Goal: Task Accomplishment & Management: Manage account settings

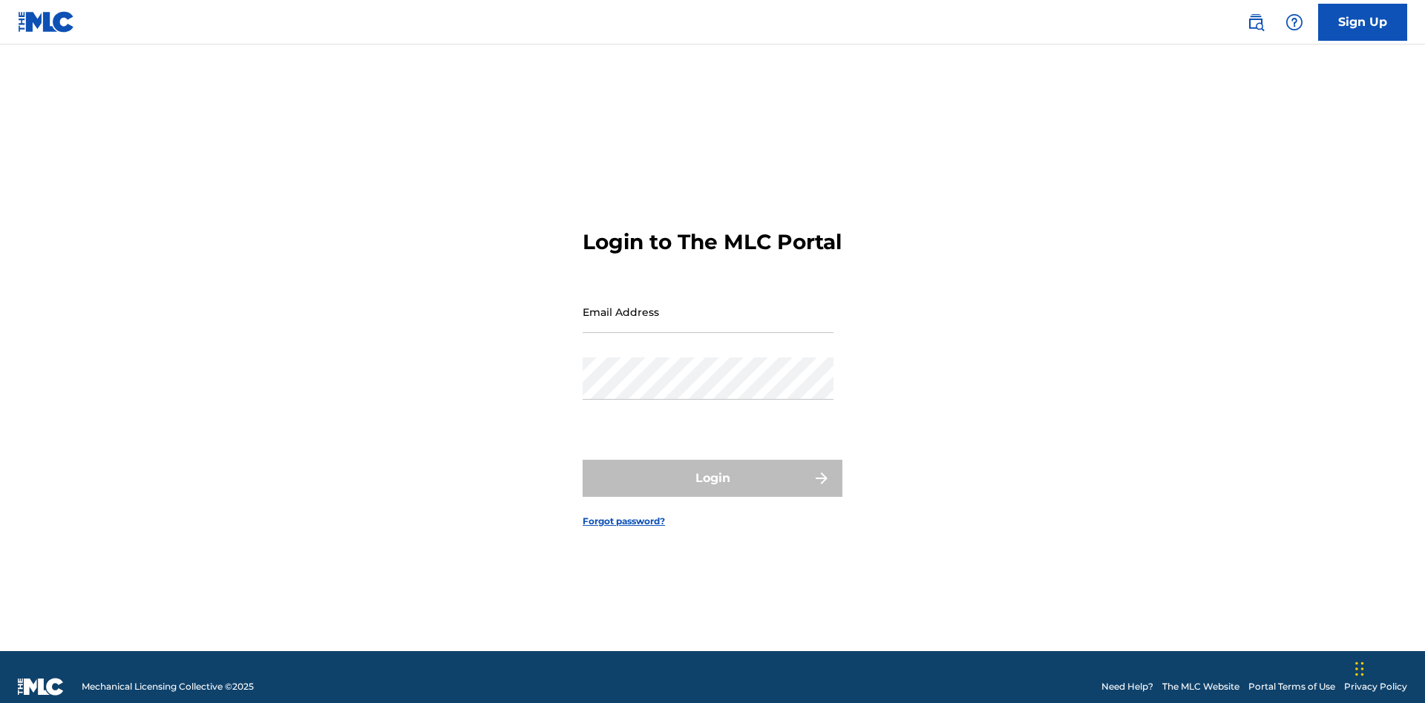
scroll to position [19, 0]
click at [708, 305] on input "Email Address" at bounding box center [707, 312] width 251 height 42
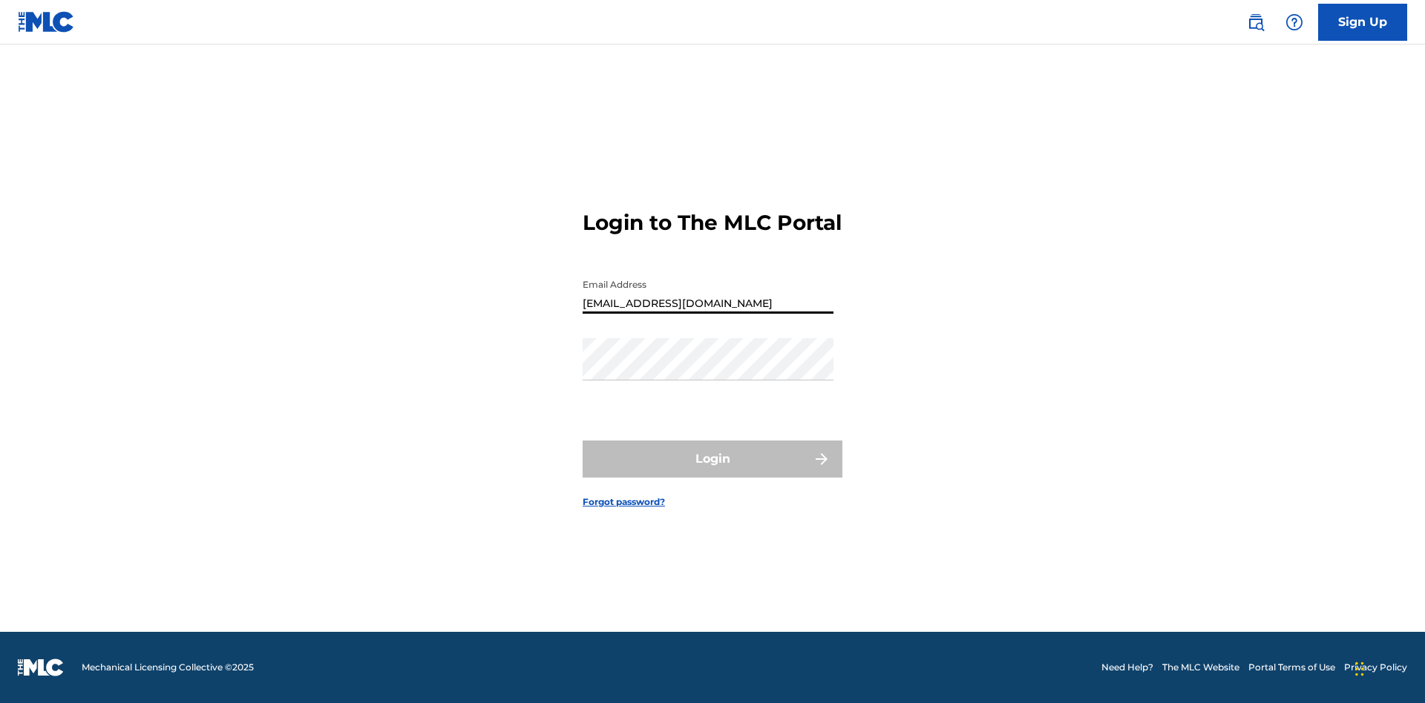
type input "[EMAIL_ADDRESS][DOMAIN_NAME]"
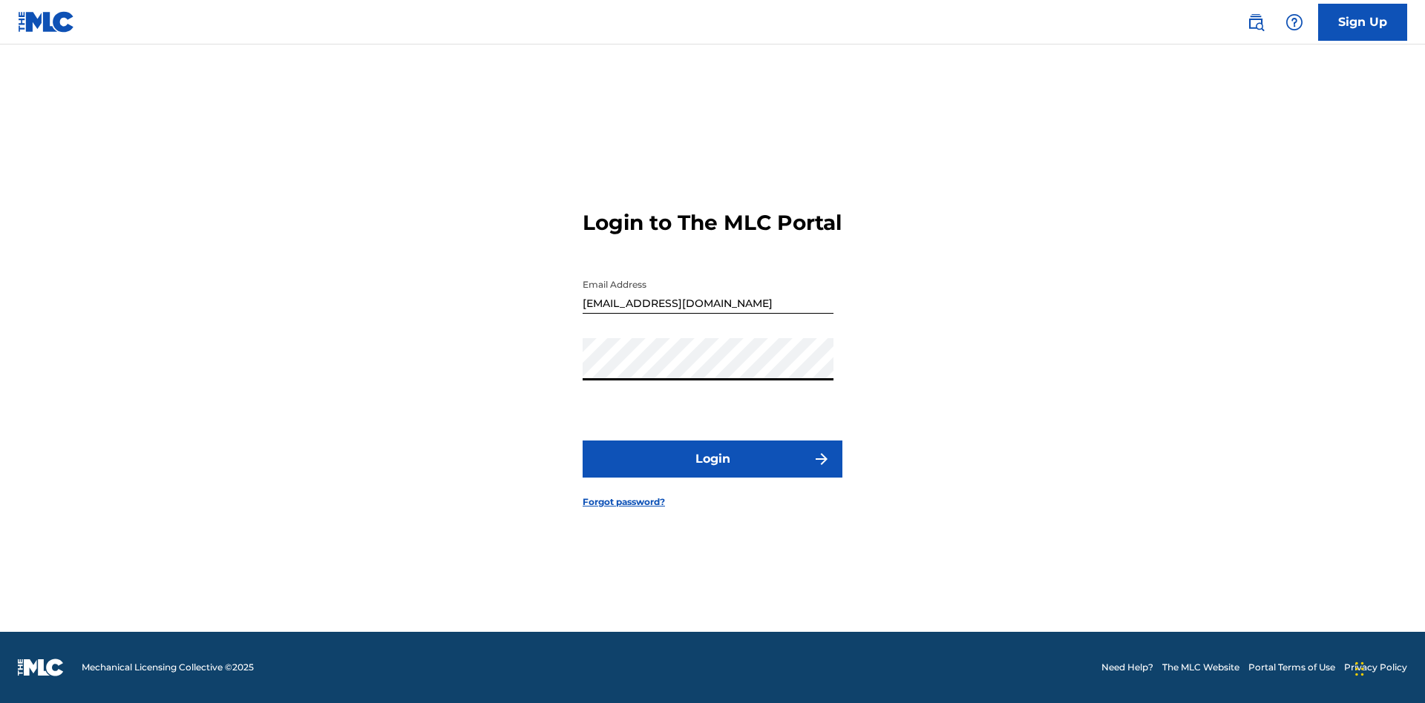
click at [712, 472] on button "Login" at bounding box center [712, 459] width 260 height 37
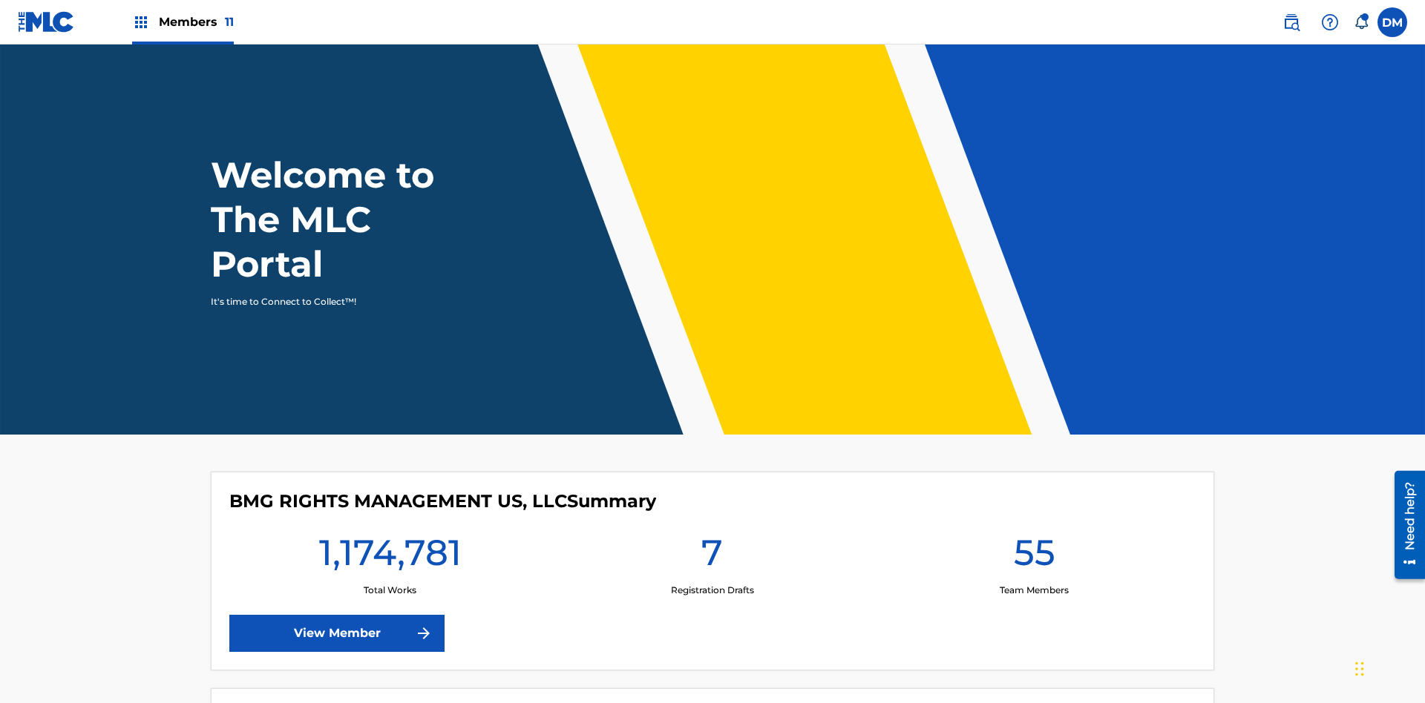
click at [183, 22] on span "Members 11" at bounding box center [196, 21] width 75 height 17
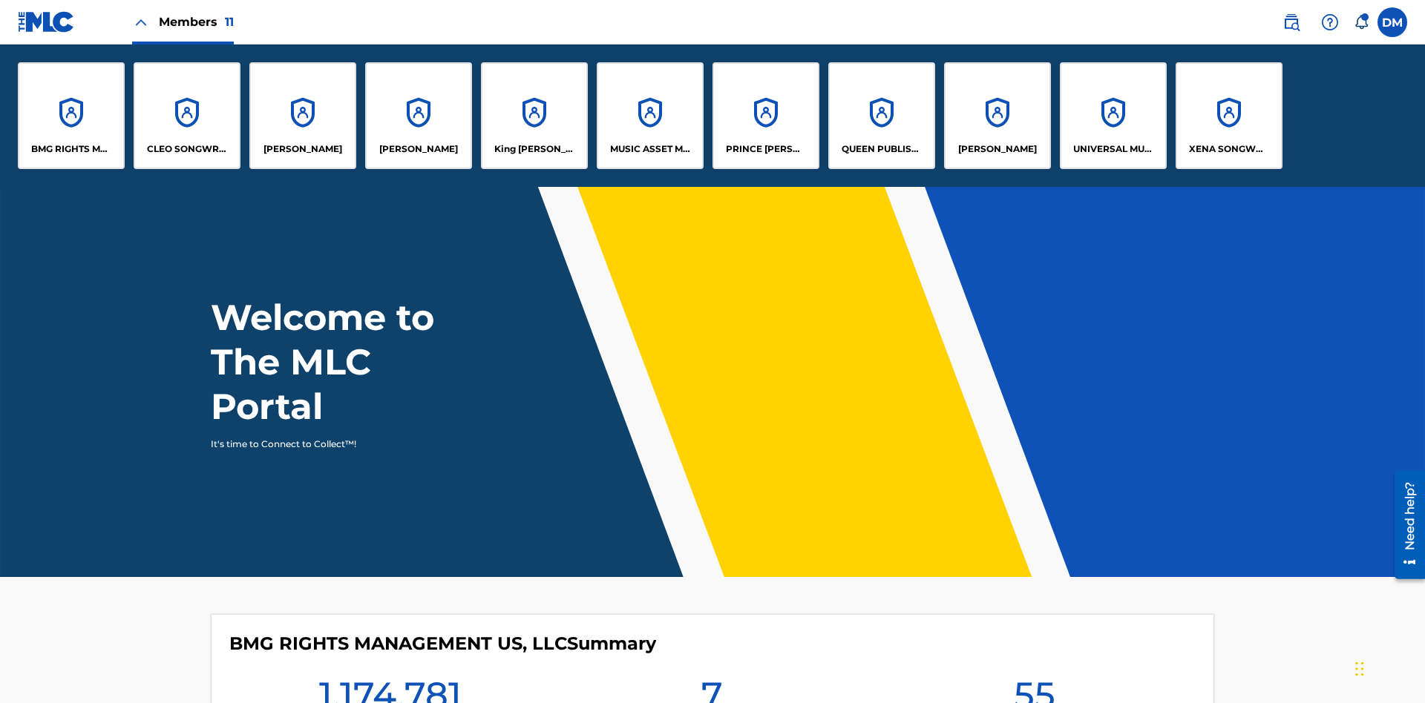
click at [881, 149] on p "QUEEN PUBLISHA" at bounding box center [881, 148] width 81 height 13
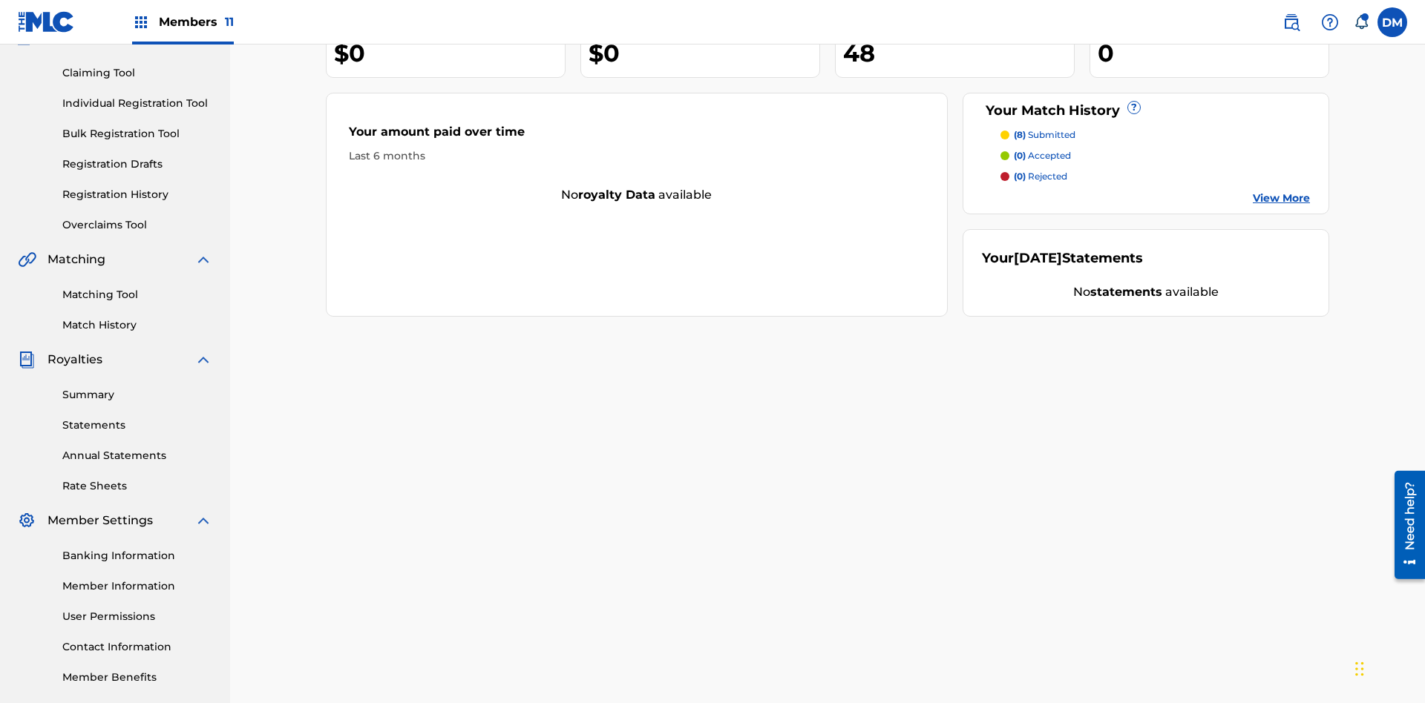
click at [137, 640] on link "Contact Information" at bounding box center [137, 648] width 150 height 16
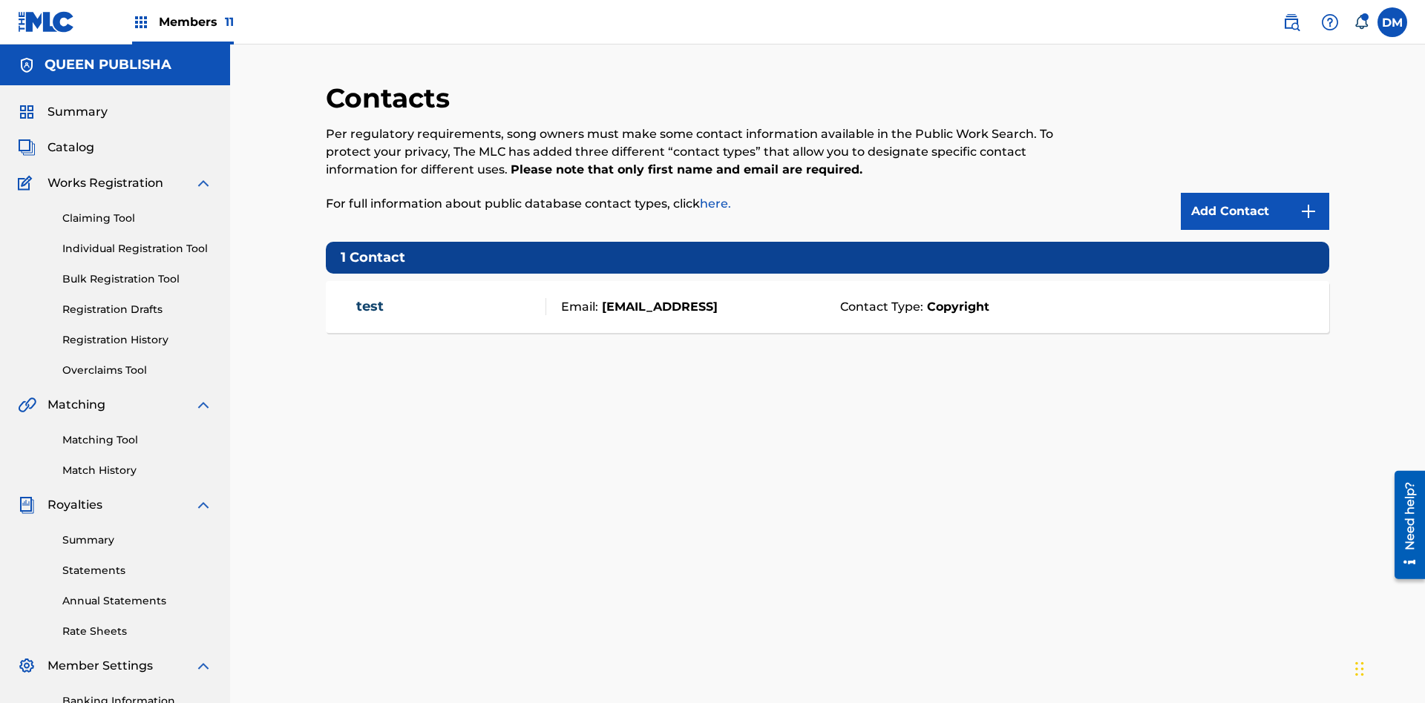
click at [183, 22] on span "Members 11" at bounding box center [196, 21] width 75 height 17
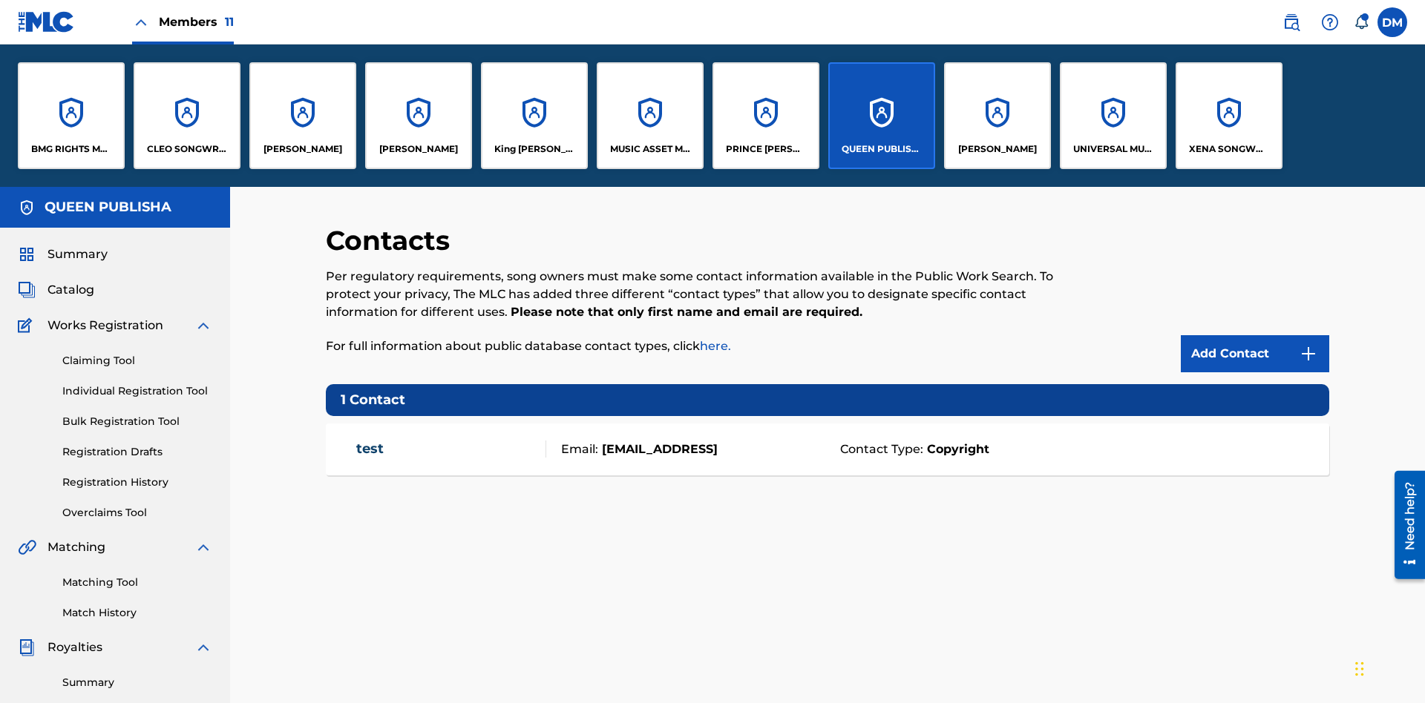
click at [302, 149] on p "[PERSON_NAME]" at bounding box center [302, 148] width 79 height 13
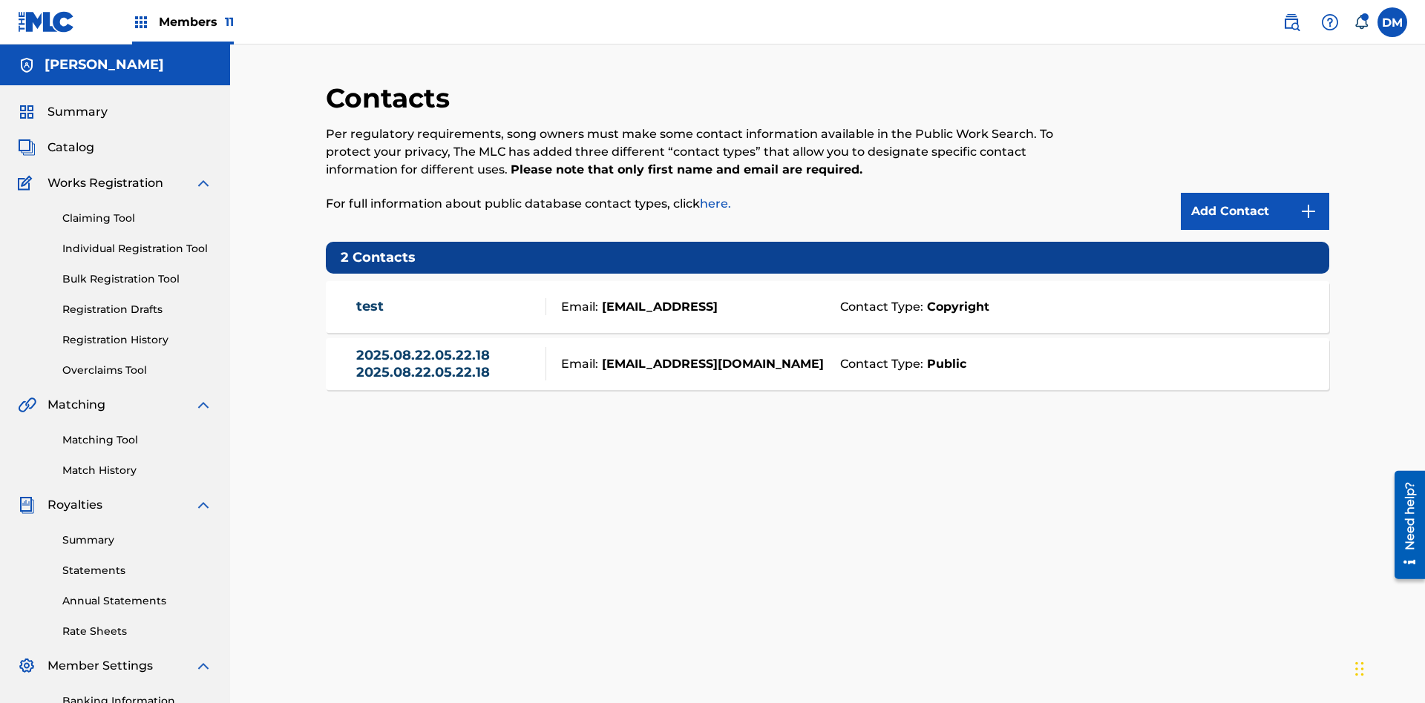
scroll to position [217, 0]
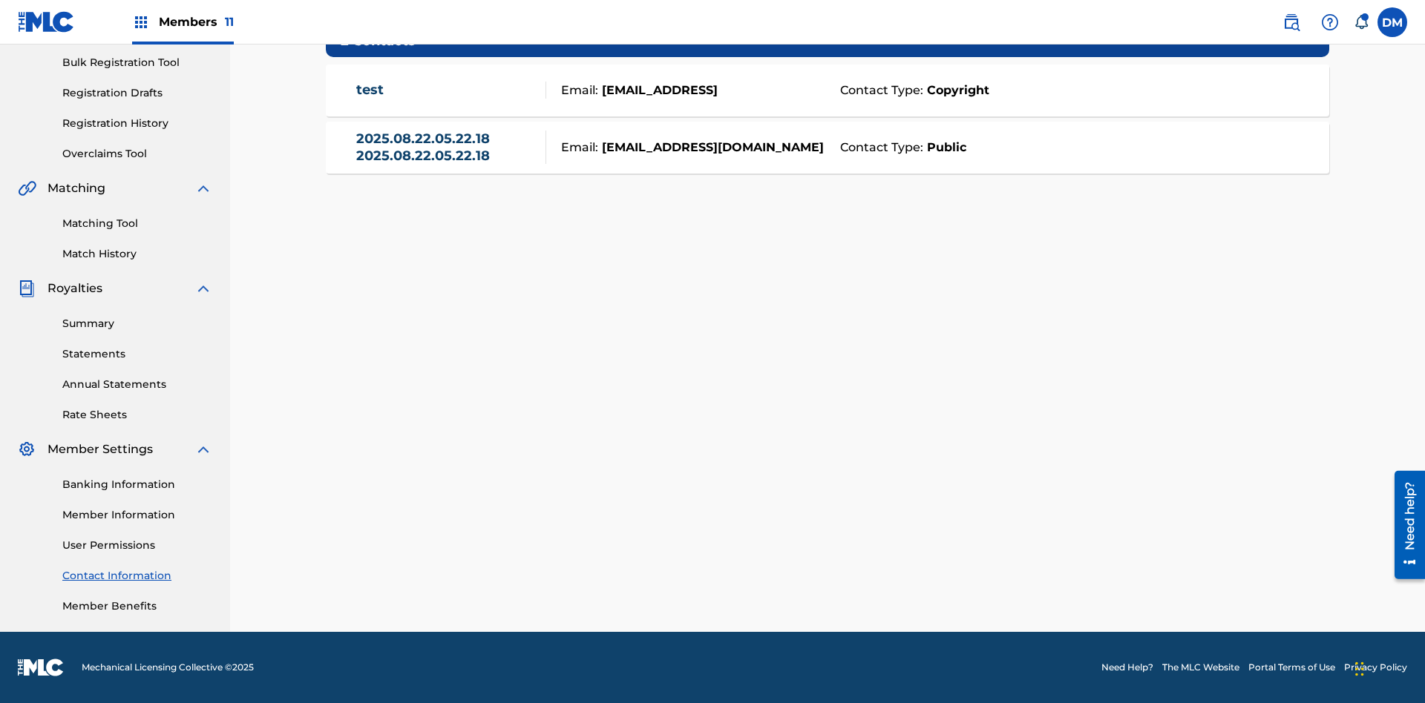
click at [943, 147] on strong "Public" at bounding box center [944, 148] width 43 height 18
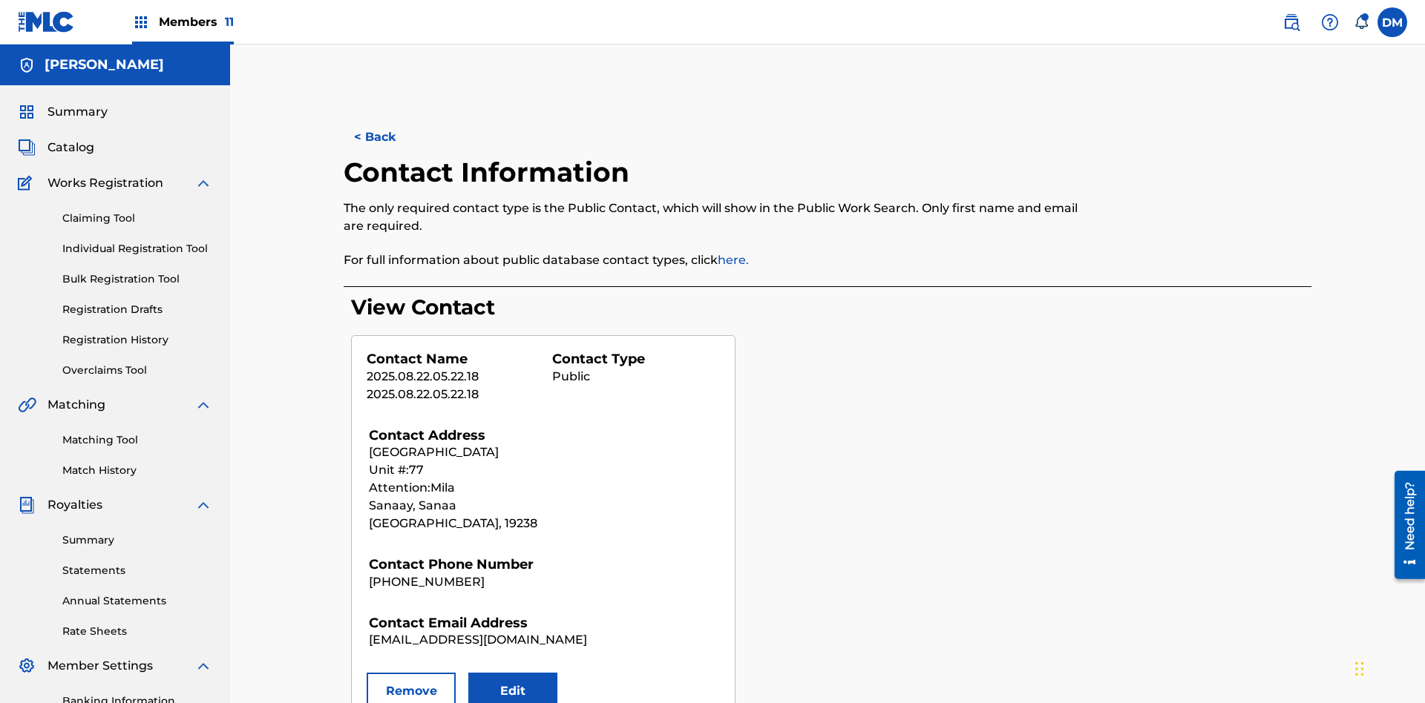
click at [411, 673] on button "Remove" at bounding box center [411, 691] width 89 height 37
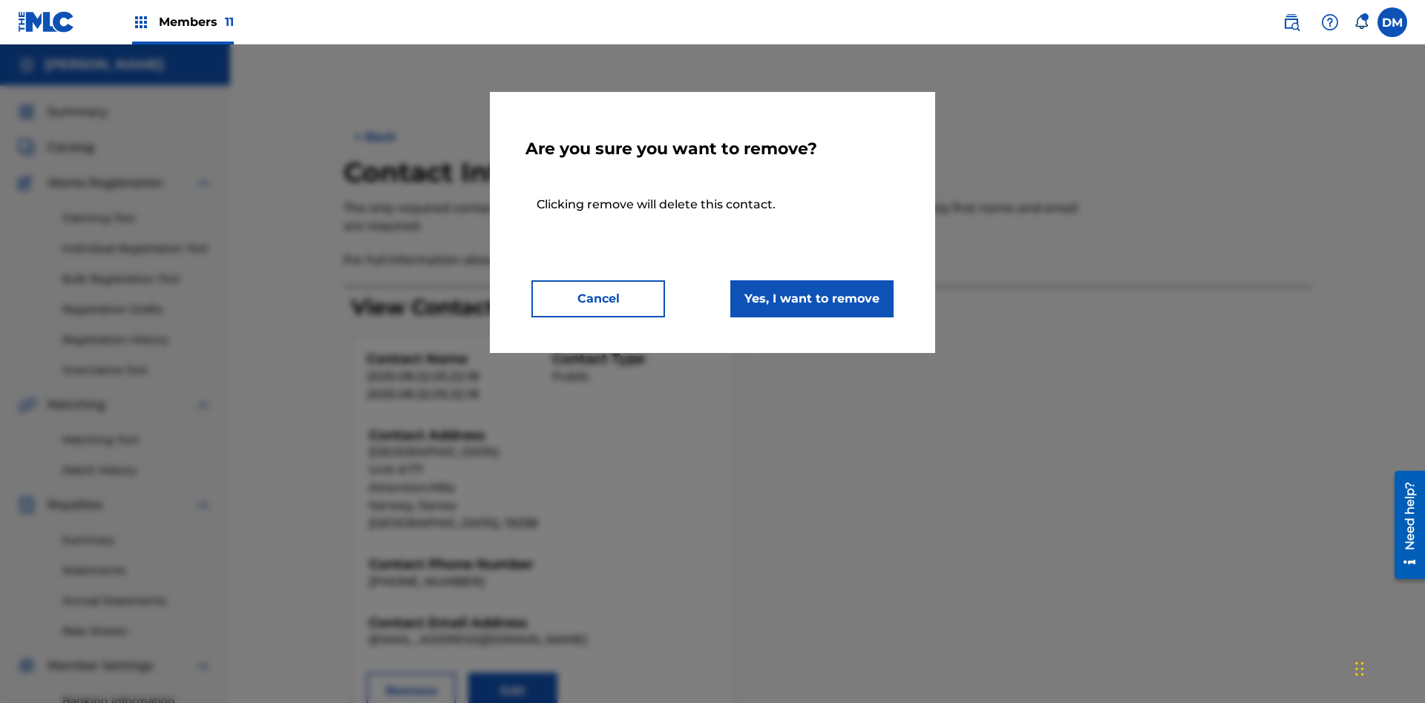
scroll to position [217, 0]
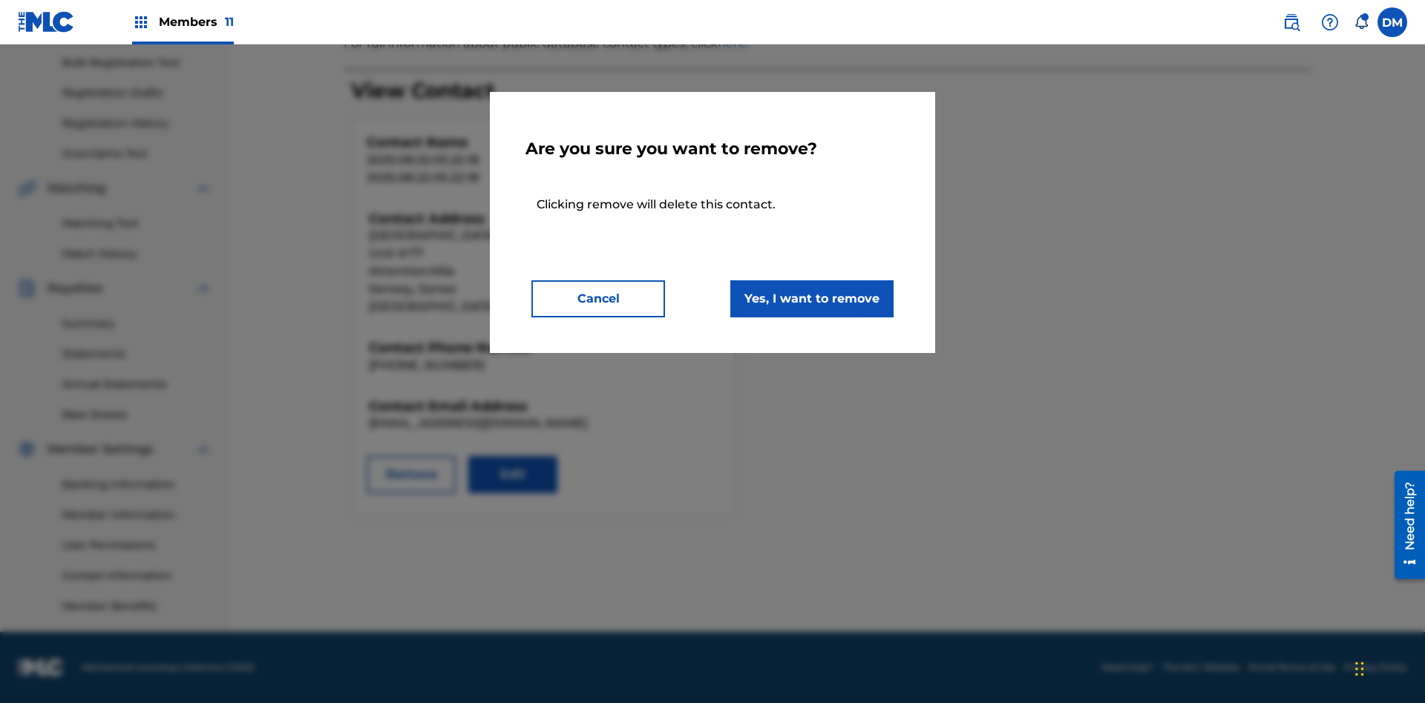
click at [812, 298] on button "Yes, I want to remove" at bounding box center [811, 298] width 163 height 37
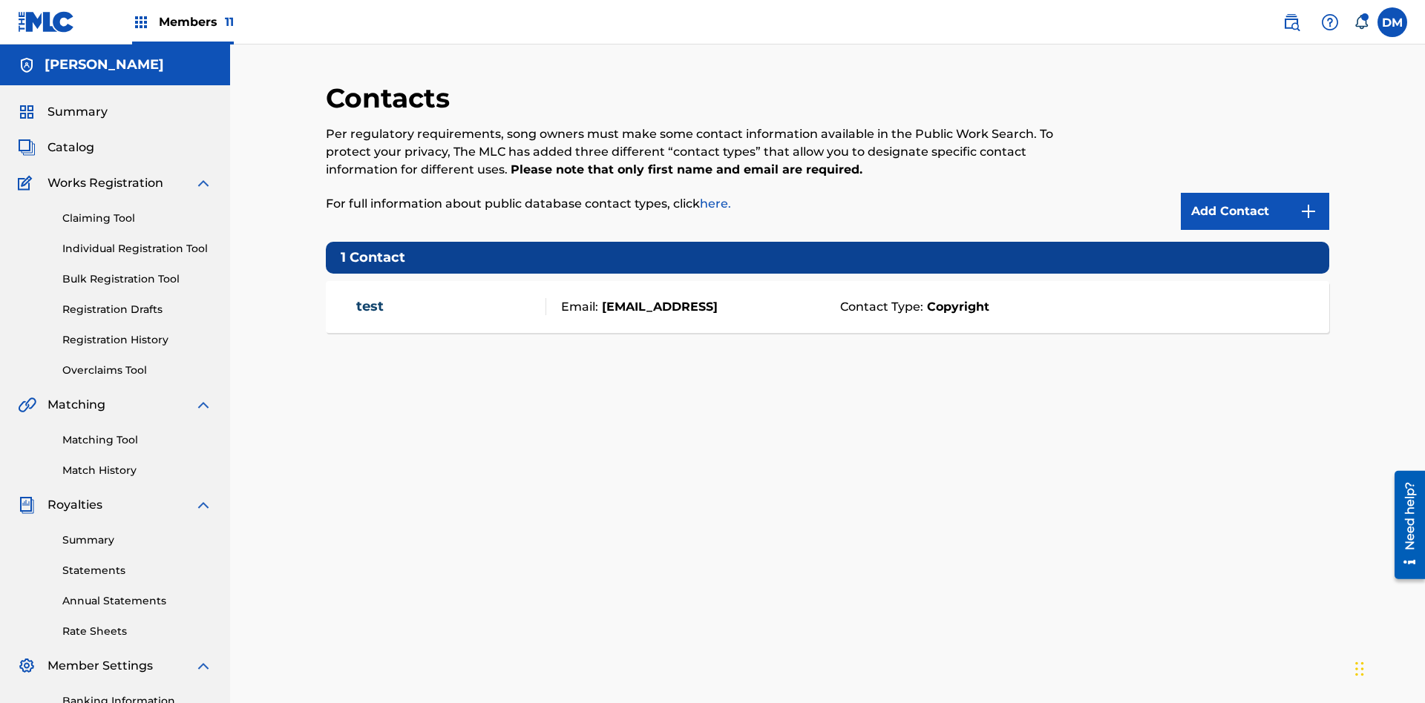
click at [183, 22] on span "Members 11" at bounding box center [196, 21] width 75 height 17
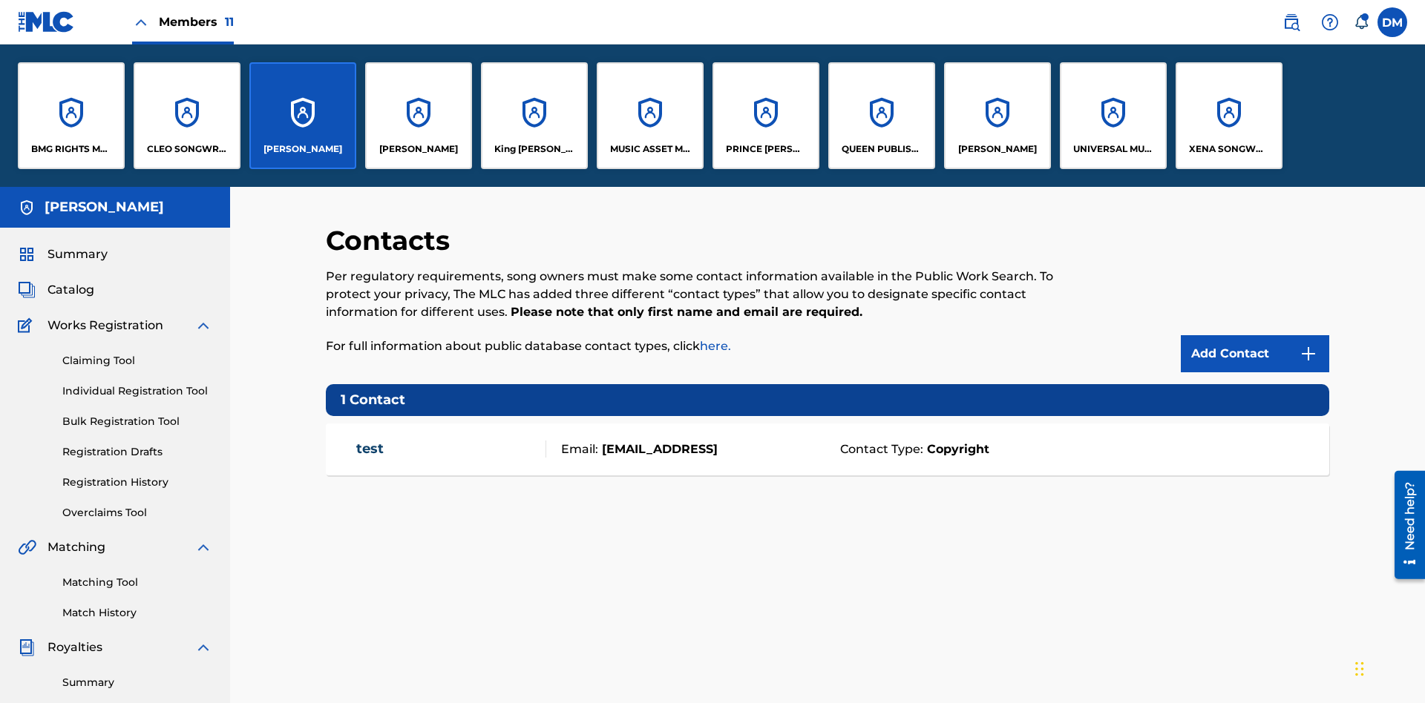
click at [881, 149] on p "QUEEN PUBLISHA" at bounding box center [881, 148] width 81 height 13
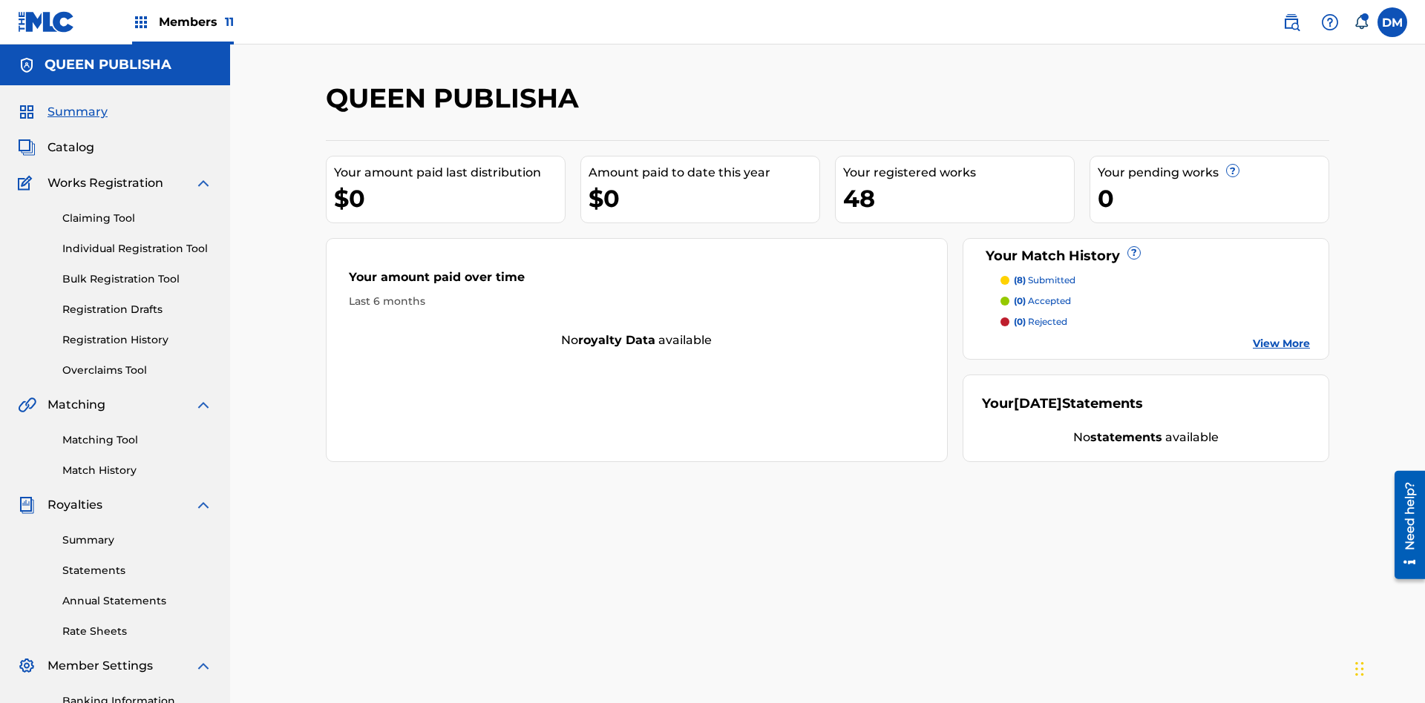
click at [70, 139] on span "Catalog" at bounding box center [70, 148] width 47 height 18
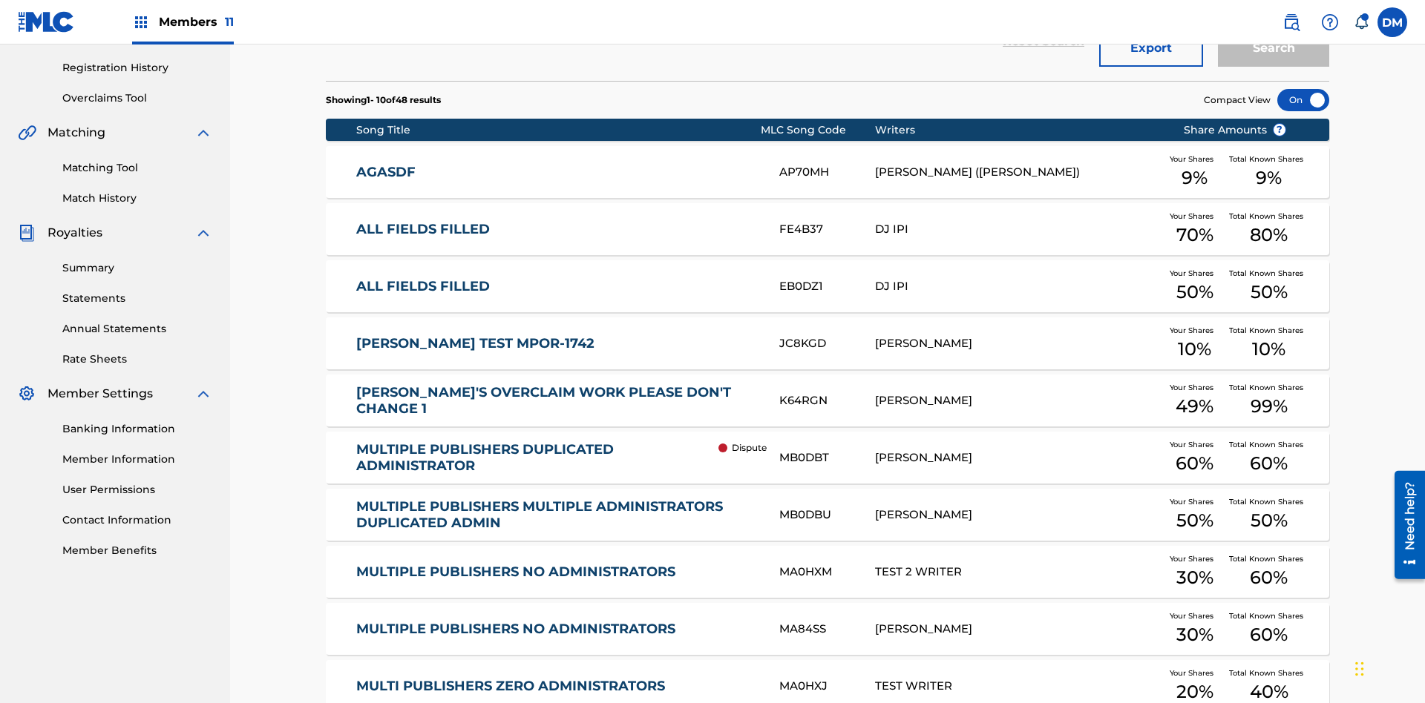
click at [1303, 100] on div at bounding box center [1303, 100] width 52 height 22
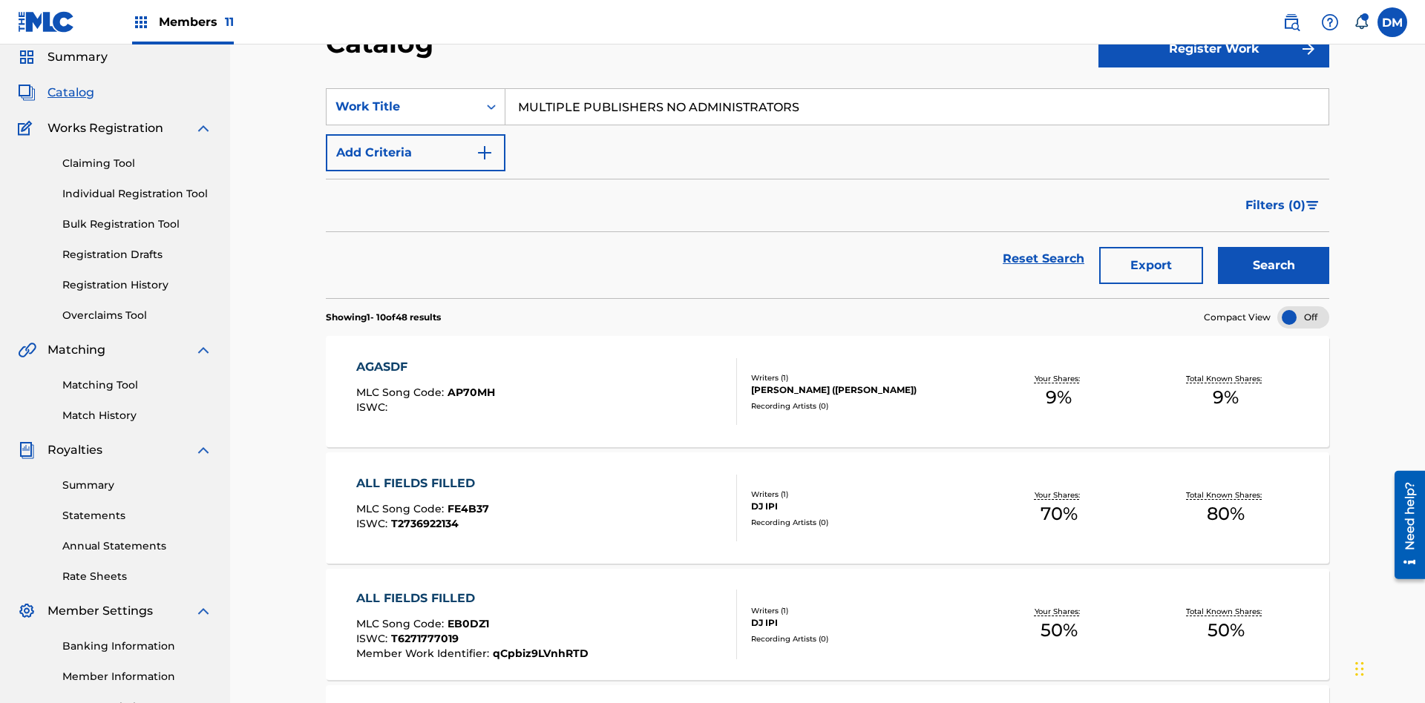
type input "MULTIPLE PUBLISHERS NO ADMINISTRATORS"
click at [1273, 247] on button "Search" at bounding box center [1273, 265] width 111 height 37
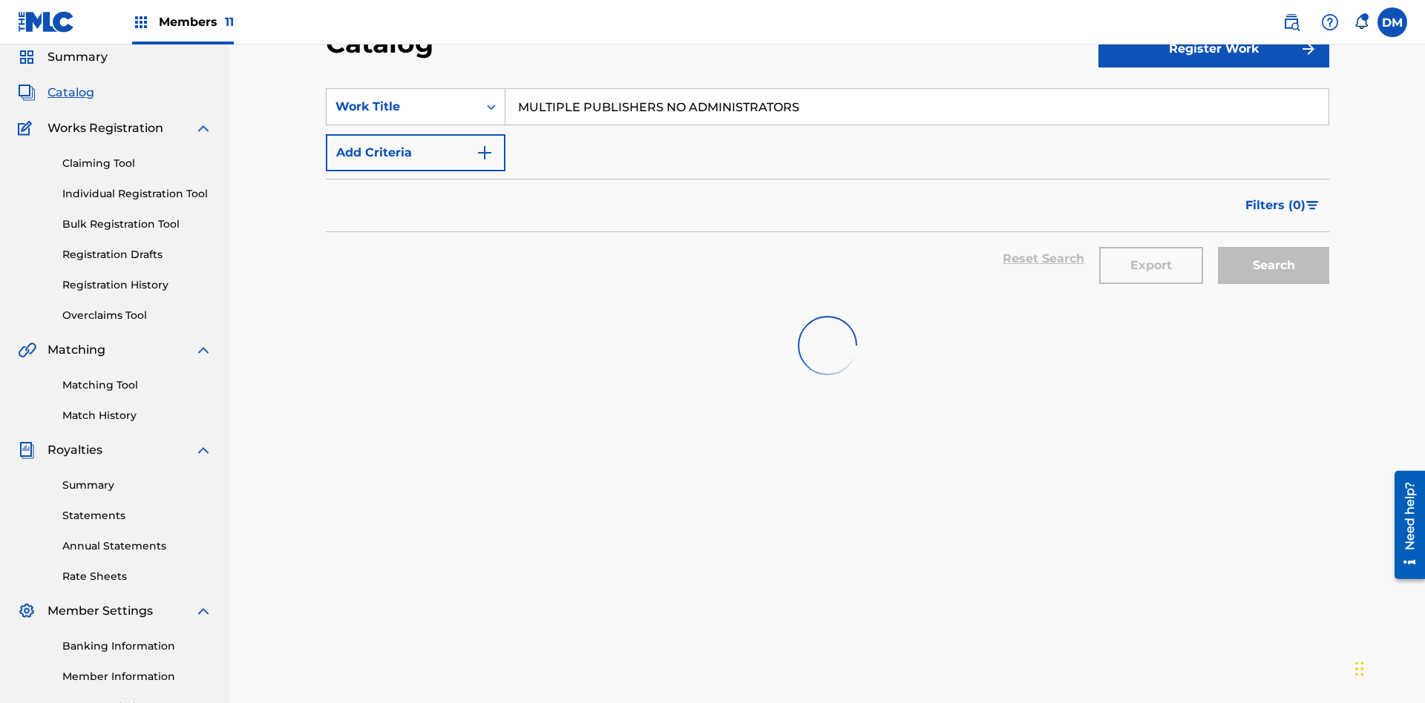
scroll to position [213, 0]
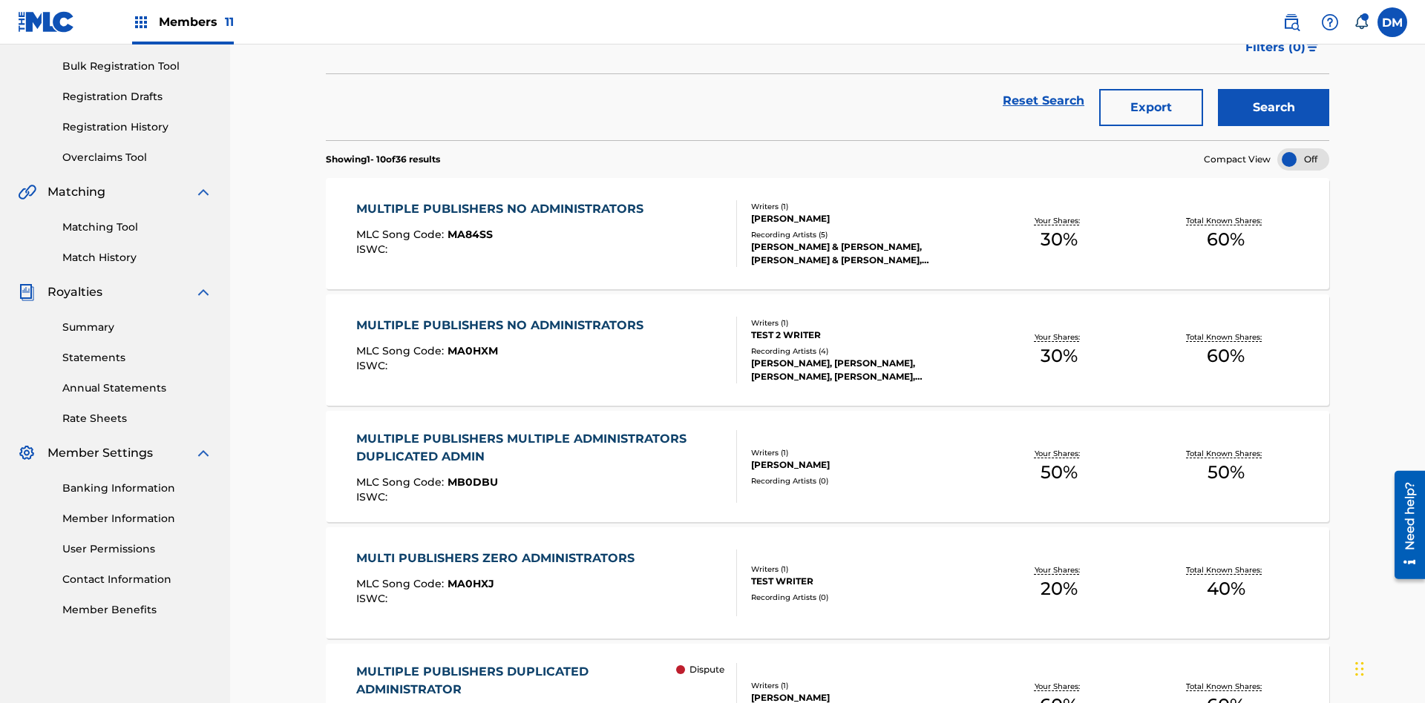
click at [467, 228] on span "MA84SS" at bounding box center [469, 234] width 45 height 13
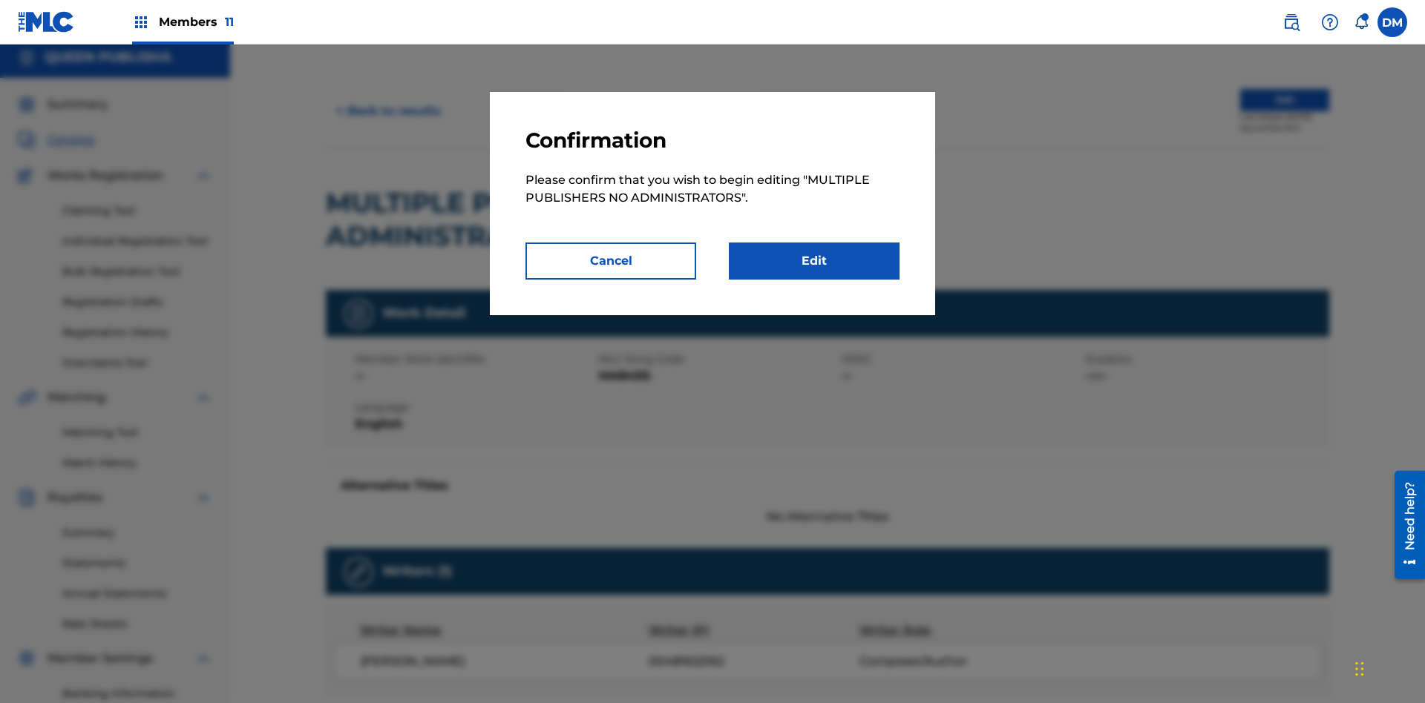
click at [814, 261] on link "Edit" at bounding box center [814, 261] width 171 height 37
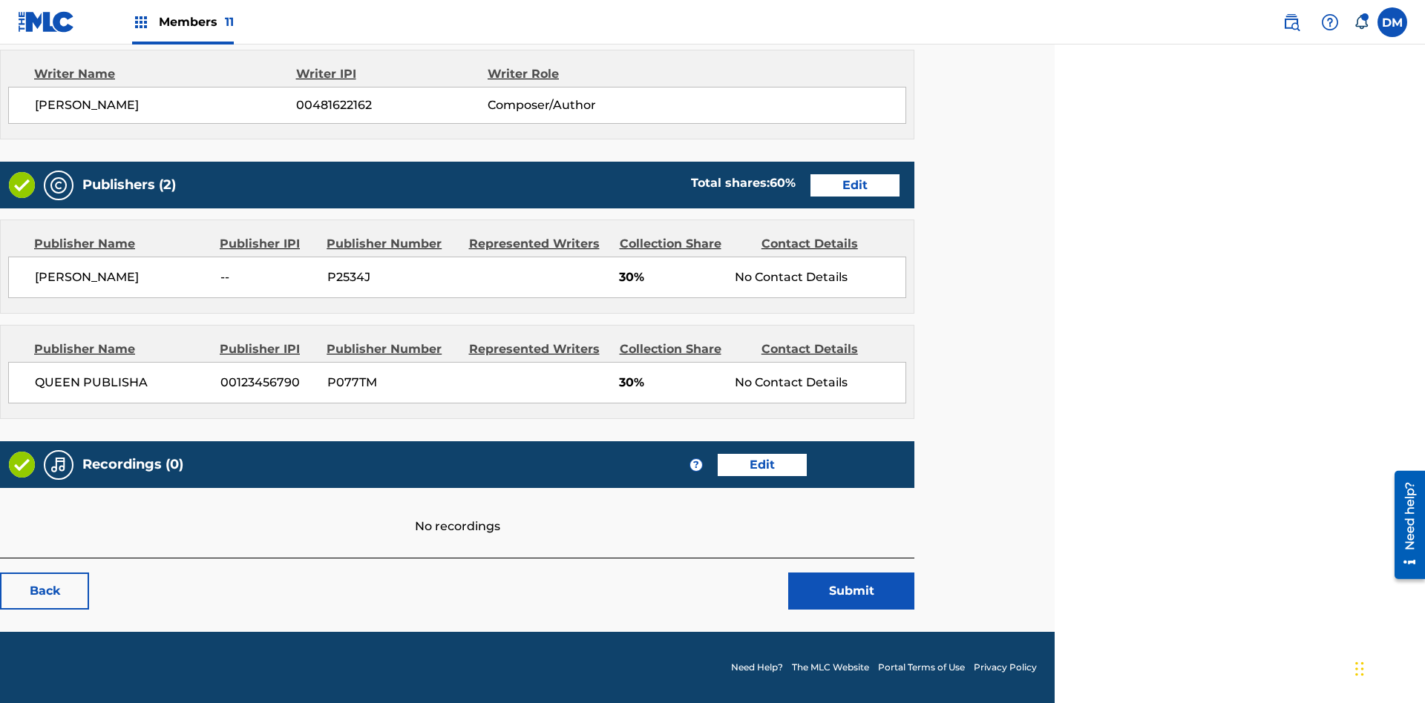
scroll to position [565, 370]
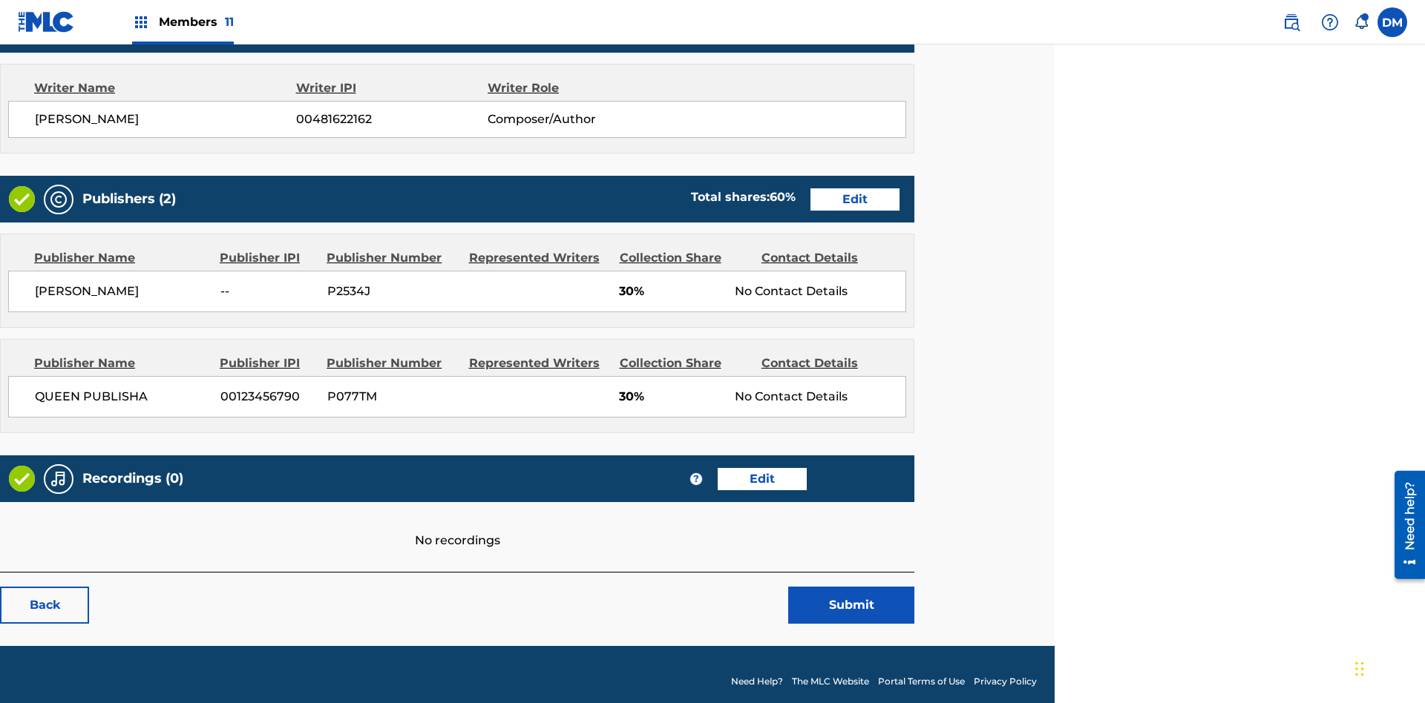
click at [183, 22] on span "Members 11" at bounding box center [196, 21] width 75 height 17
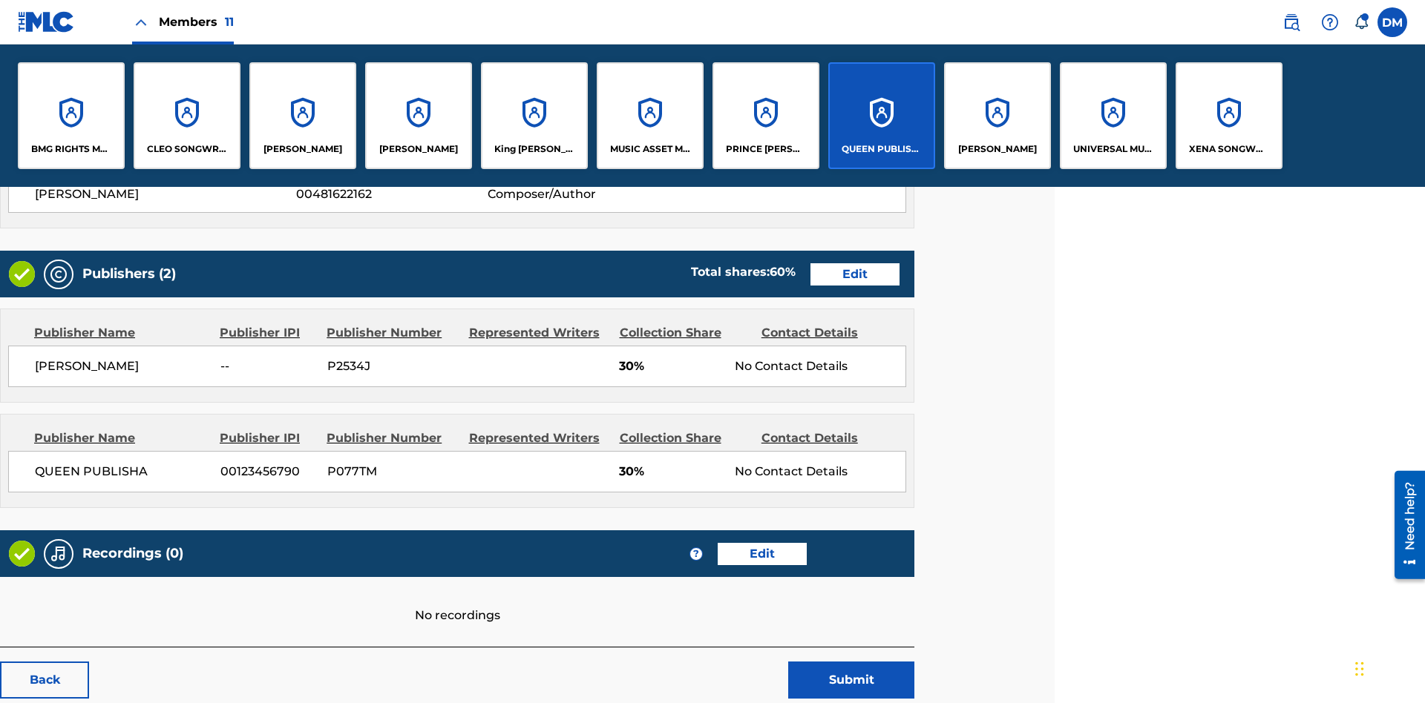
click at [881, 149] on p "QUEEN PUBLISHA" at bounding box center [881, 148] width 81 height 13
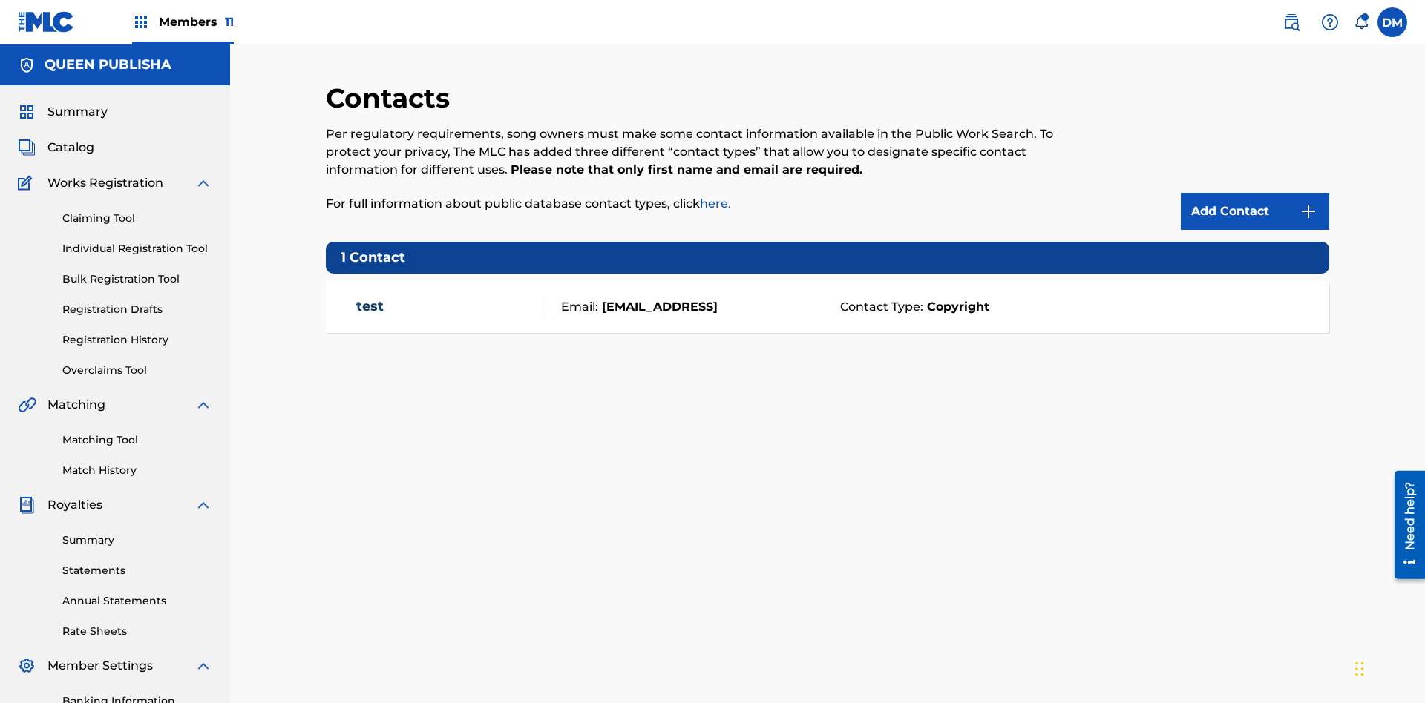
click at [1308, 203] on img at bounding box center [1308, 212] width 18 height 18
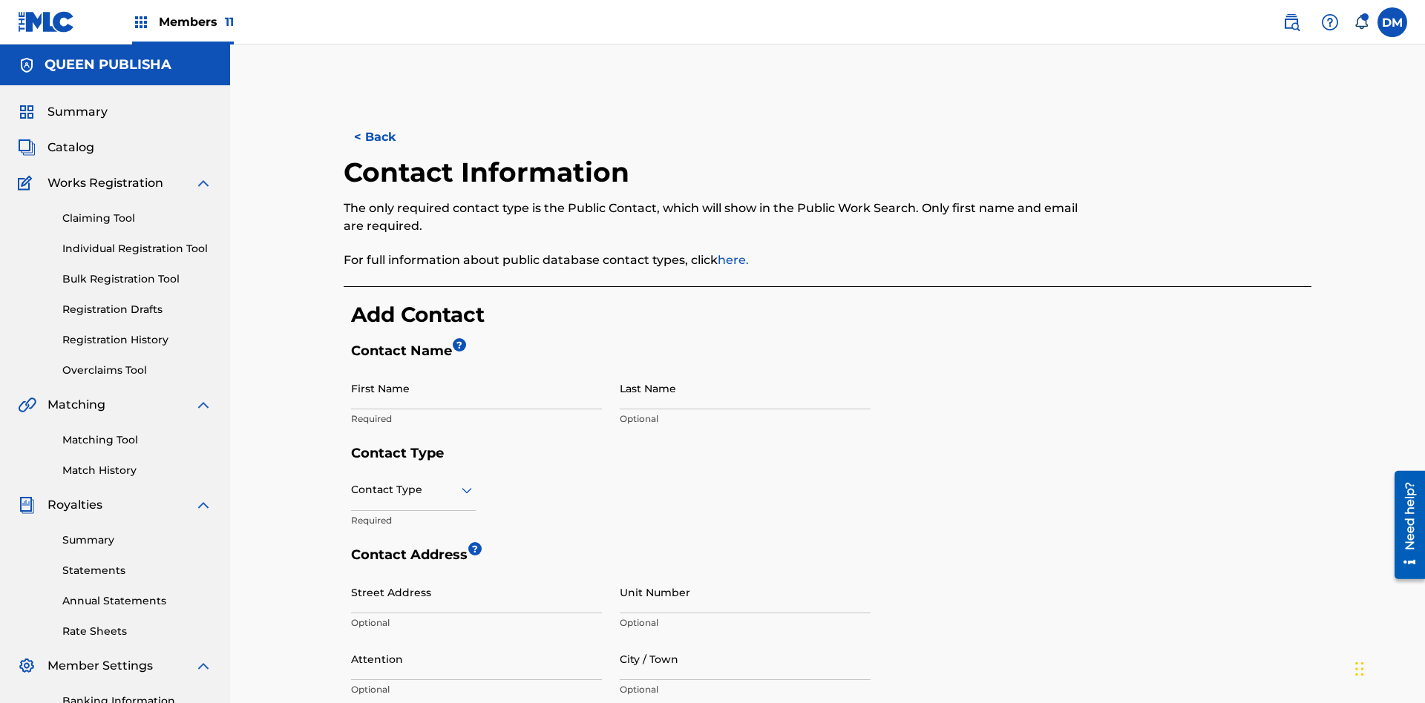
click at [476, 367] on input "First Name" at bounding box center [476, 388] width 251 height 42
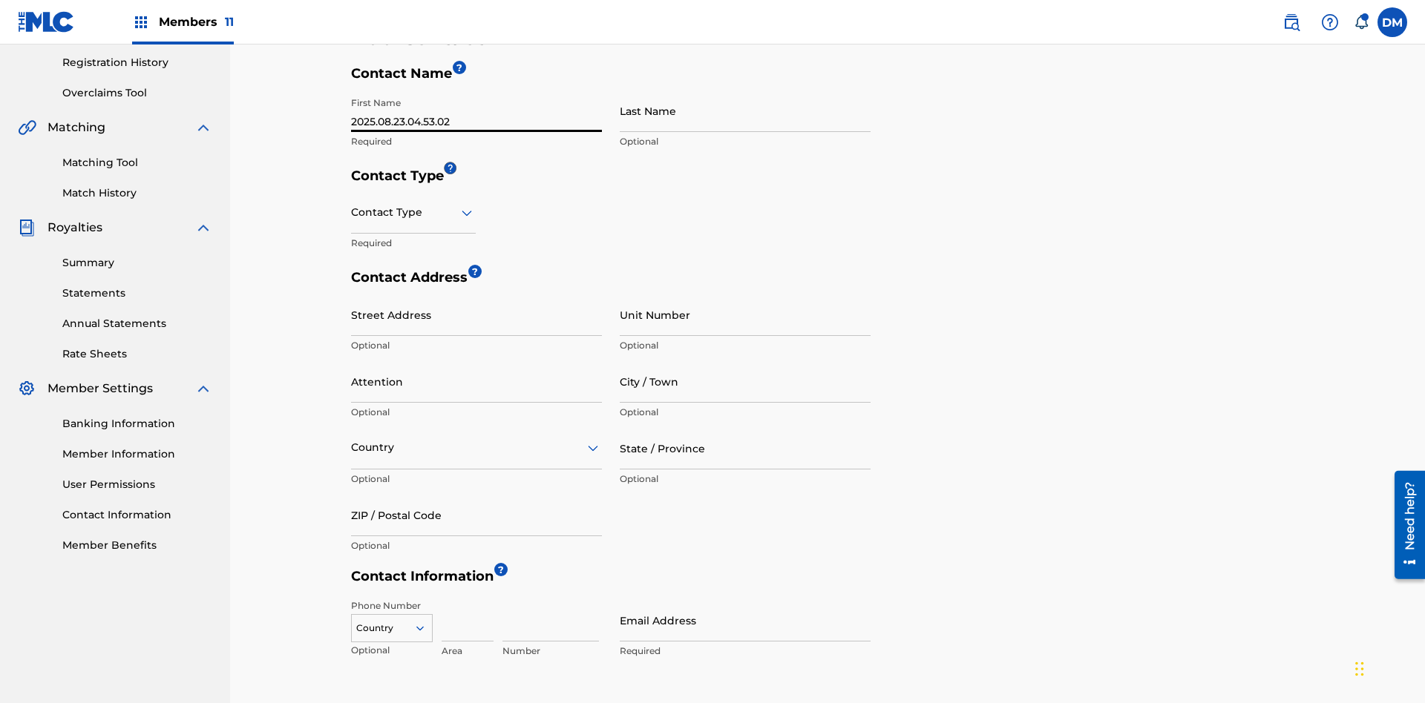
type input "2025.08.23.04.53.02"
click at [745, 111] on input "Last Name" at bounding box center [745, 111] width 251 height 42
type input "2025.08.23.04.53.02"
click at [352, 205] on input "text" at bounding box center [352, 213] width 3 height 16
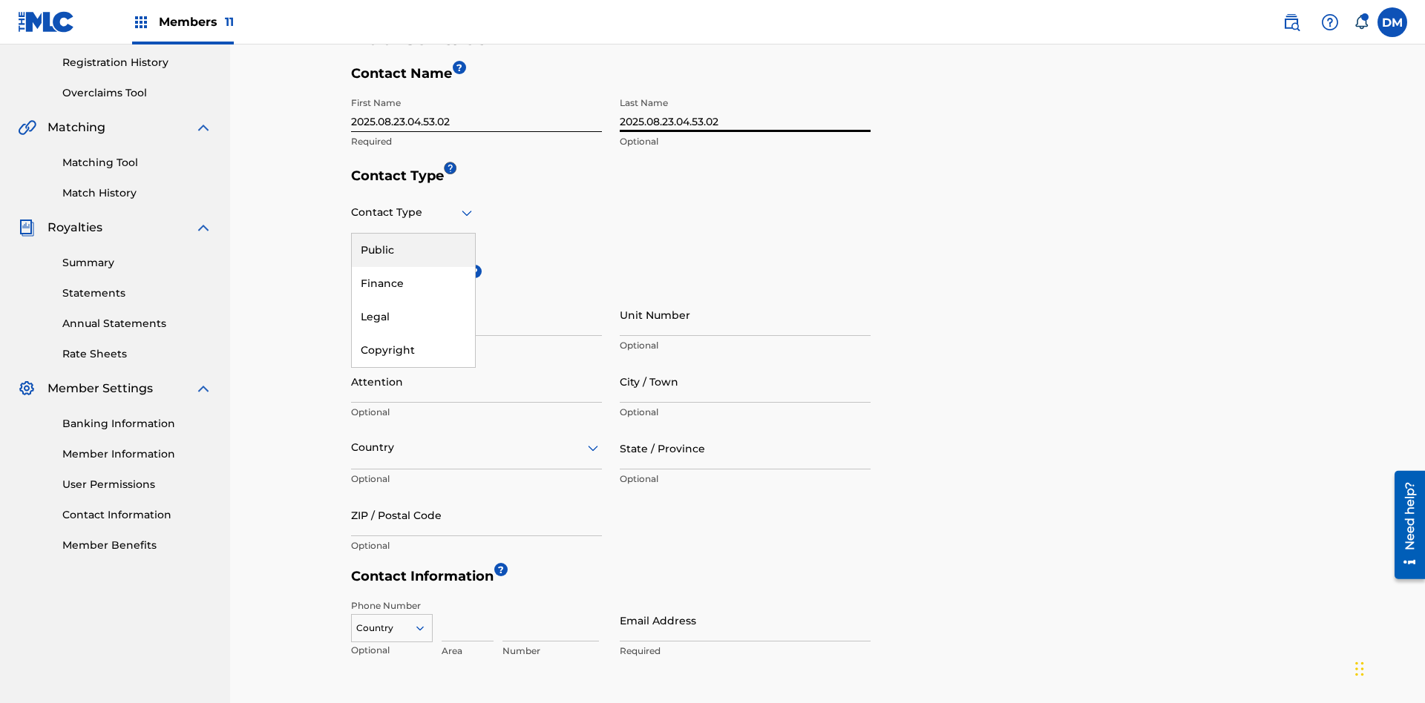
scroll to position [392, 0]
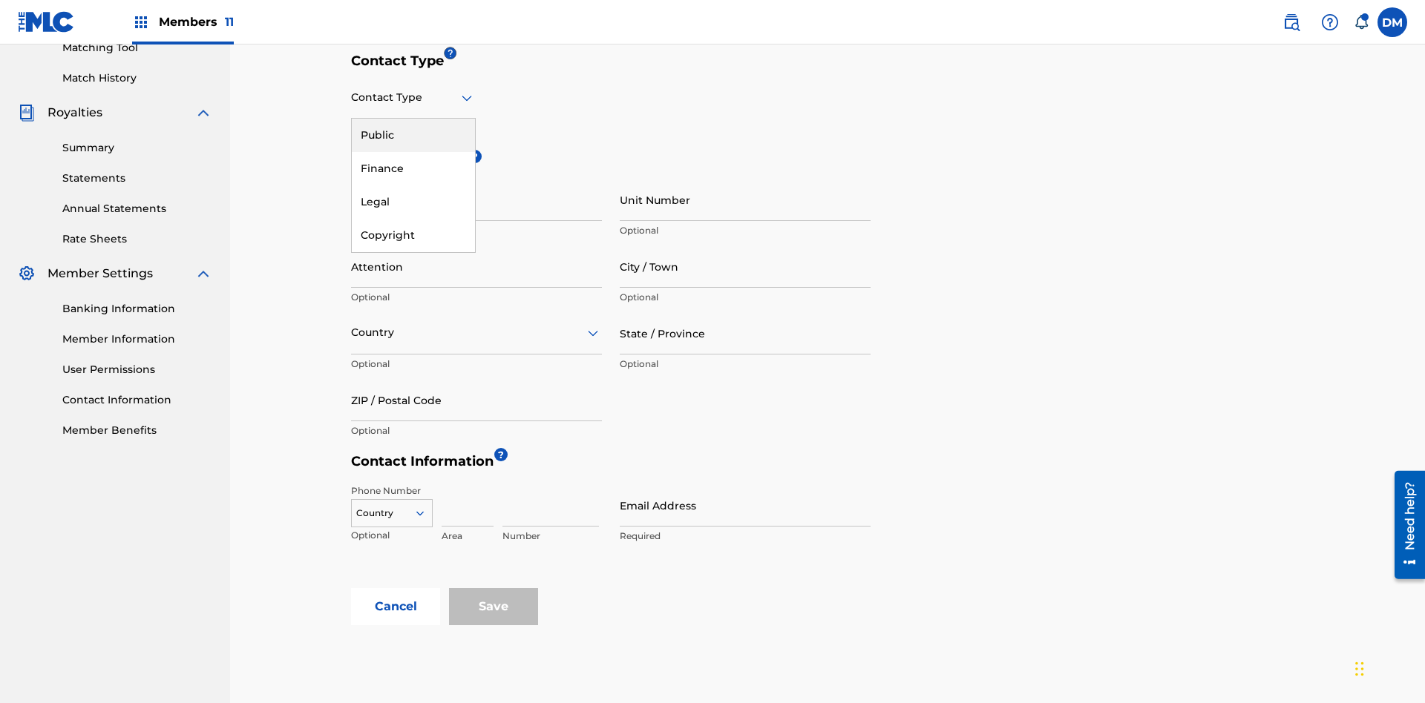
click at [413, 135] on div "Public" at bounding box center [413, 135] width 123 height 33
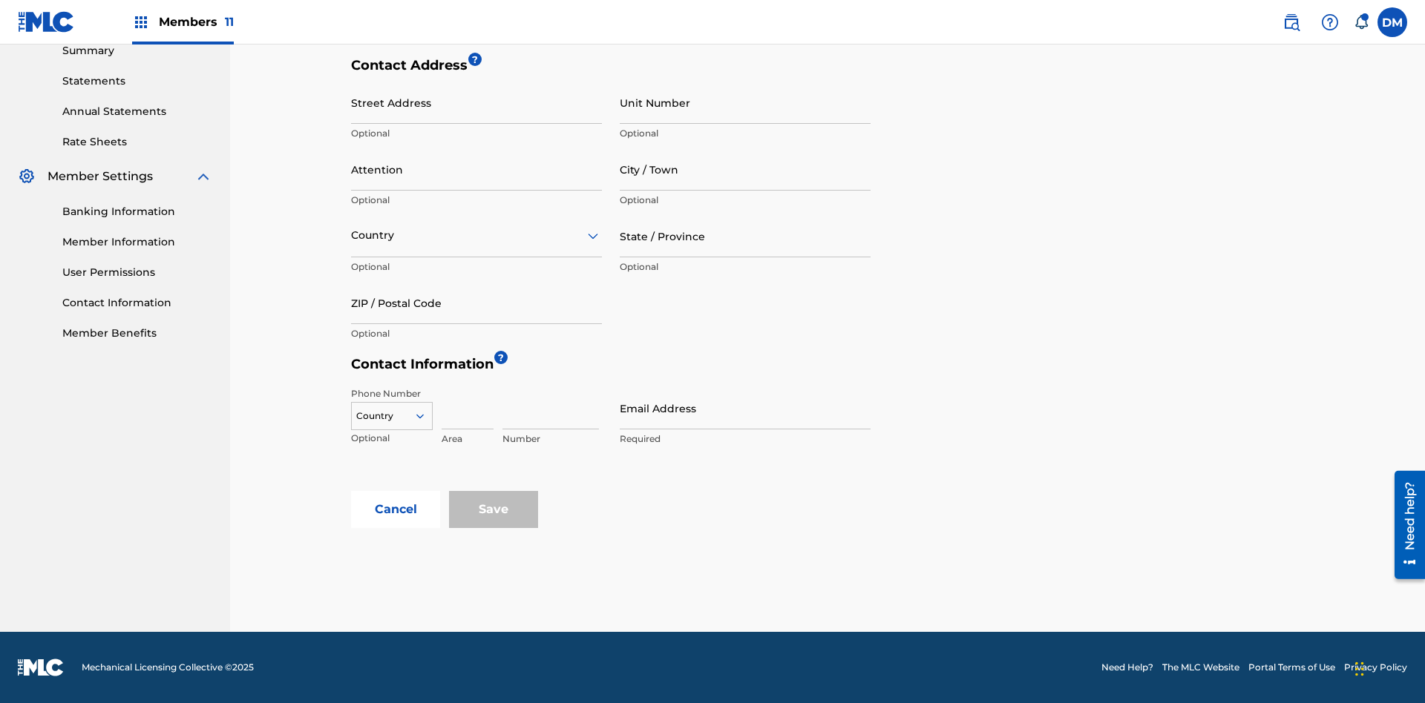
click at [745, 169] on input "City / Town" at bounding box center [745, 169] width 251 height 42
type input "[GEOGRAPHIC_DATA]"
click at [476, 111] on input "Street Address" at bounding box center [476, 103] width 251 height 42
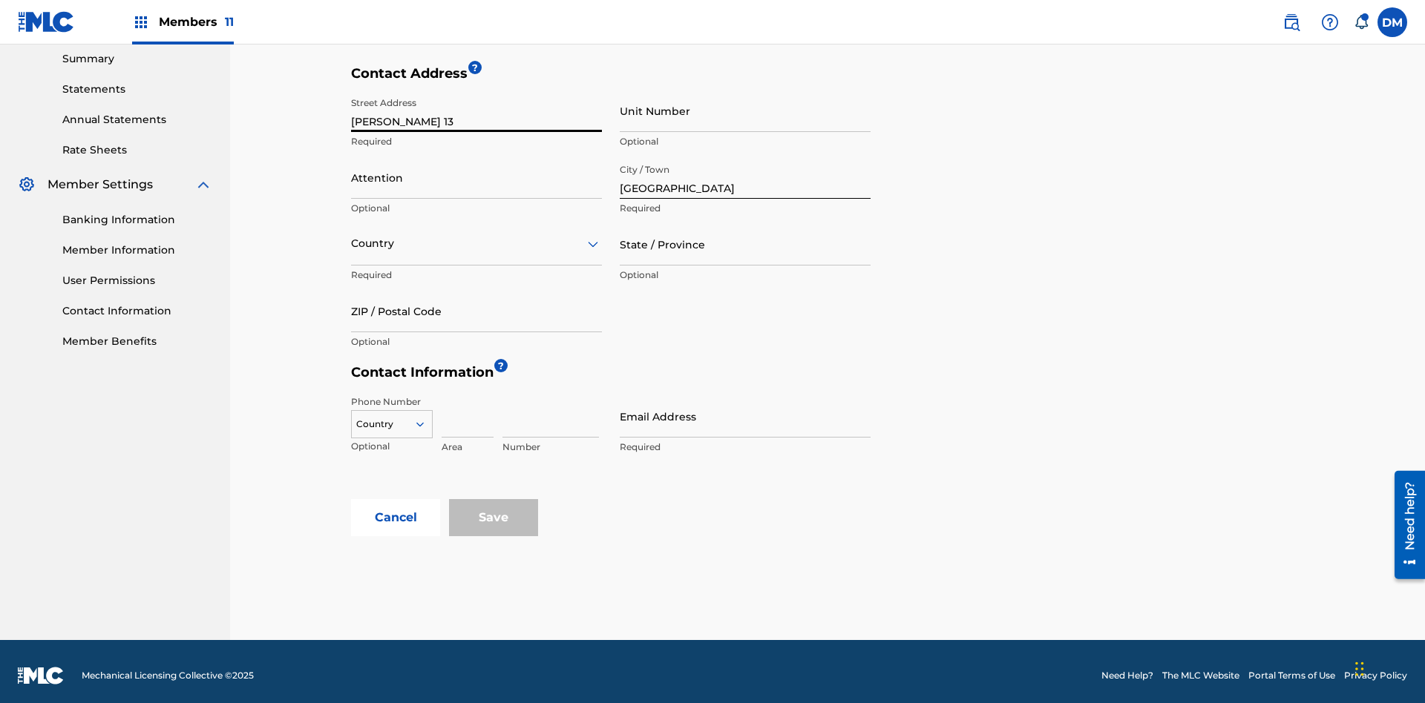
type input "[PERSON_NAME] 13"
click at [745, 111] on input "Unit Number" at bounding box center [745, 111] width 251 height 42
type input "9P"
click at [476, 169] on input "Attention" at bounding box center [476, 178] width 251 height 42
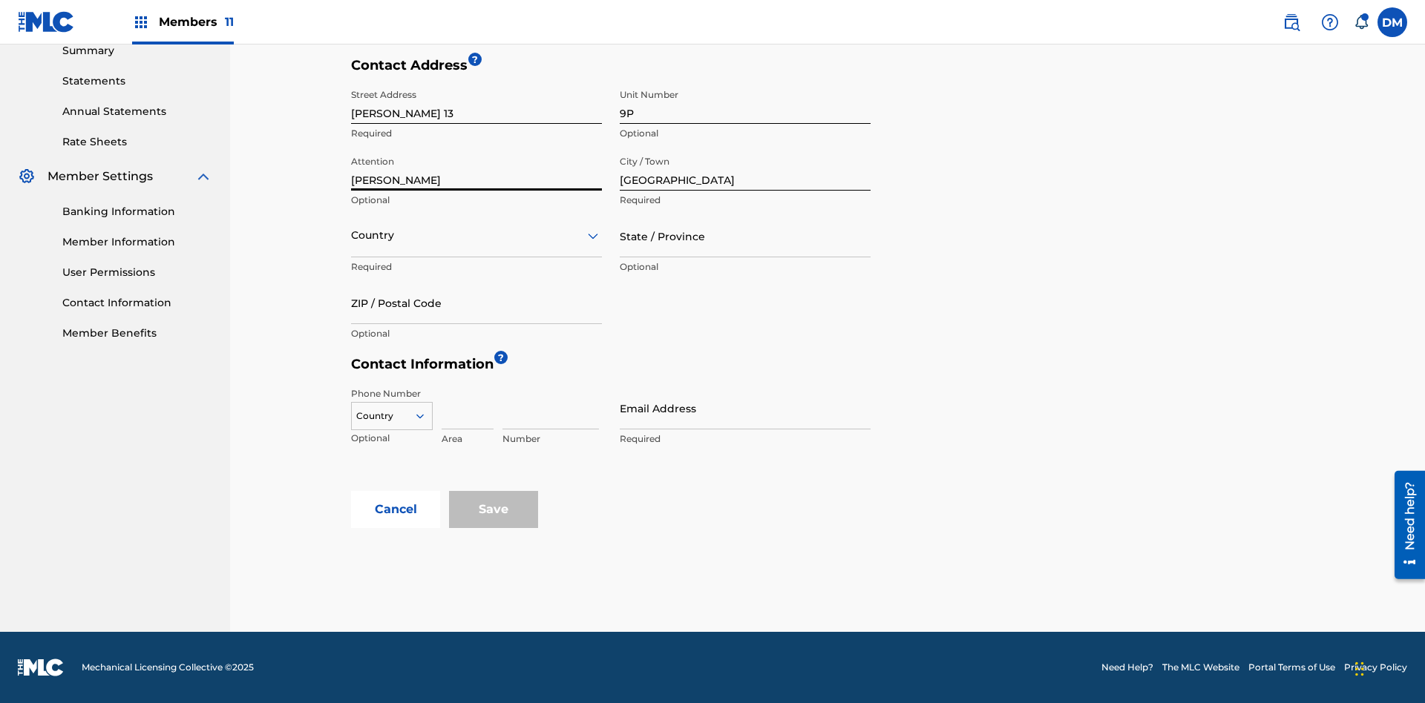
type input "[PERSON_NAME]"
click at [352, 235] on input "text" at bounding box center [352, 236] width 3 height 16
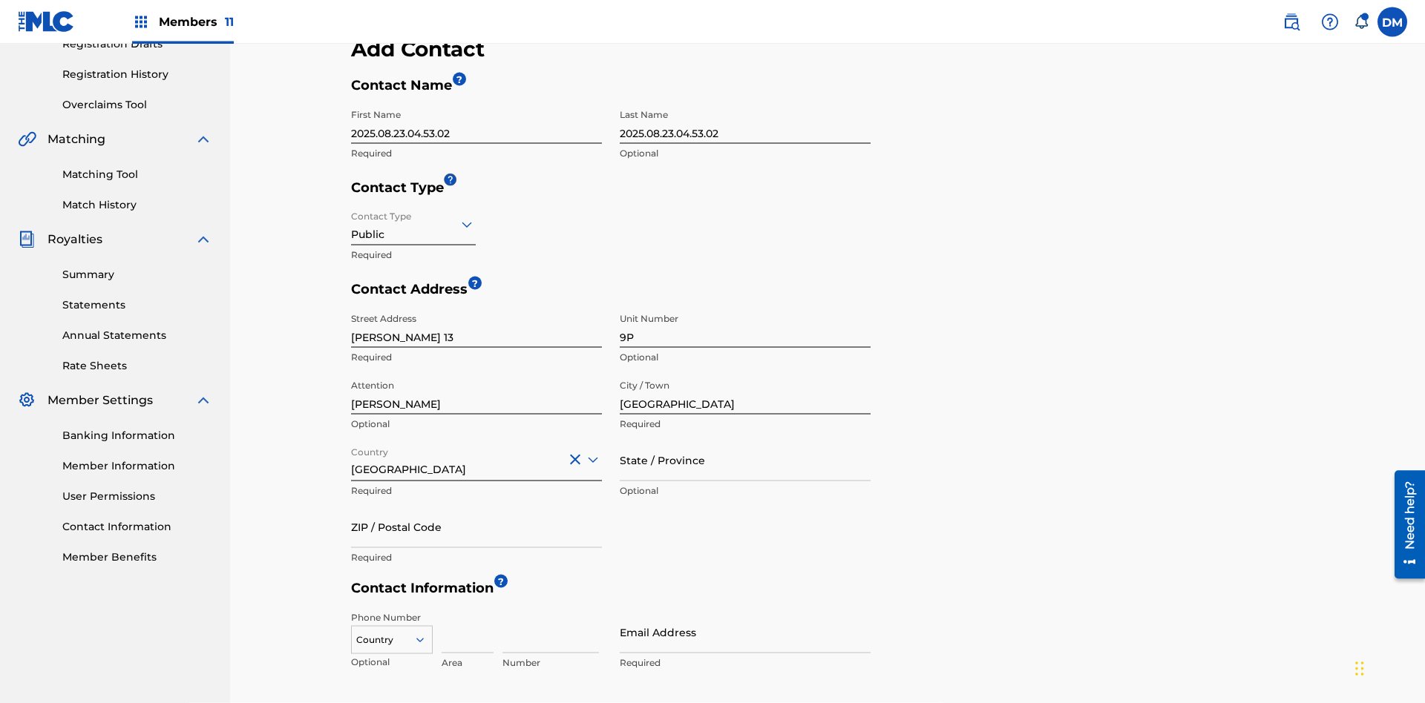
click at [745, 439] on input "State / Province" at bounding box center [745, 460] width 251 height 42
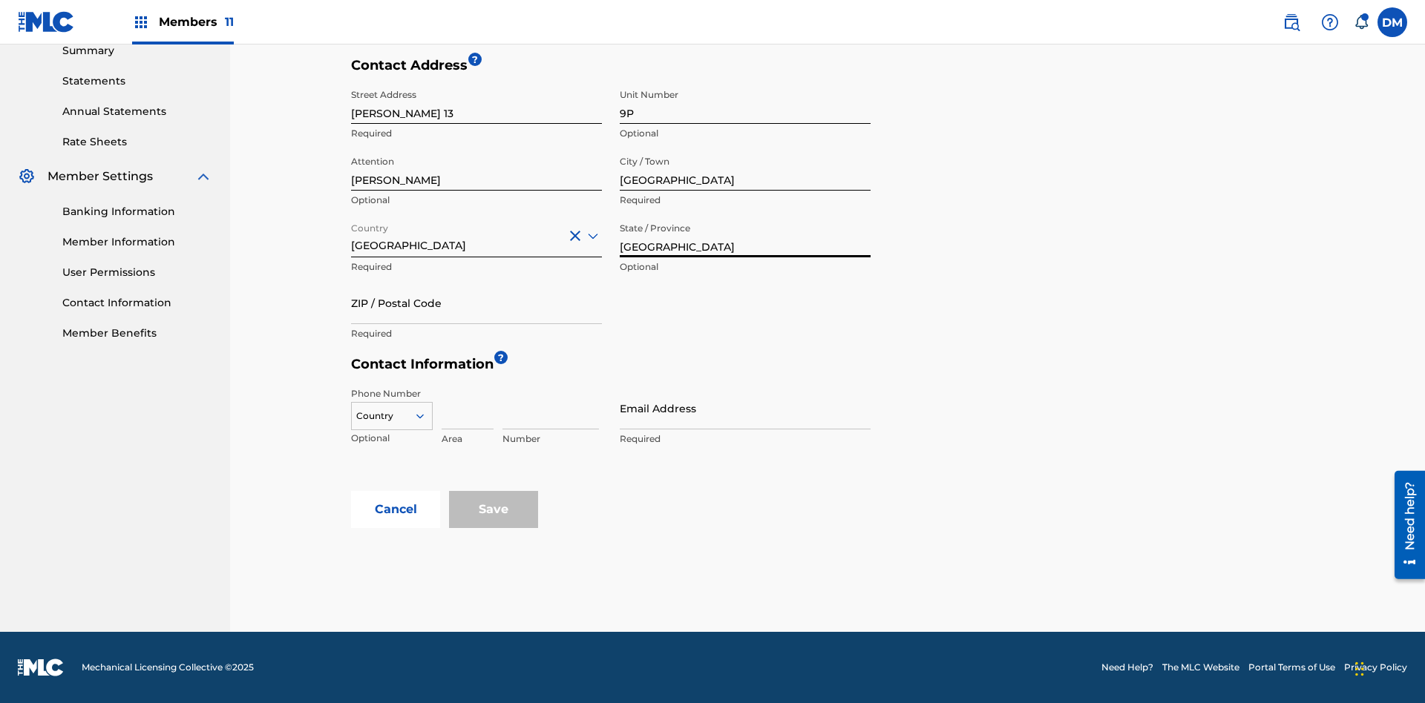
type input "[GEOGRAPHIC_DATA]"
click at [476, 303] on input "ZIP / Postal Code" at bounding box center [476, 303] width 251 height 42
type input "68080"
click at [426, 416] on icon at bounding box center [419, 416] width 13 height 13
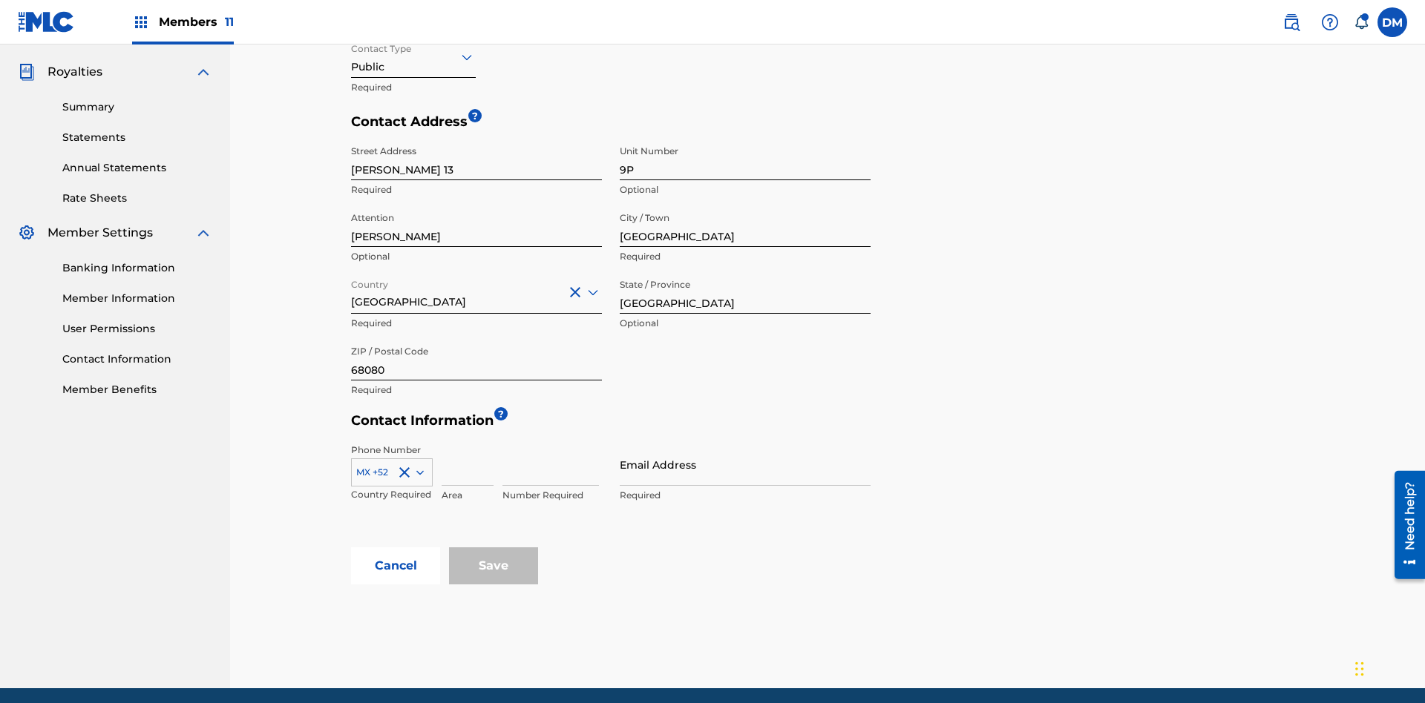
click at [467, 444] on input at bounding box center [467, 465] width 52 height 42
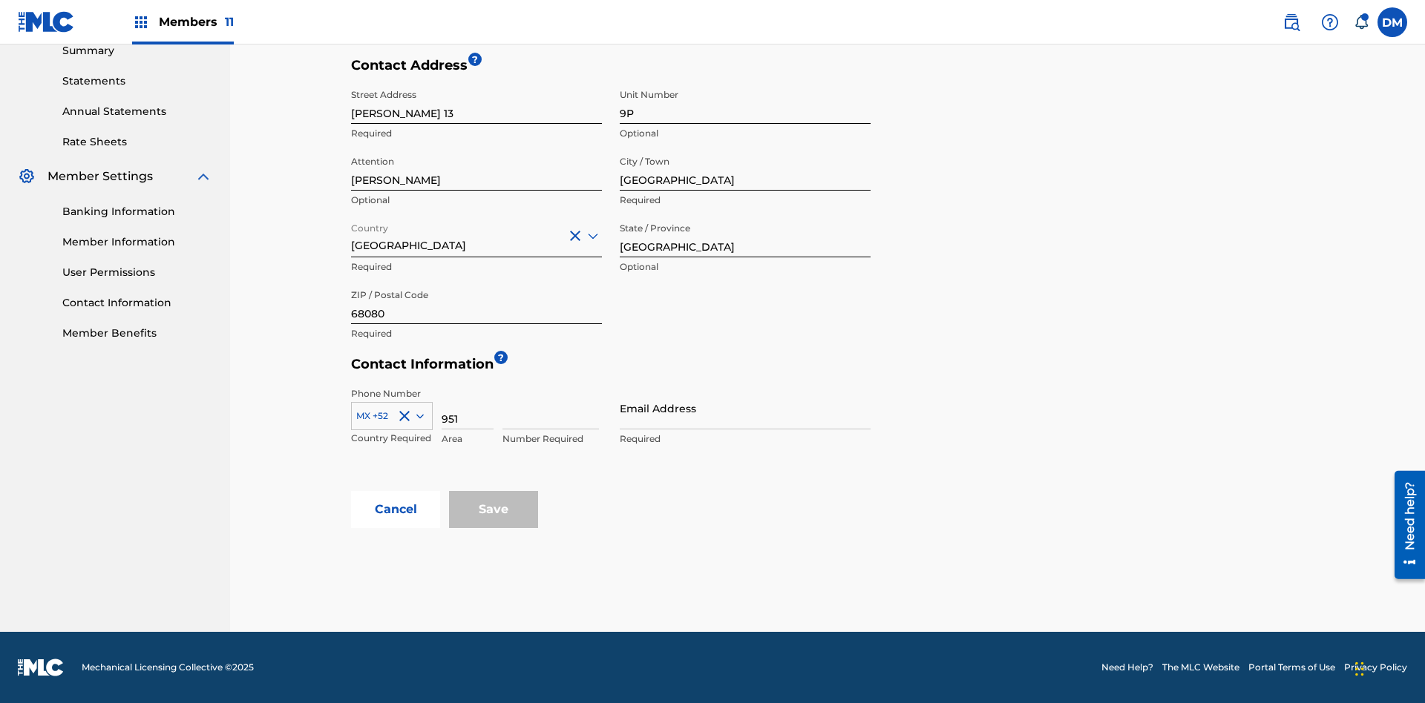
type input "951"
click at [551, 408] on input at bounding box center [550, 408] width 96 height 42
type input "5185312"
click at [745, 408] on input "Email Address" at bounding box center [745, 408] width 251 height 42
type input "[EMAIL_ADDRESS][DOMAIN_NAME]"
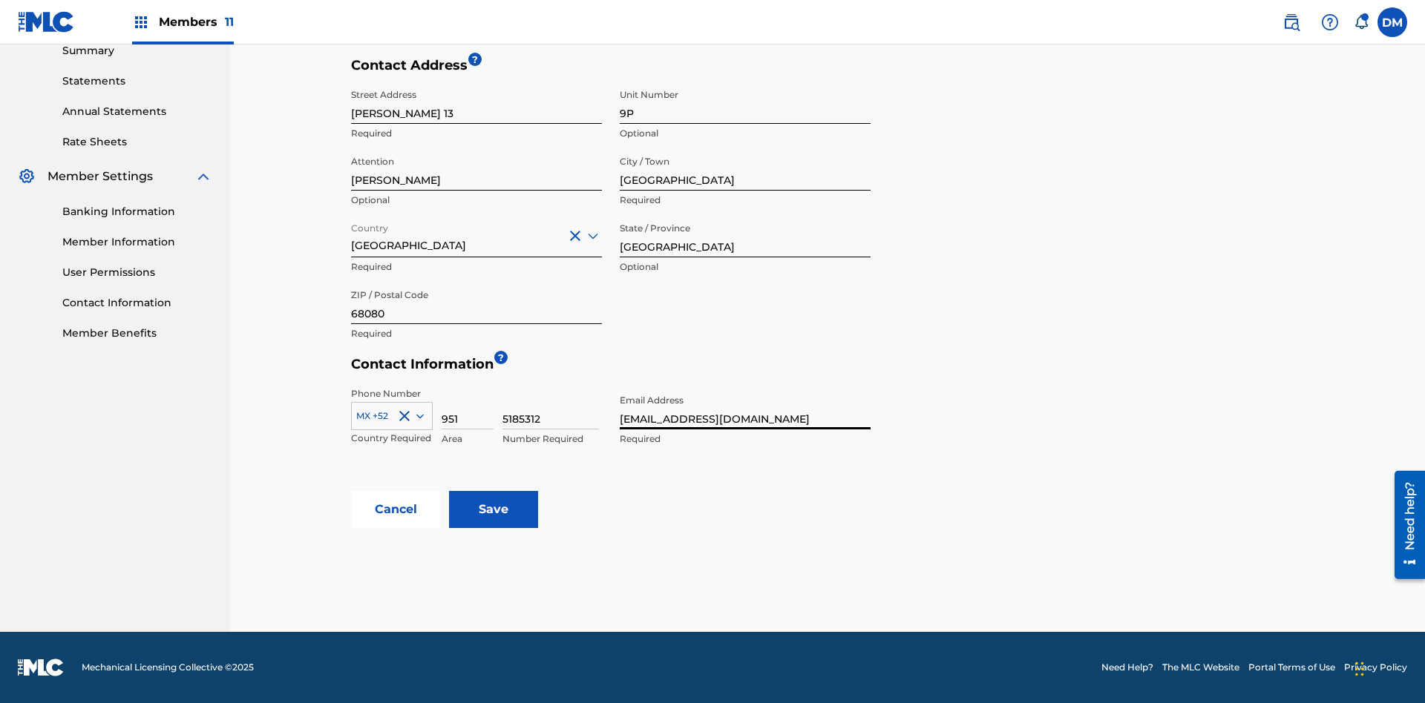
click at [493, 510] on input "Save" at bounding box center [493, 509] width 89 height 37
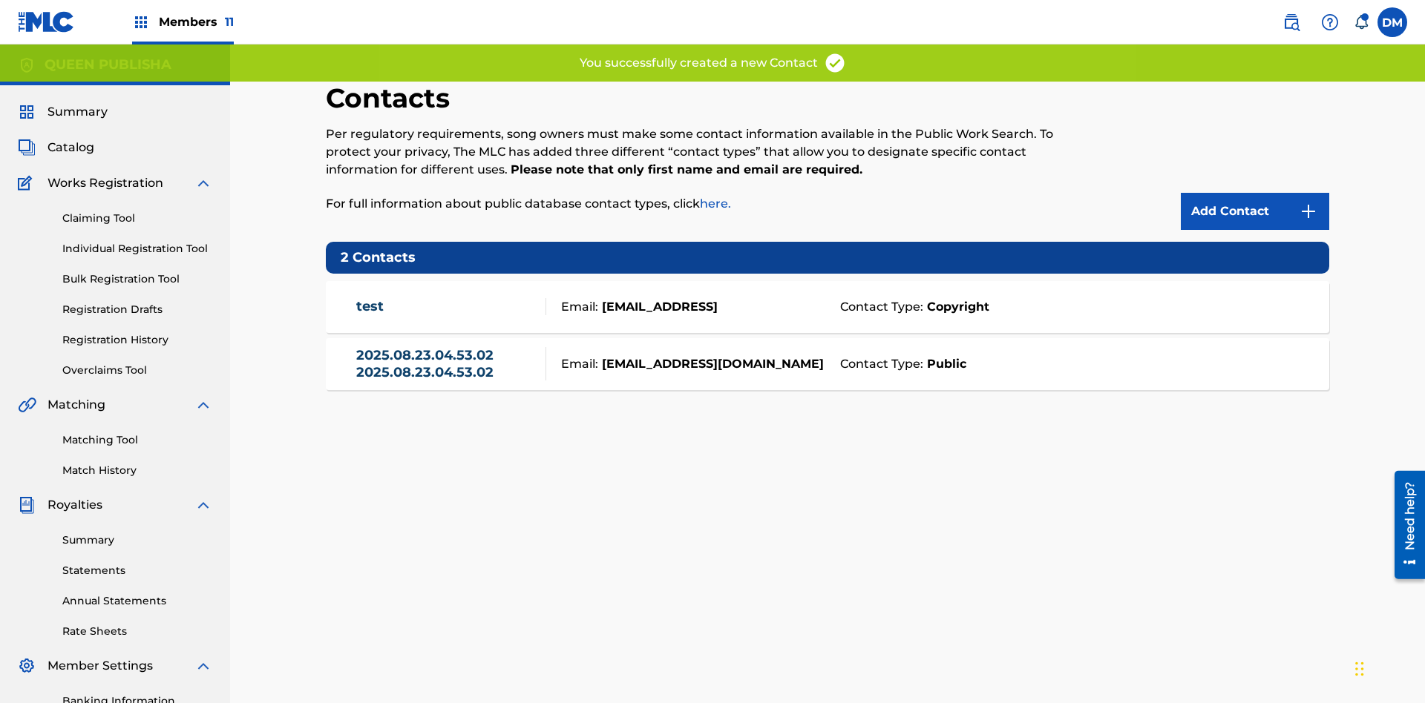
click at [183, 22] on span "Members 11" at bounding box center [196, 21] width 75 height 17
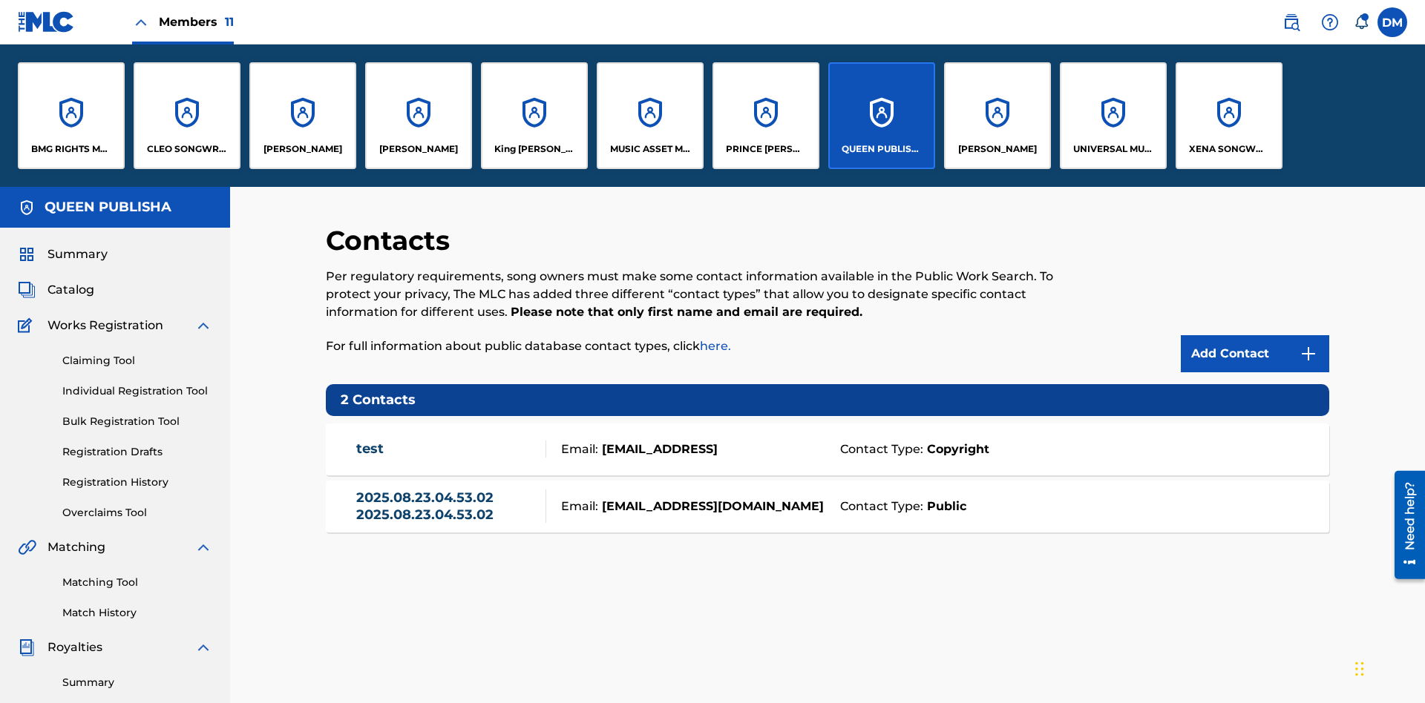
click at [302, 149] on p "[PERSON_NAME]" at bounding box center [302, 148] width 79 height 13
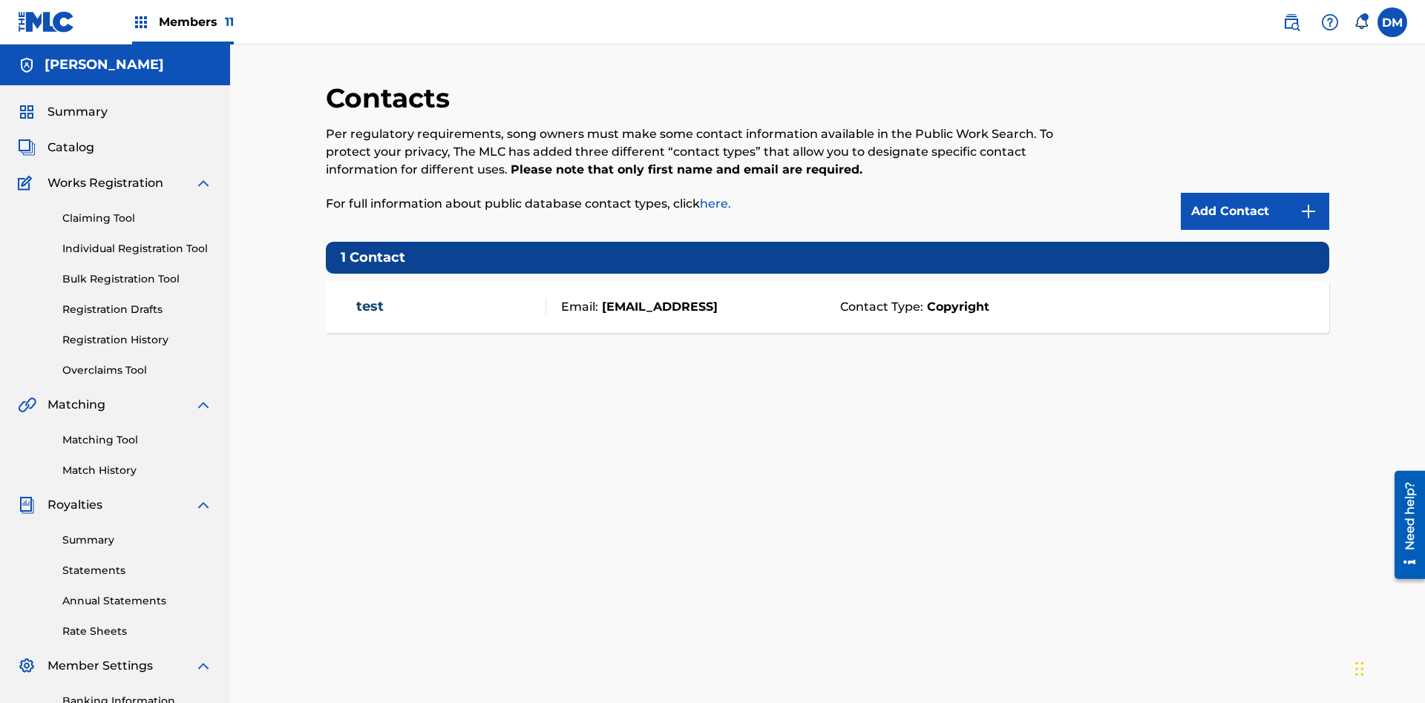
click at [1308, 203] on img at bounding box center [1308, 212] width 18 height 18
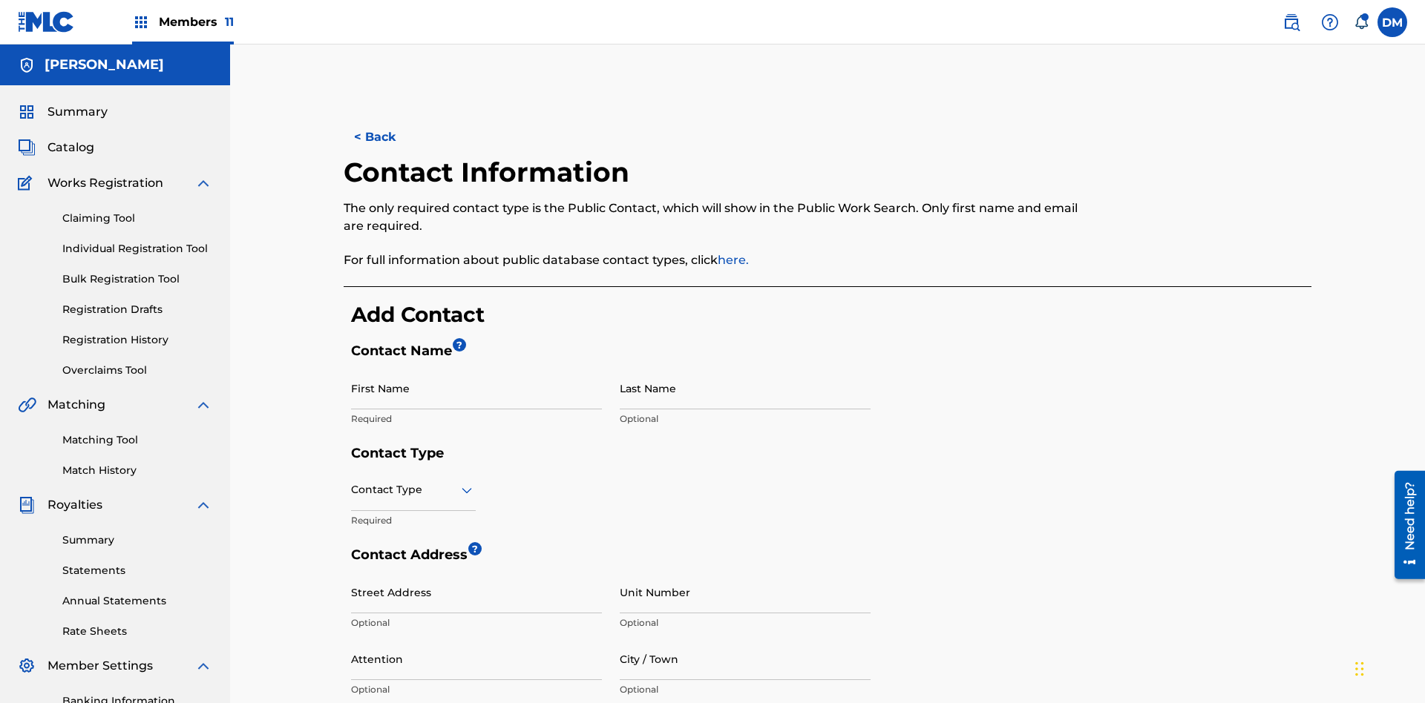
click at [476, 367] on input "First Name" at bounding box center [476, 388] width 251 height 42
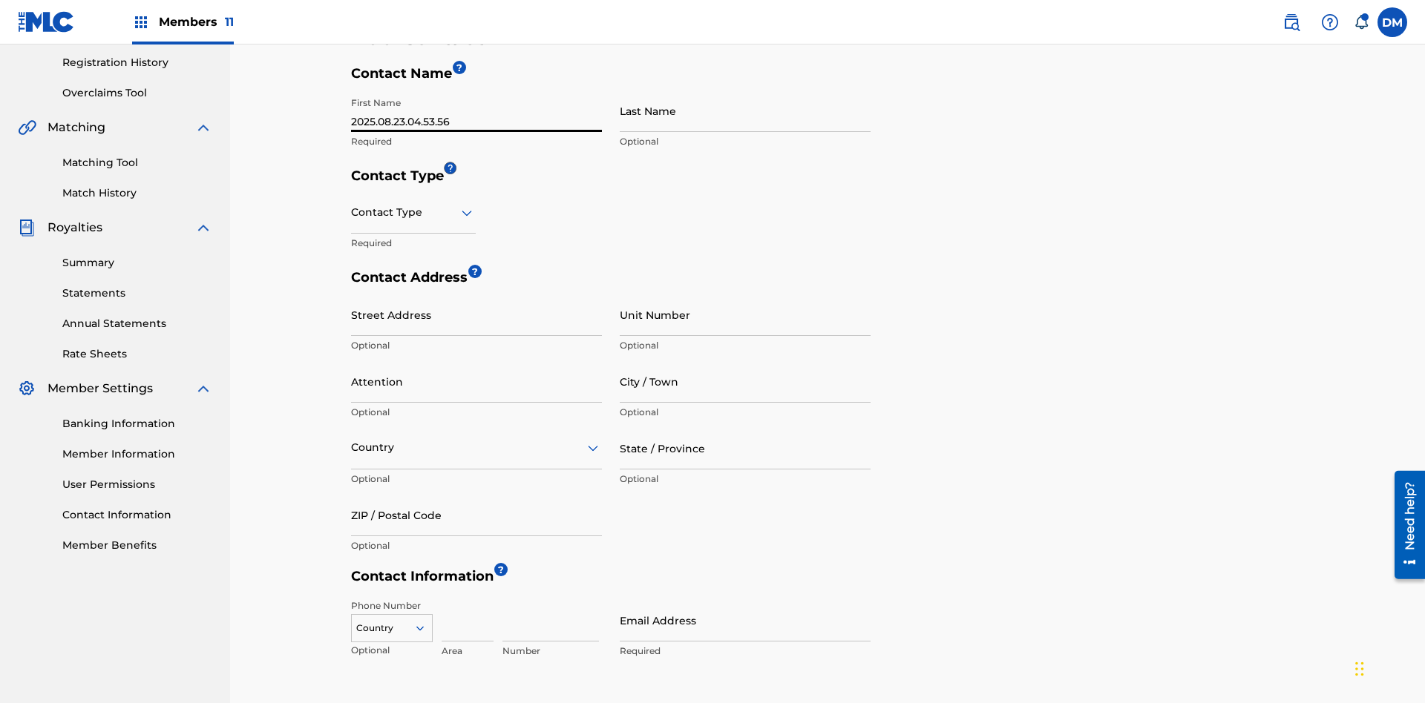
type input "2025.08.23.04.53.56"
click at [745, 111] on input "Last Name" at bounding box center [745, 111] width 251 height 42
type input "2025.08.23.04.53.56"
click at [352, 205] on input "text" at bounding box center [352, 213] width 3 height 16
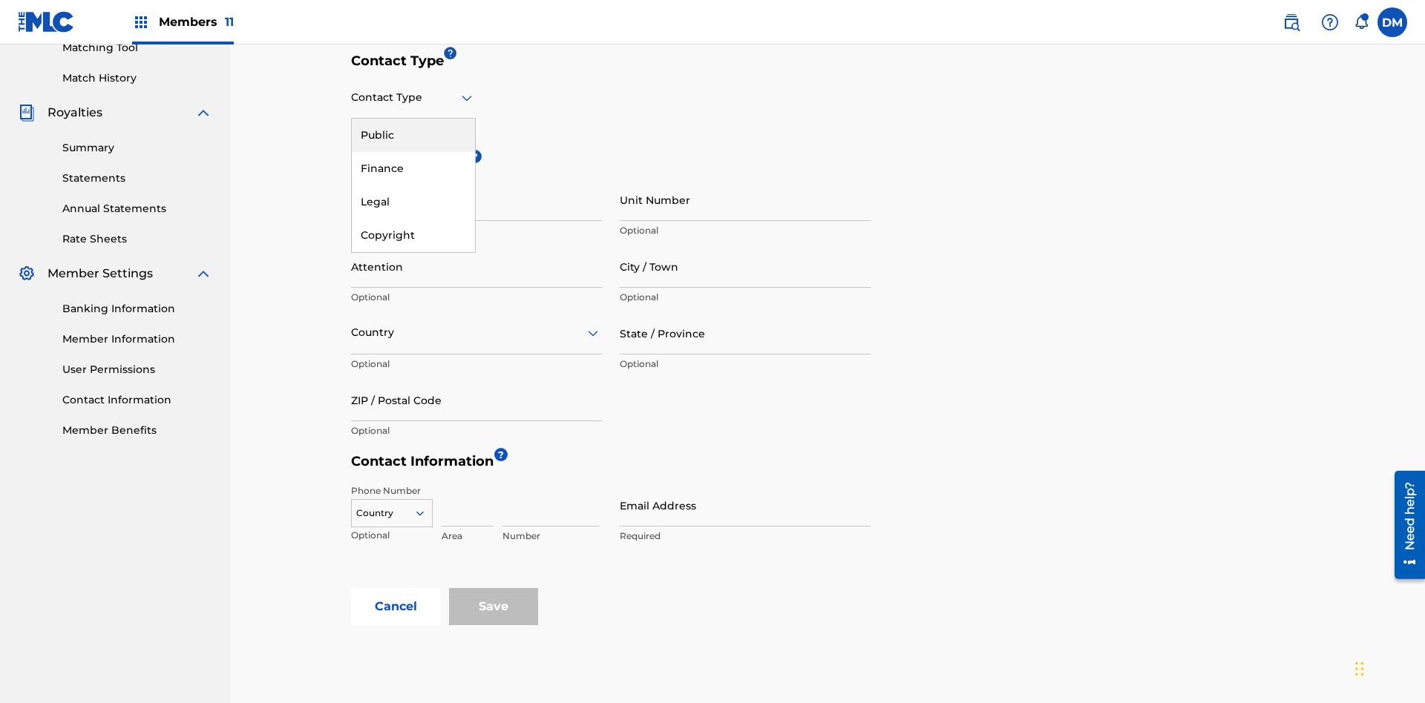
click at [413, 135] on div "Public" at bounding box center [413, 135] width 123 height 33
click at [745, 246] on input "City / Town" at bounding box center [745, 267] width 251 height 42
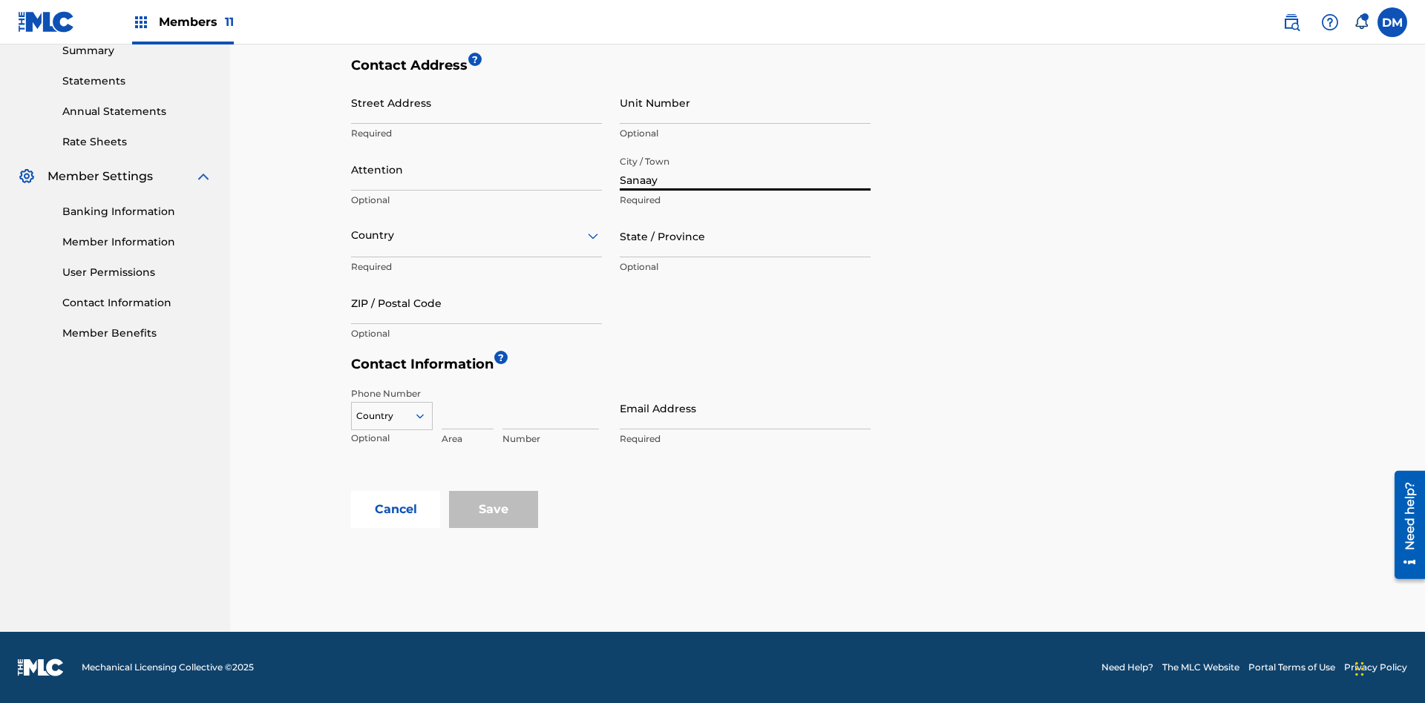
type input "Sanaay"
click at [476, 111] on input "Street Address" at bounding box center [476, 103] width 251 height 42
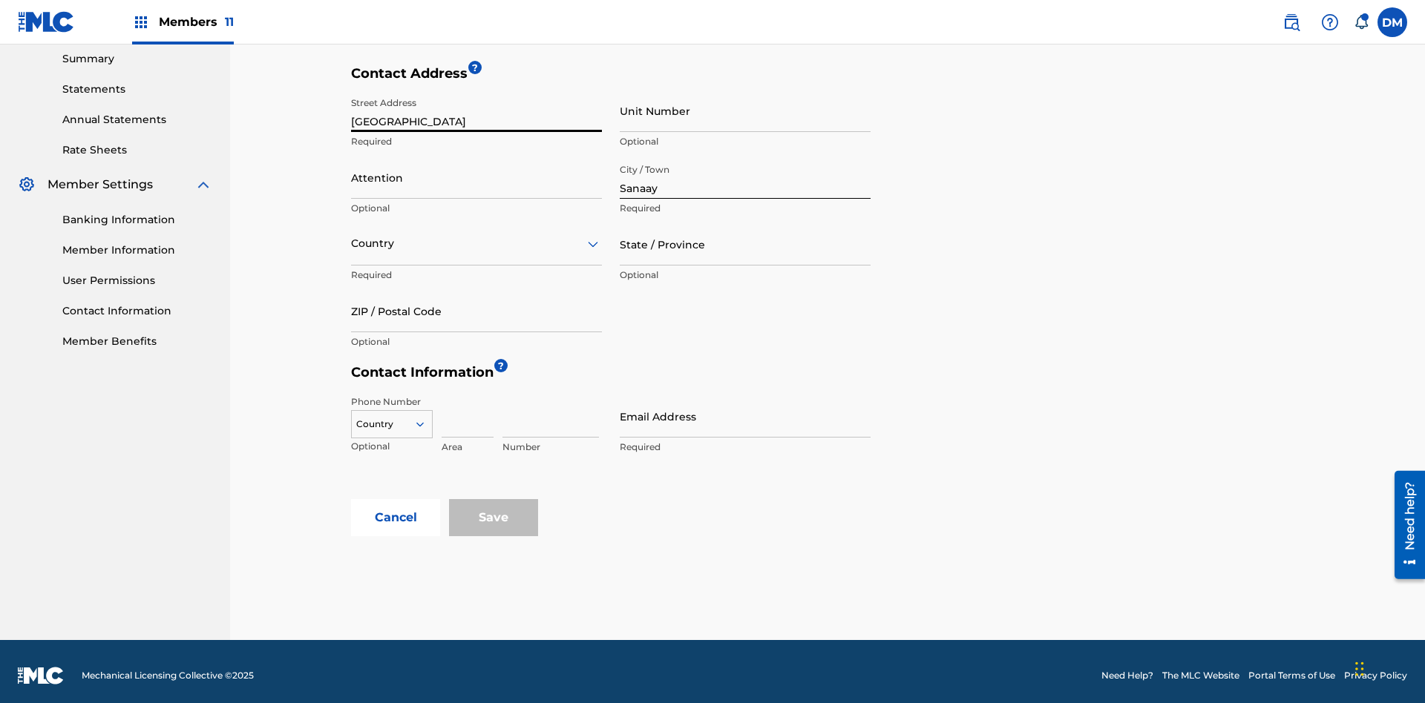
type input "[GEOGRAPHIC_DATA]"
click at [745, 111] on input "Unit Number" at bounding box center [745, 111] width 251 height 42
type input "77"
click at [476, 169] on input "Attention" at bounding box center [476, 178] width 251 height 42
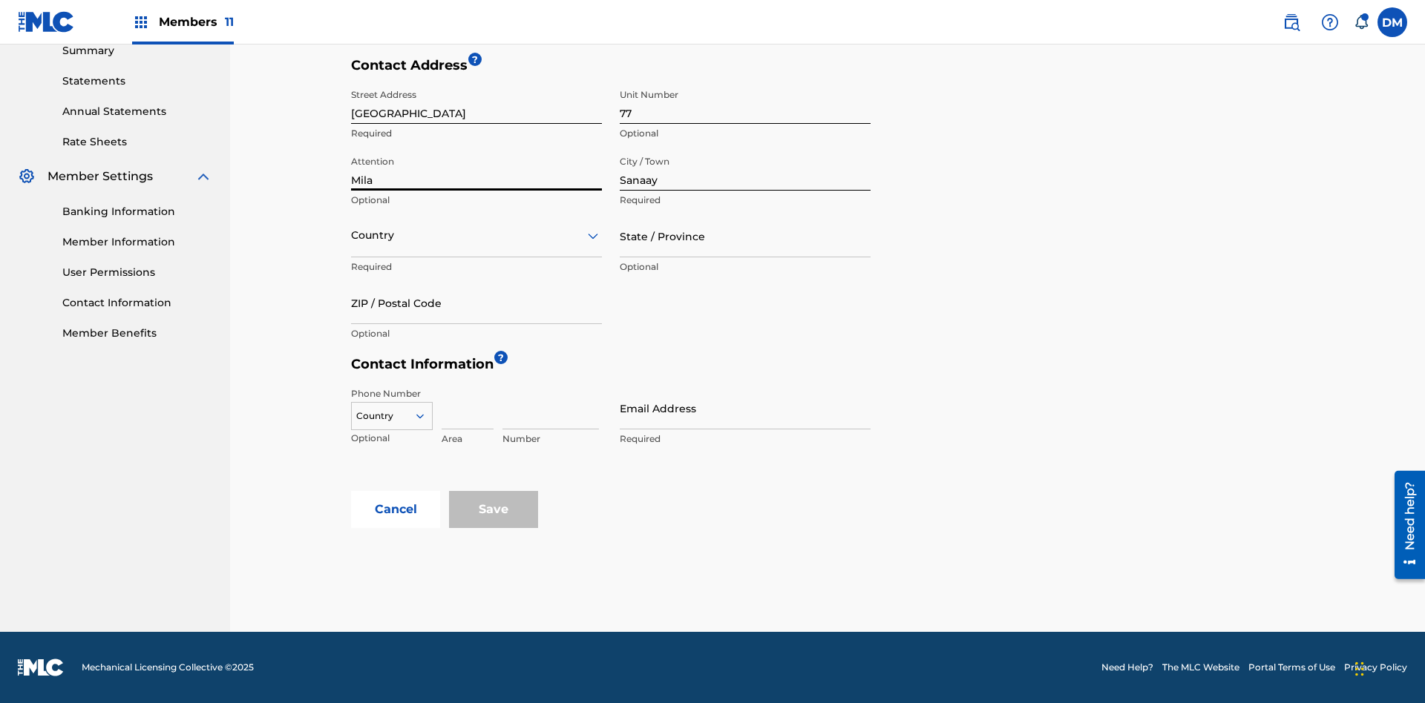
type input "Mila"
click at [352, 235] on input "text" at bounding box center [352, 236] width 3 height 16
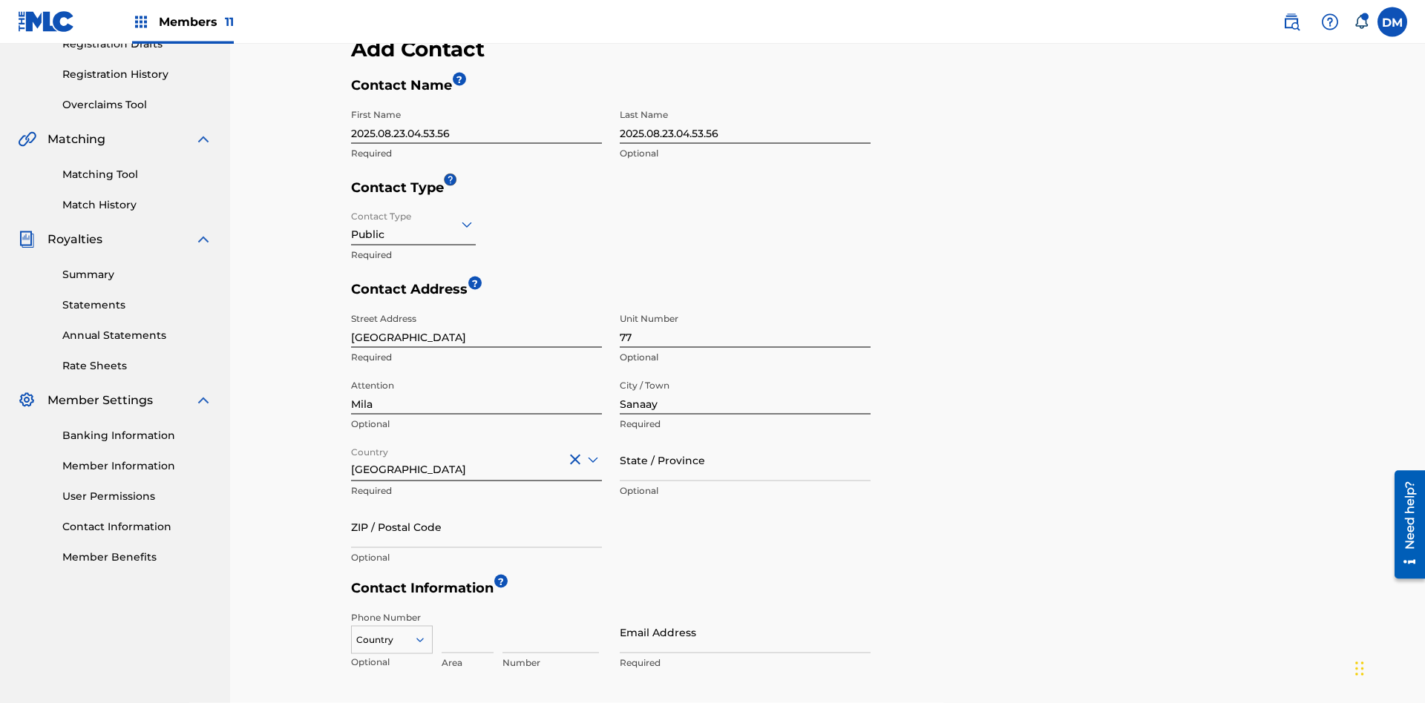
click at [745, 439] on input "State / Province" at bounding box center [745, 460] width 251 height 42
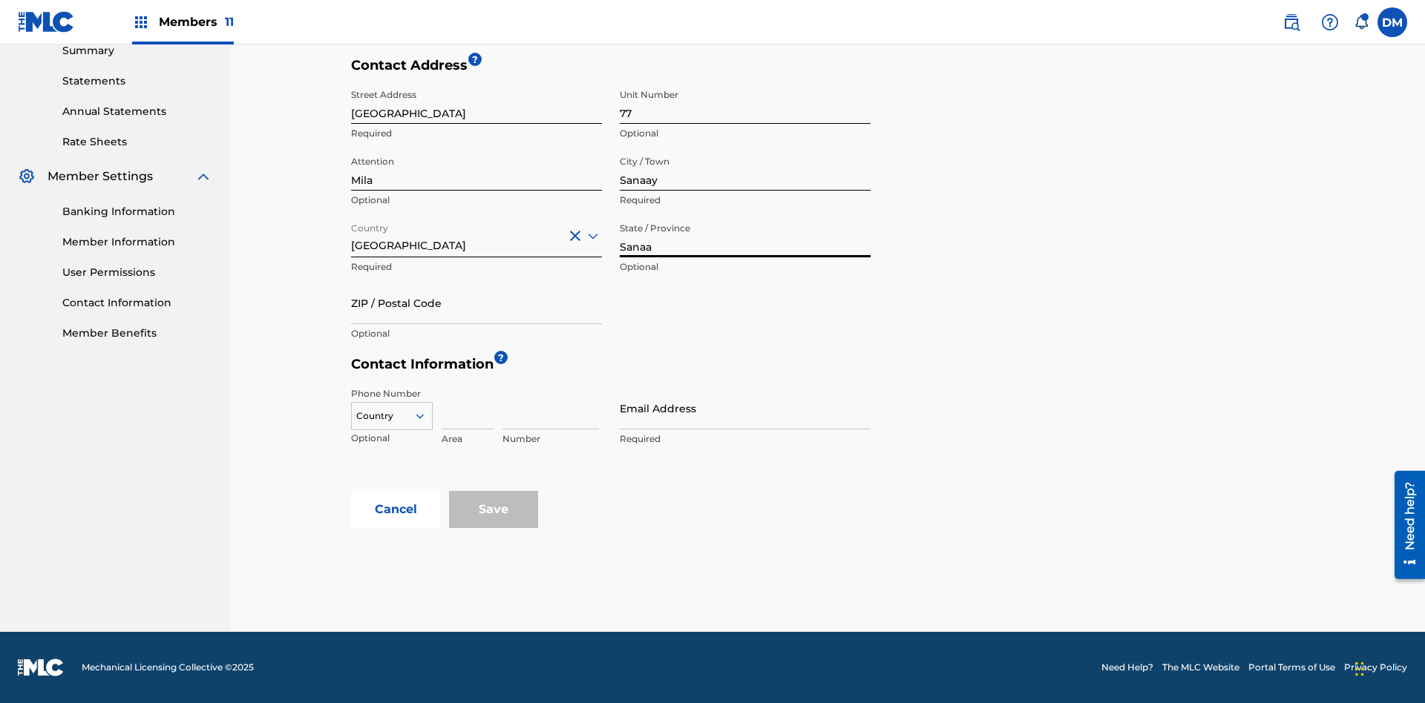
type input "Sanaa"
click at [476, 303] on input "ZIP / Postal Code" at bounding box center [476, 303] width 251 height 42
type input "19238"
click at [426, 416] on icon at bounding box center [419, 416] width 13 height 13
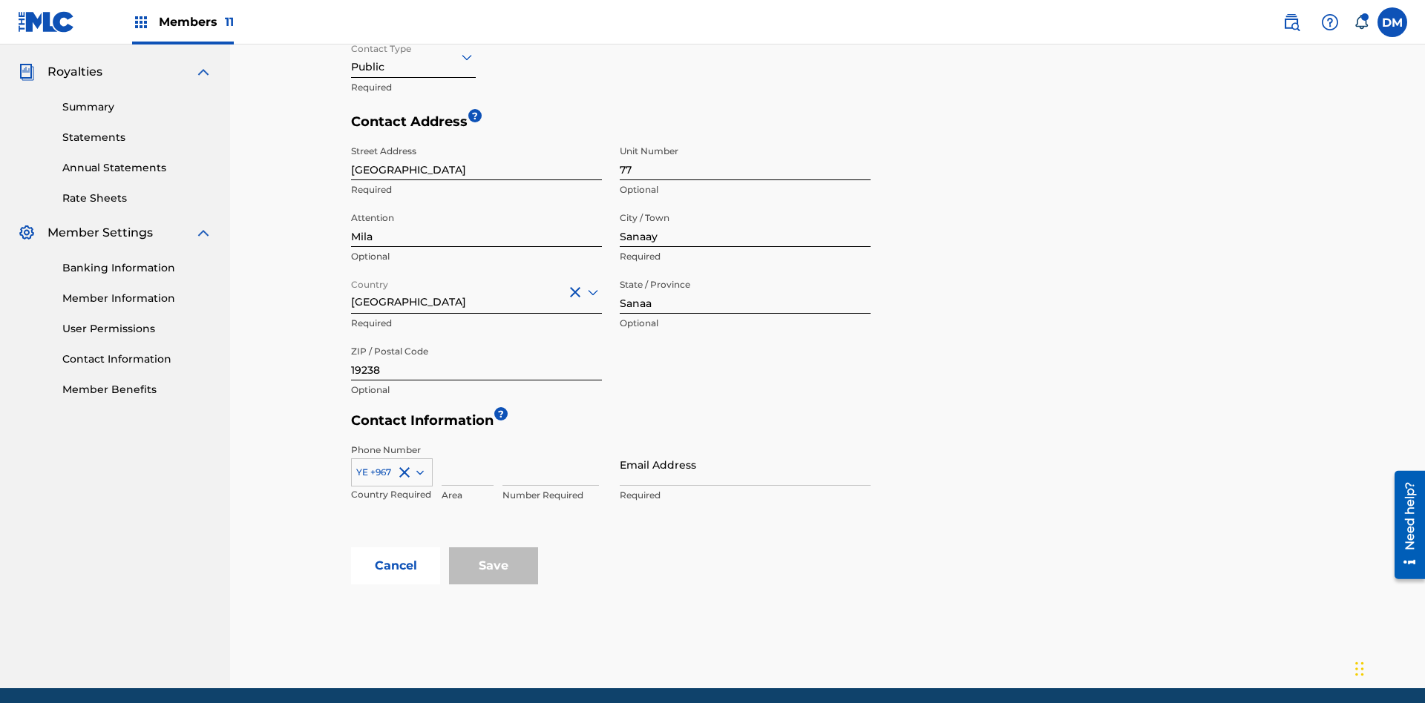
click at [467, 444] on input at bounding box center [467, 465] width 52 height 42
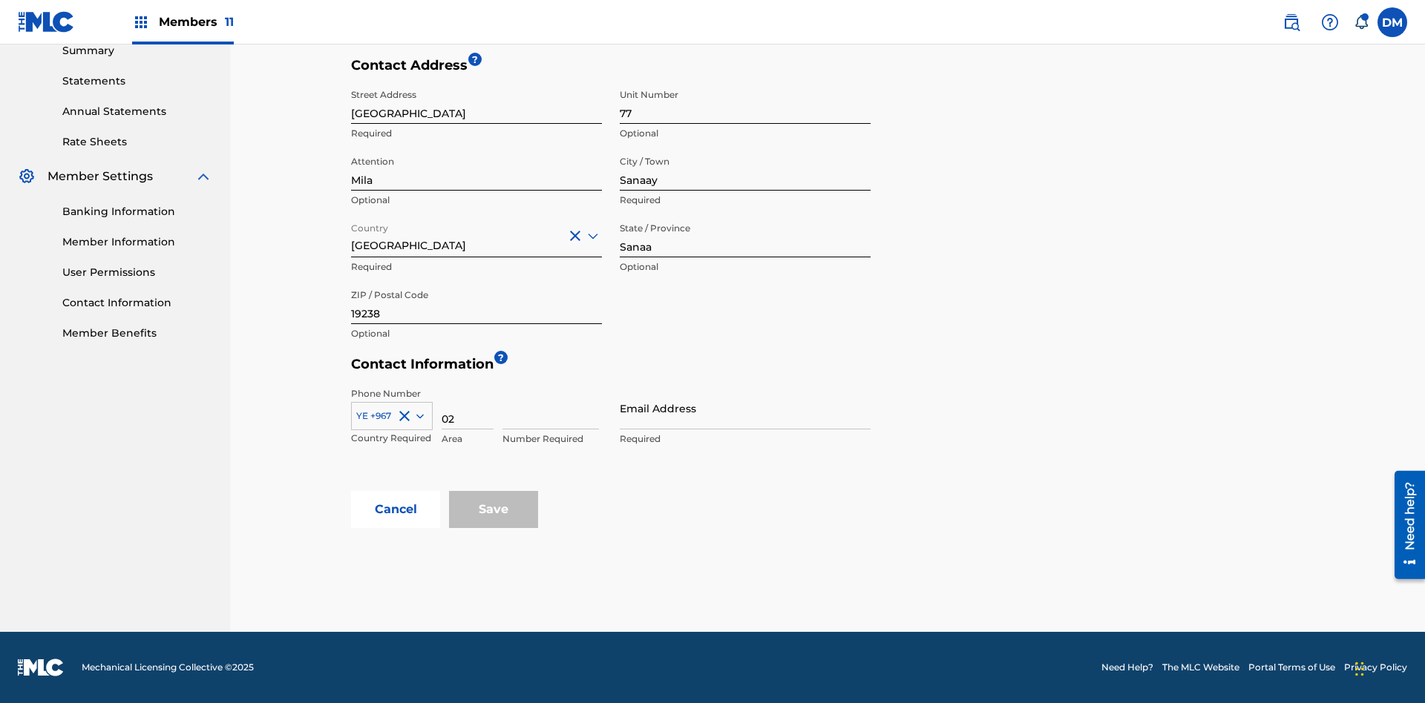
type input "02"
click at [551, 408] on input at bounding box center [550, 408] width 96 height 42
type input "255435"
click at [745, 408] on input "Email Address" at bounding box center [745, 408] width 251 height 42
type input "[EMAIL_ADDRESS][DOMAIN_NAME]"
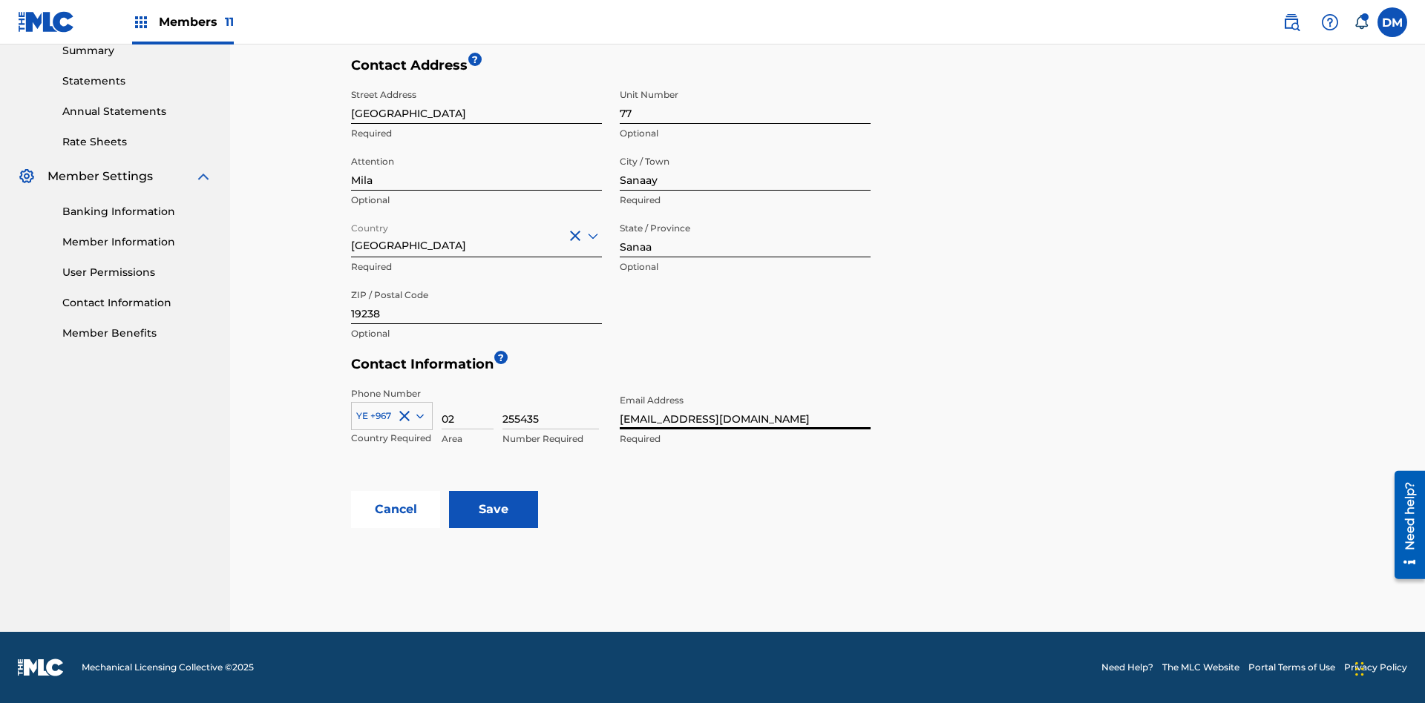
click at [493, 510] on input "Save" at bounding box center [493, 509] width 89 height 37
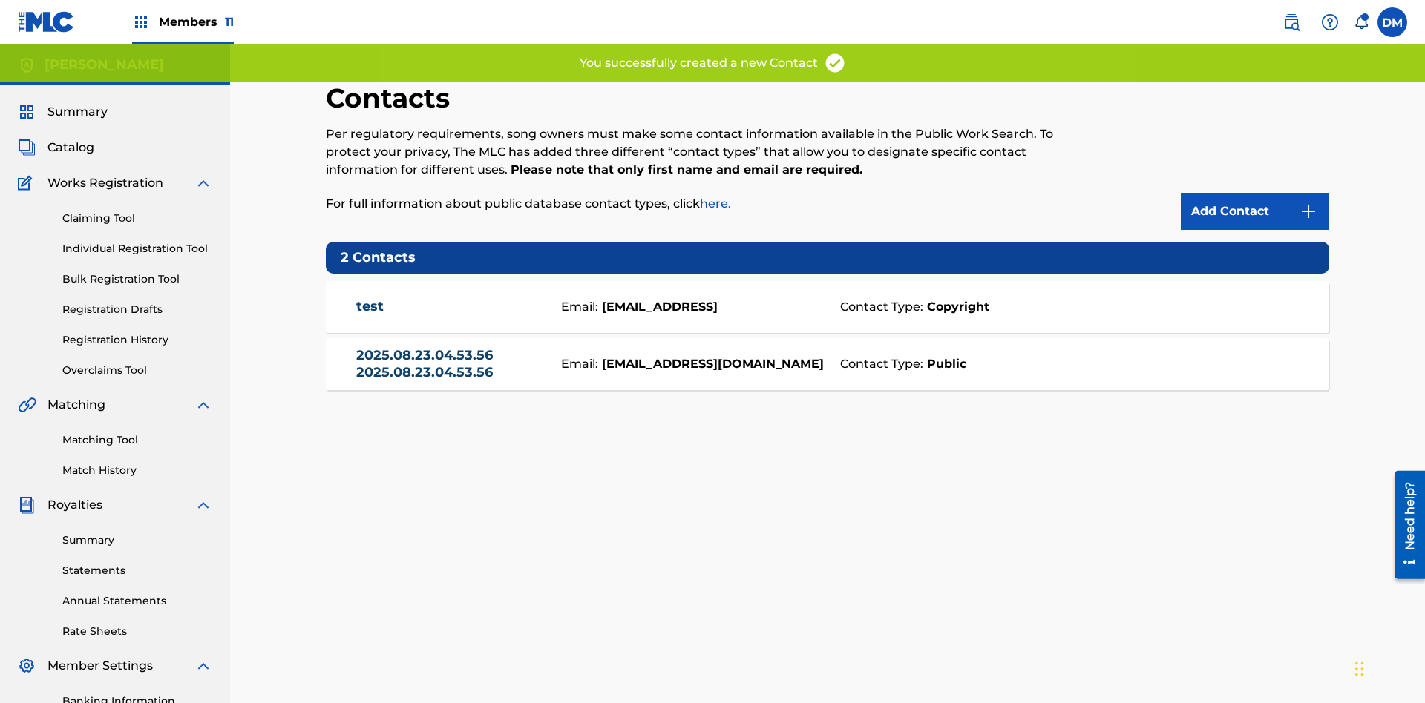
click at [183, 22] on span "Members 11" at bounding box center [196, 21] width 75 height 17
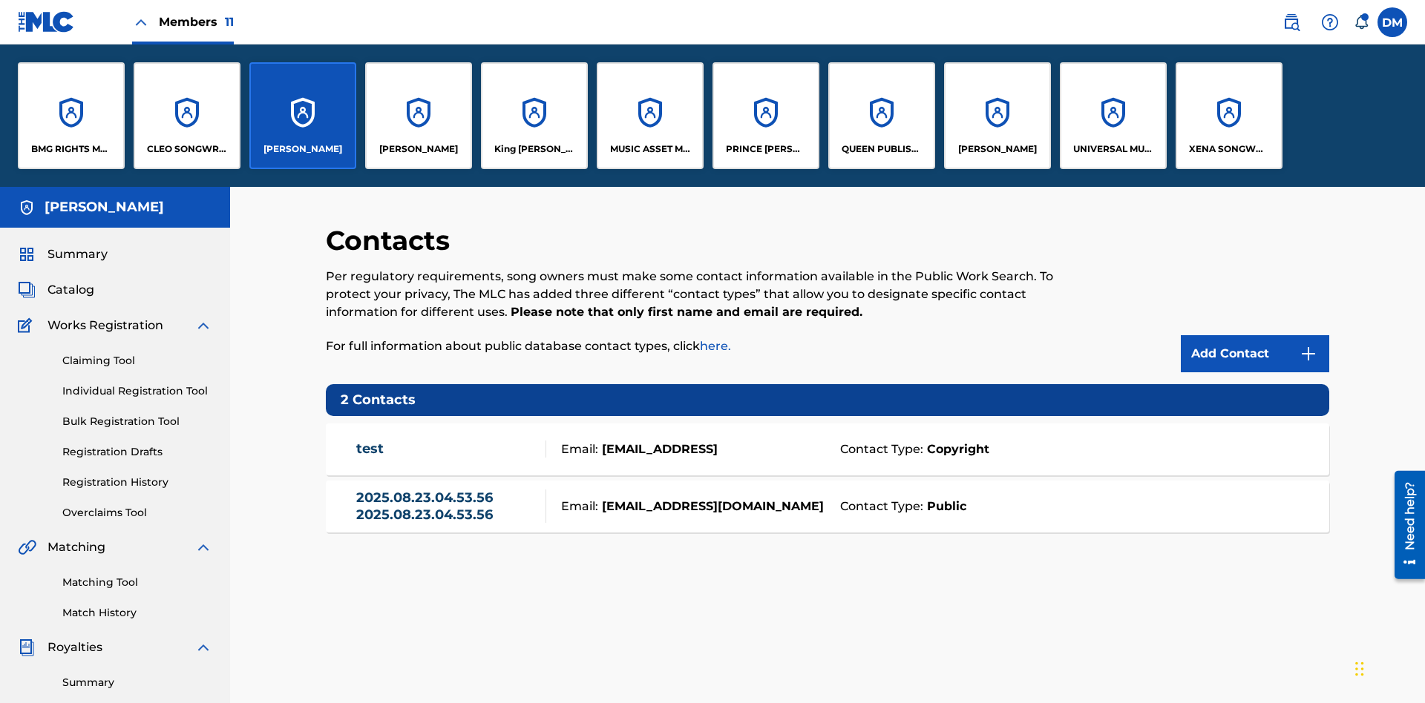
click at [302, 149] on p "[PERSON_NAME]" at bounding box center [302, 148] width 79 height 13
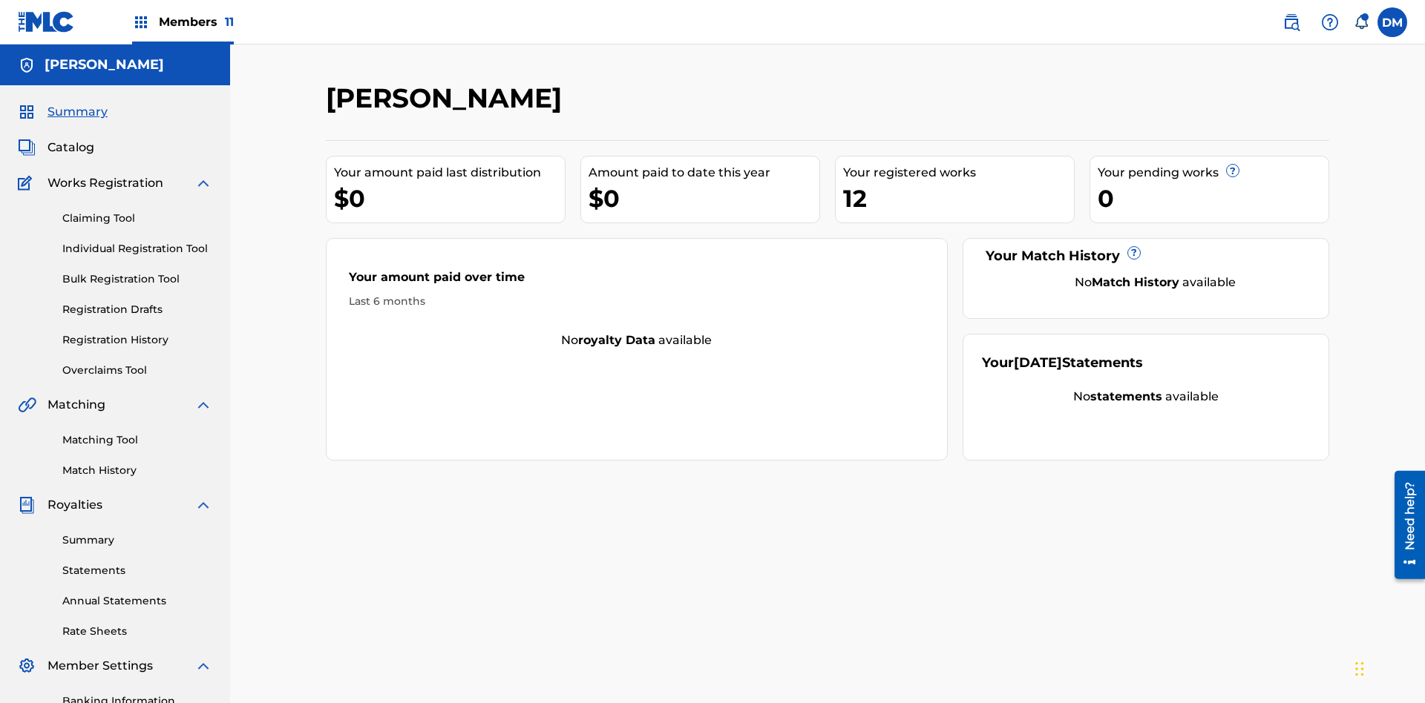
click at [70, 139] on span "Catalog" at bounding box center [70, 148] width 47 height 18
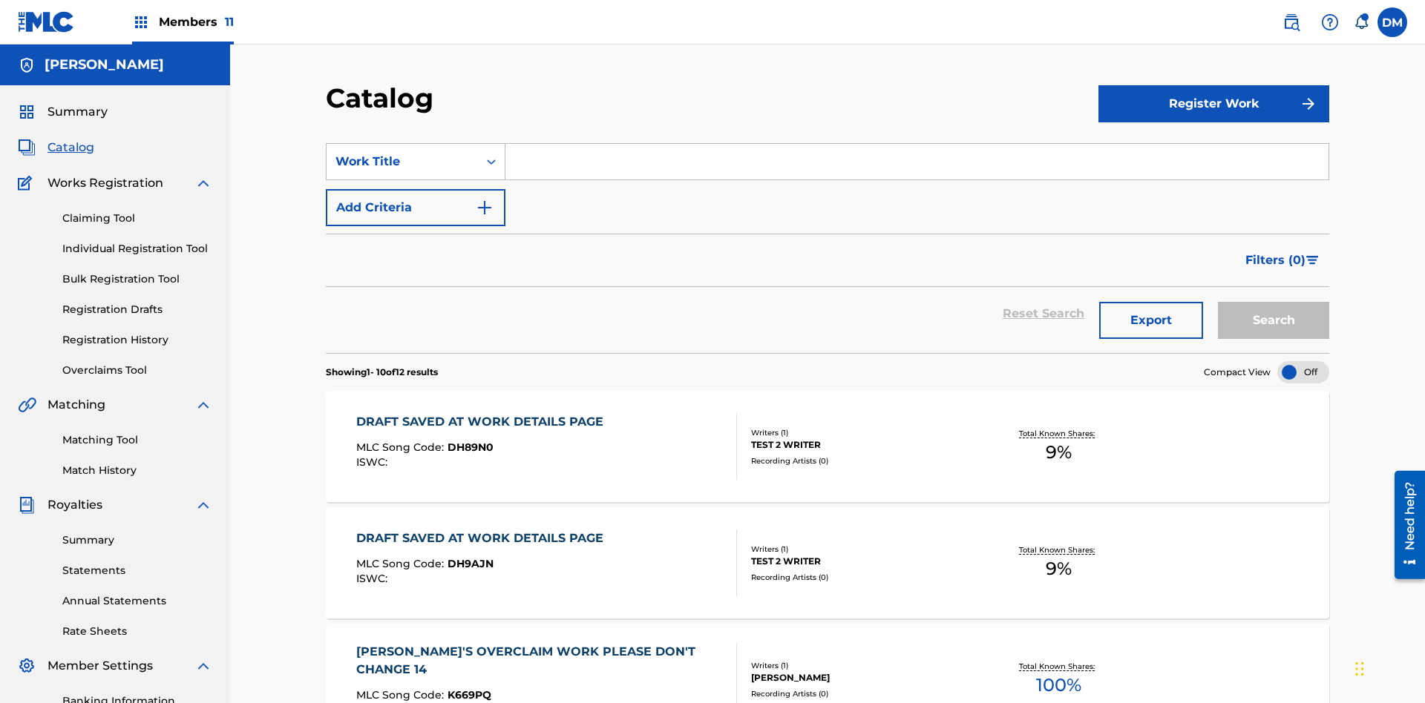
click at [916, 144] on input "Search Form" at bounding box center [916, 162] width 823 height 36
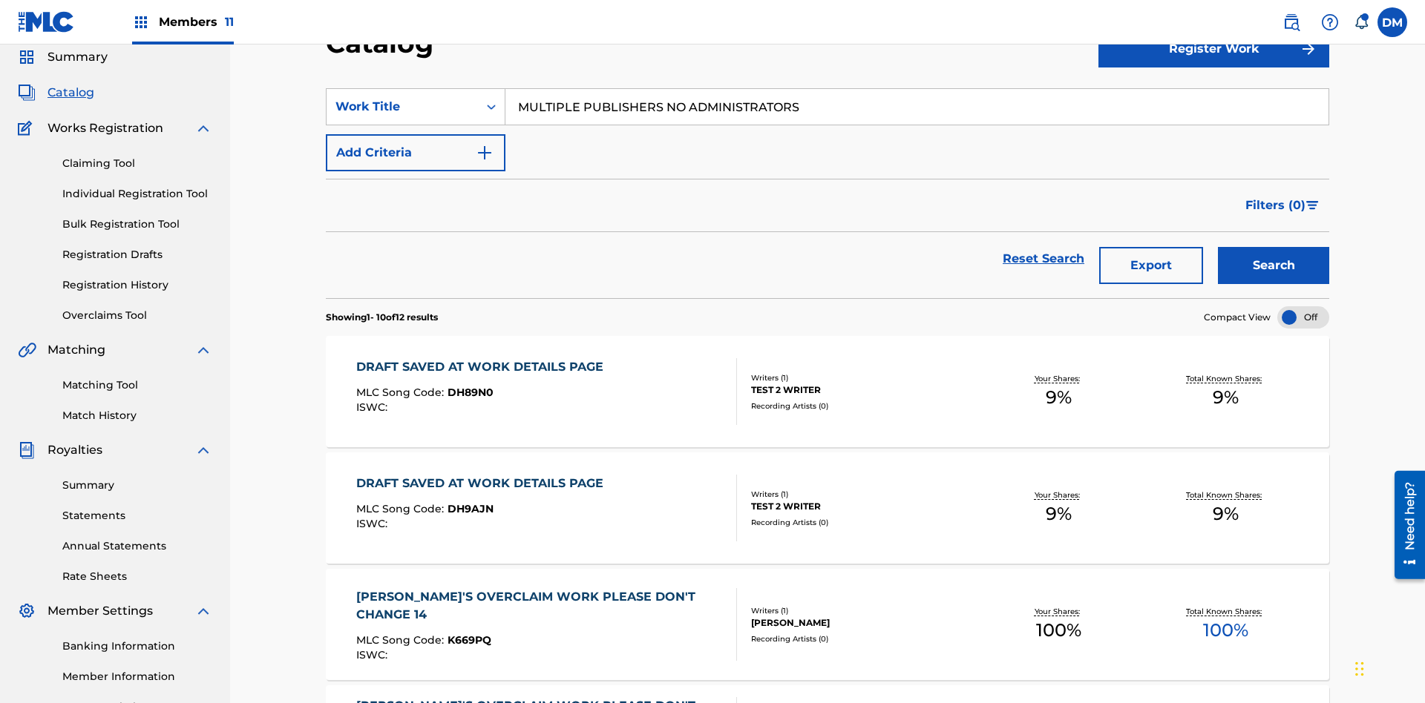
type input "MULTIPLE PUBLISHERS NO ADMINISTRATORS"
click at [1273, 247] on button "Search" at bounding box center [1273, 265] width 111 height 37
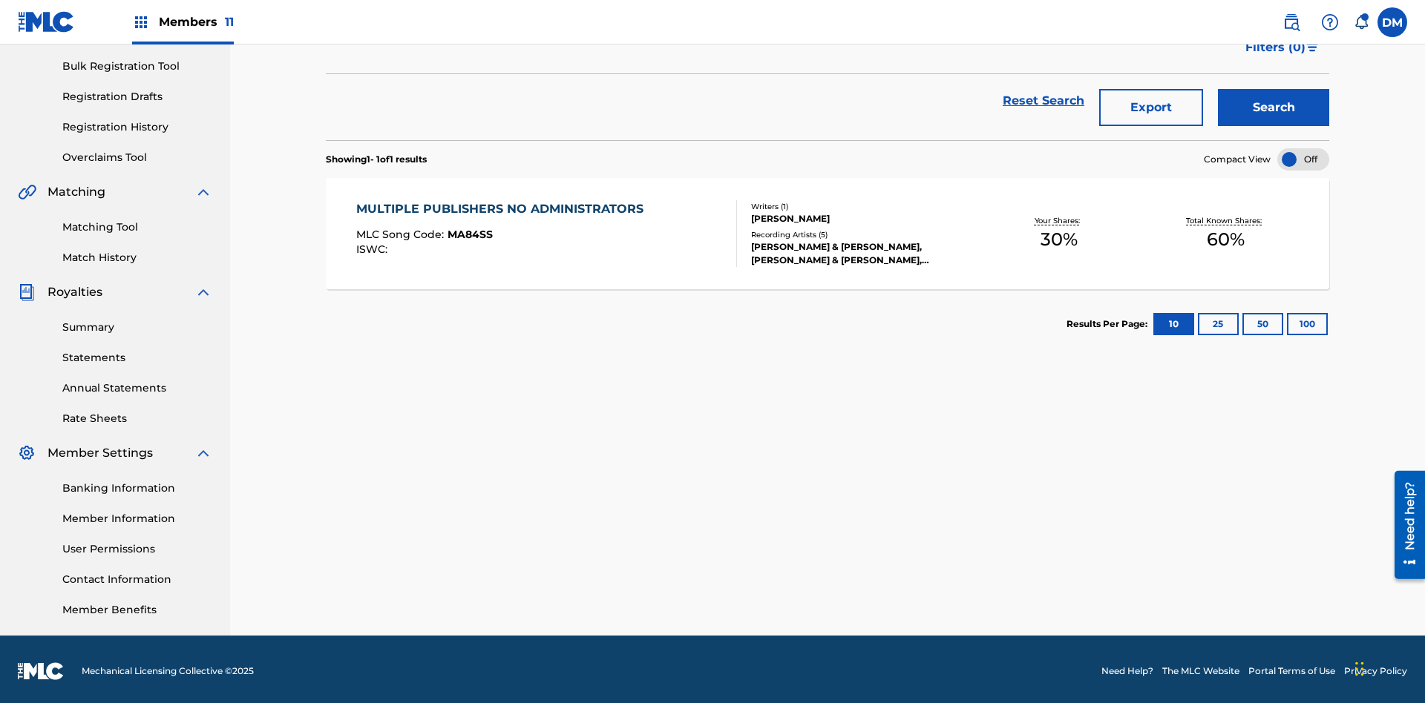
click at [467, 231] on span "MA84SS" at bounding box center [469, 234] width 45 height 13
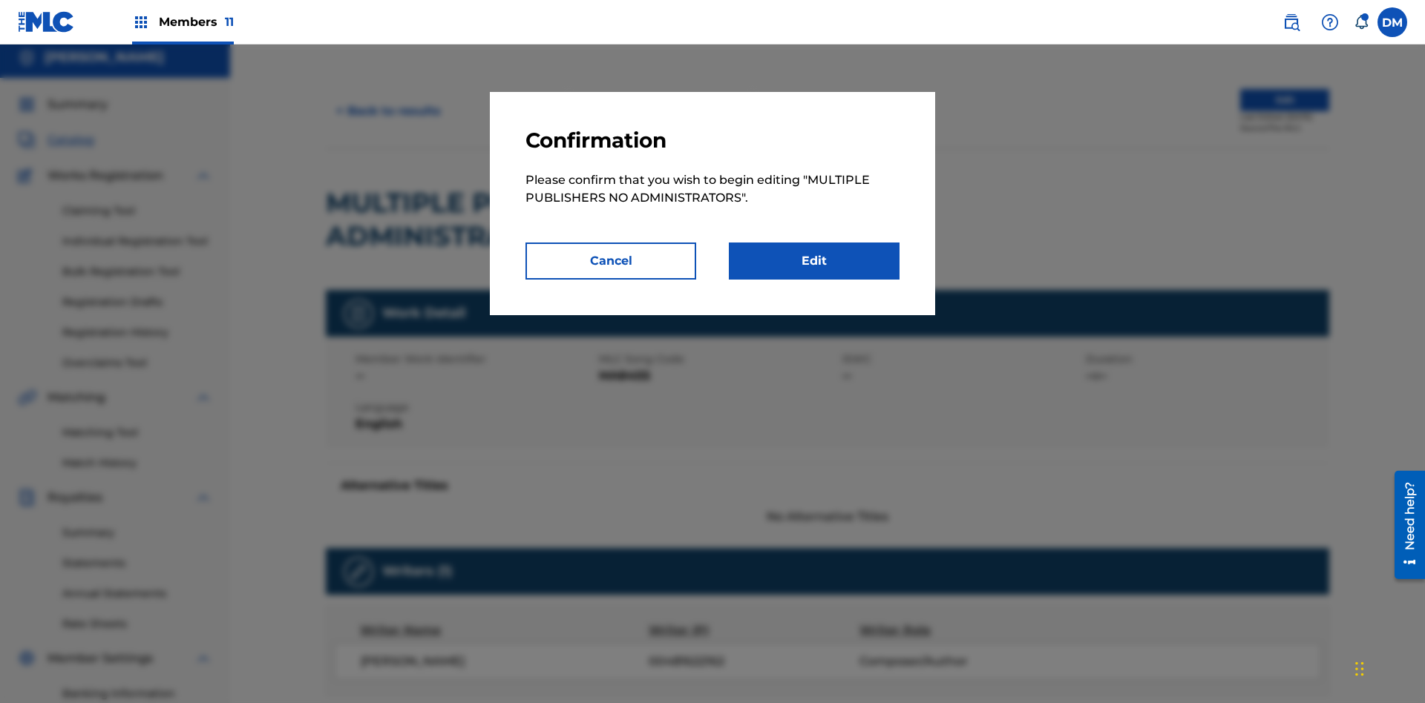
click at [814, 261] on link "Edit" at bounding box center [814, 261] width 171 height 37
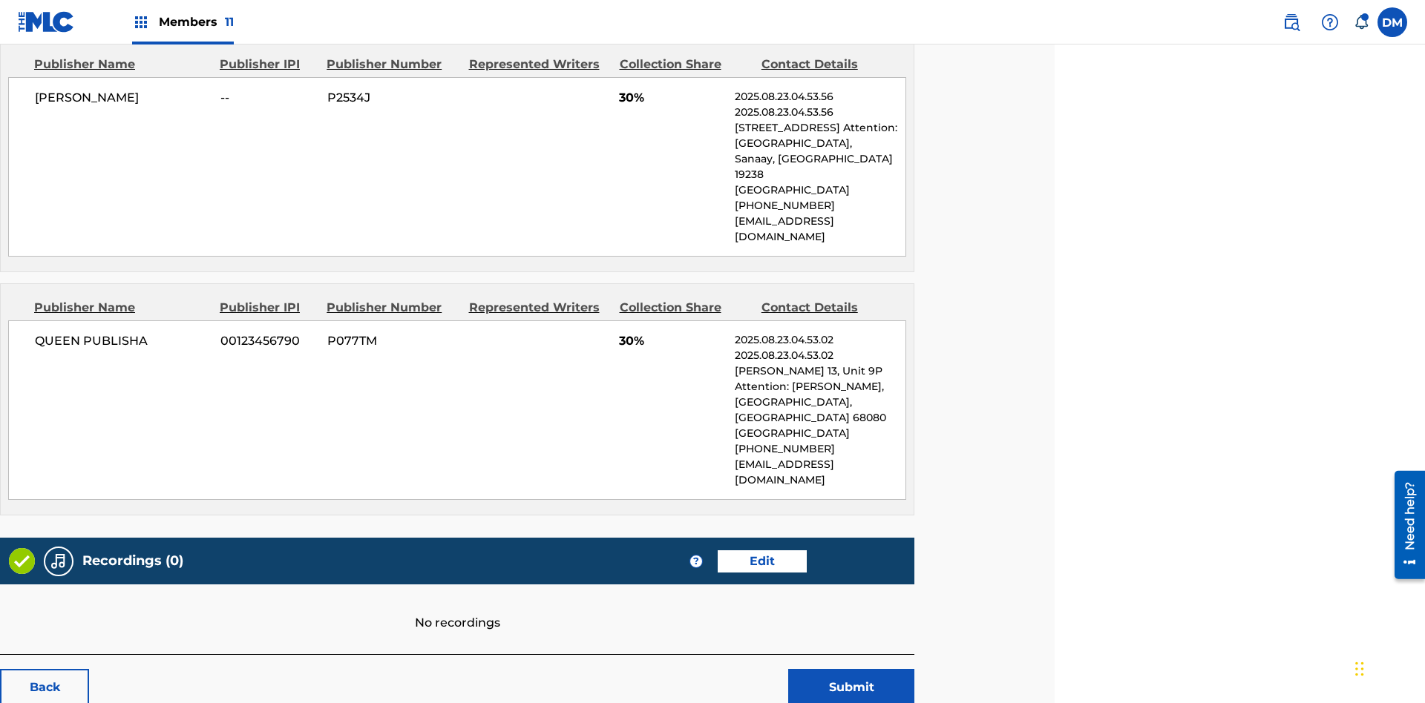
click at [183, 22] on span "Members 11" at bounding box center [196, 21] width 75 height 17
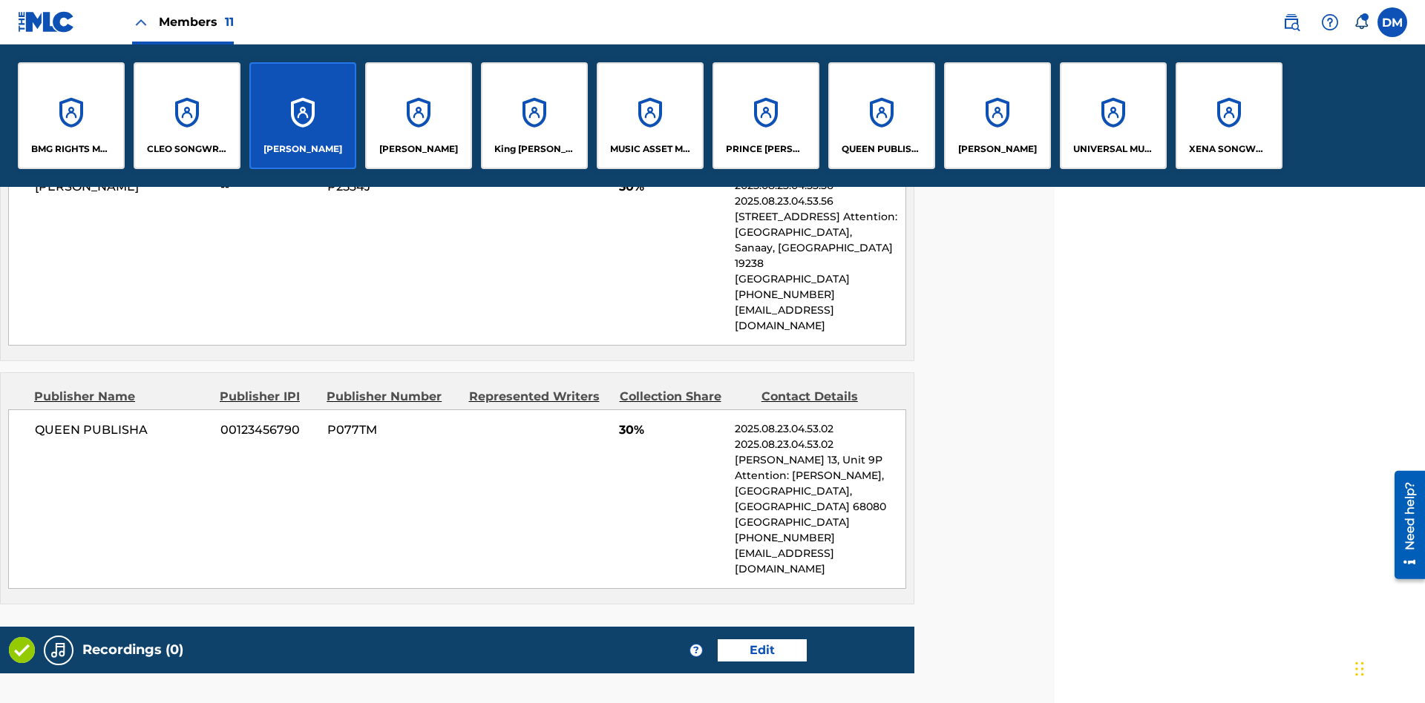
click at [881, 149] on p "QUEEN PUBLISHA" at bounding box center [881, 148] width 81 height 13
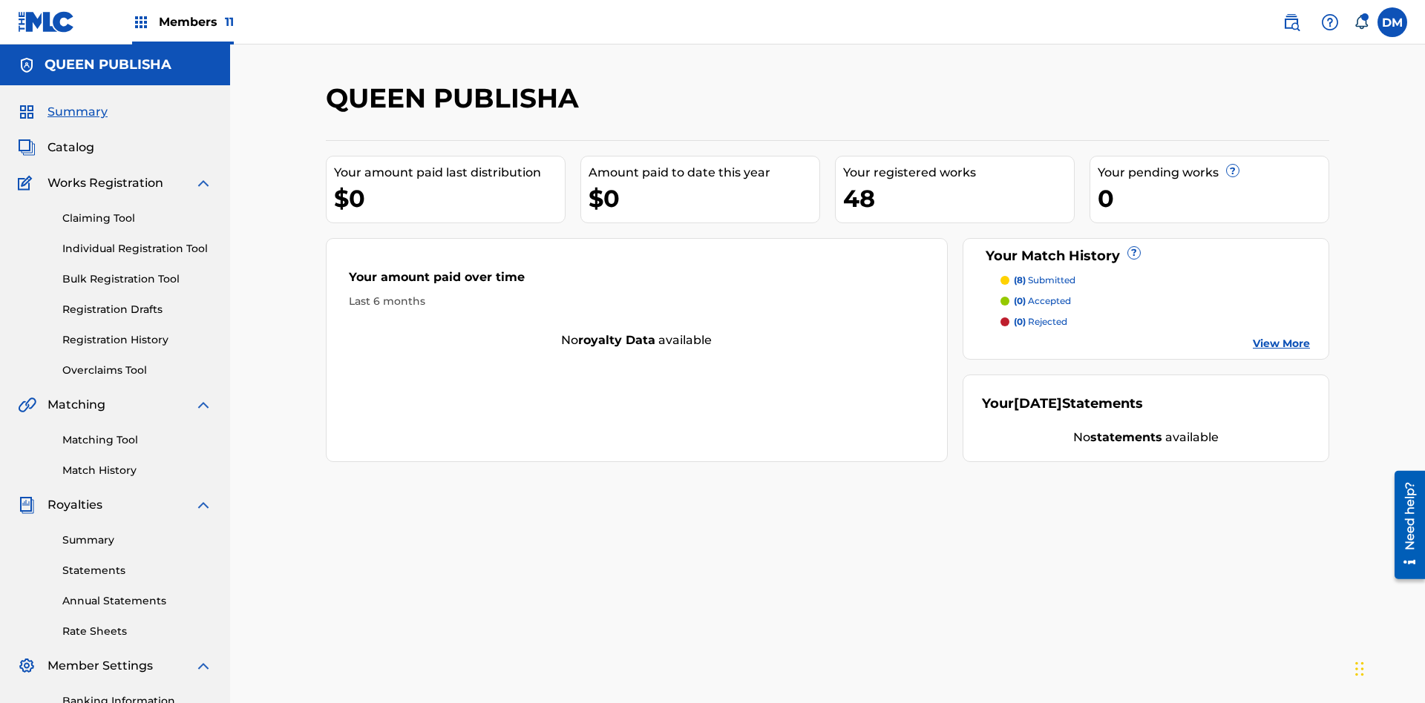
click at [70, 139] on span "Catalog" at bounding box center [70, 148] width 47 height 18
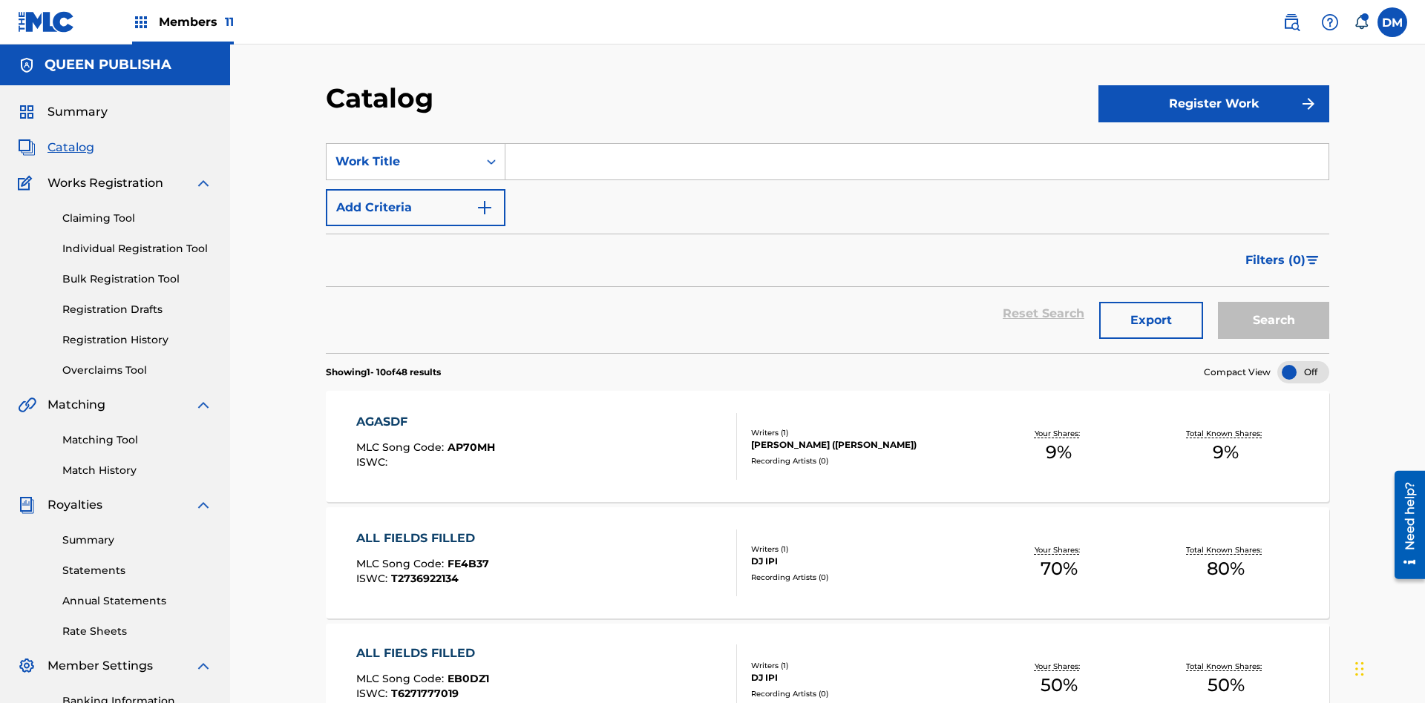
click at [916, 144] on input "Search Form" at bounding box center [916, 162] width 823 height 36
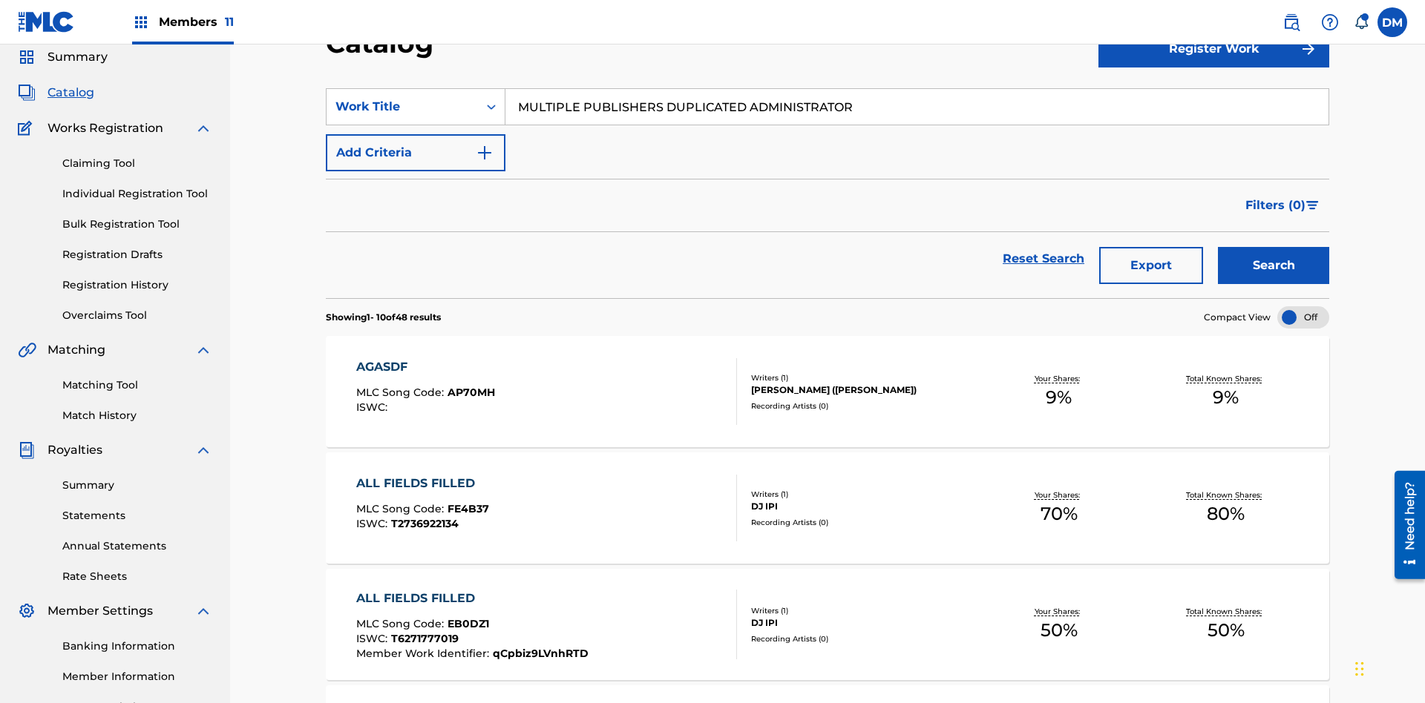
type input "MULTIPLE PUBLISHERS DUPLICATED ADMINISTRATOR"
click at [1273, 247] on button "Search" at bounding box center [1273, 265] width 111 height 37
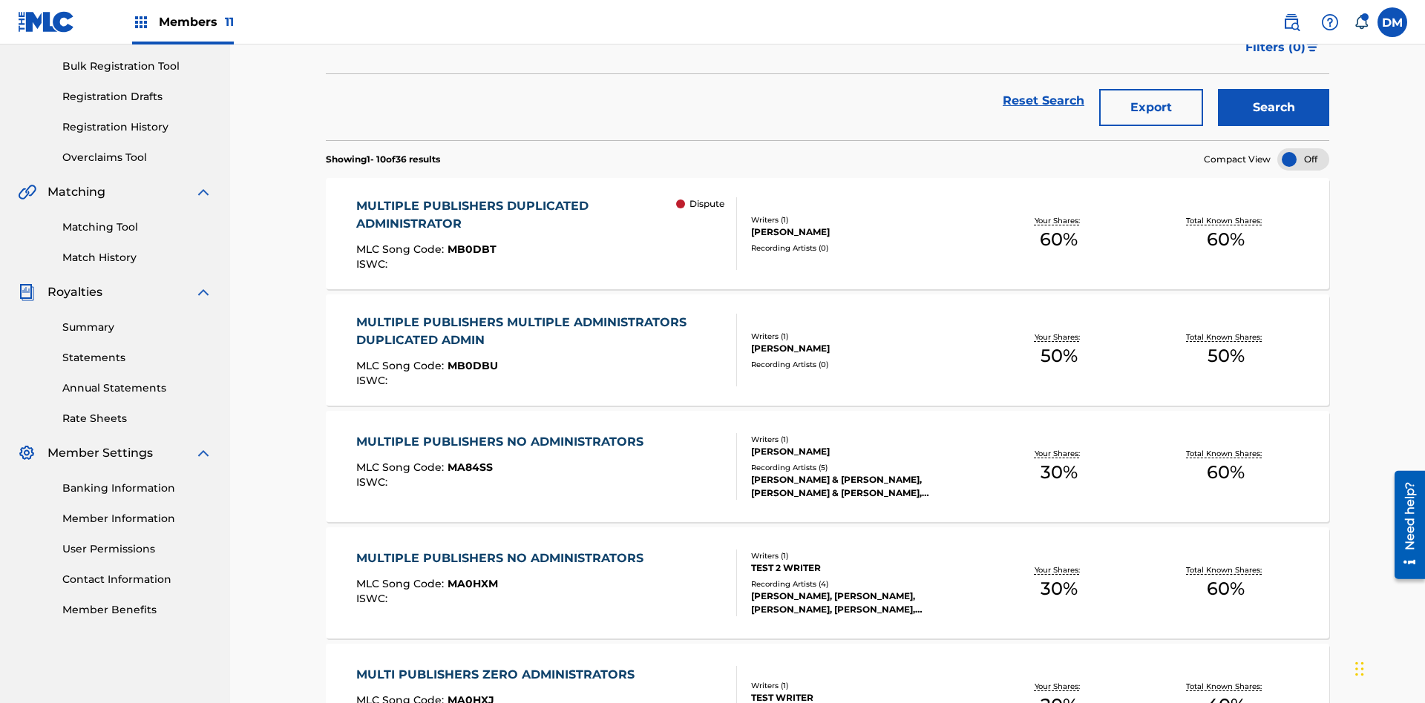
click at [469, 243] on span "MB0DBT" at bounding box center [471, 249] width 49 height 13
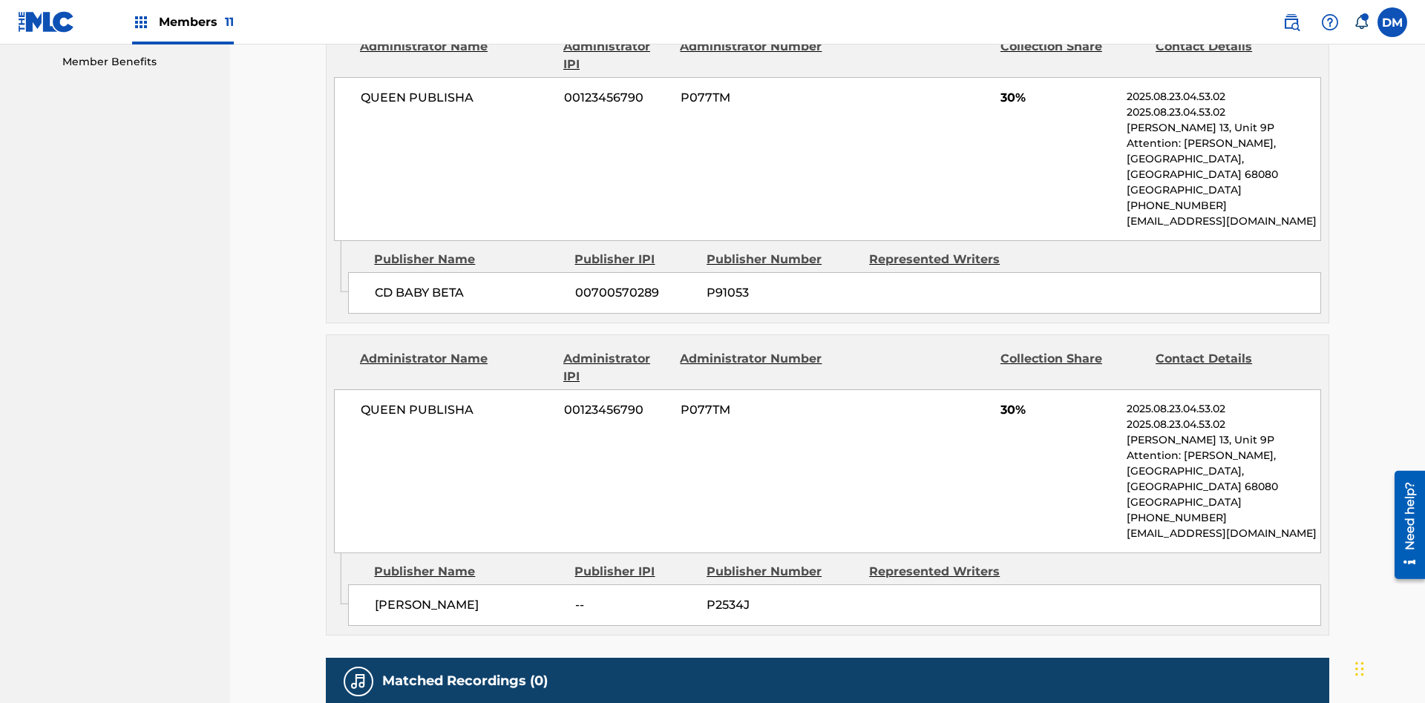
scroll to position [7, 0]
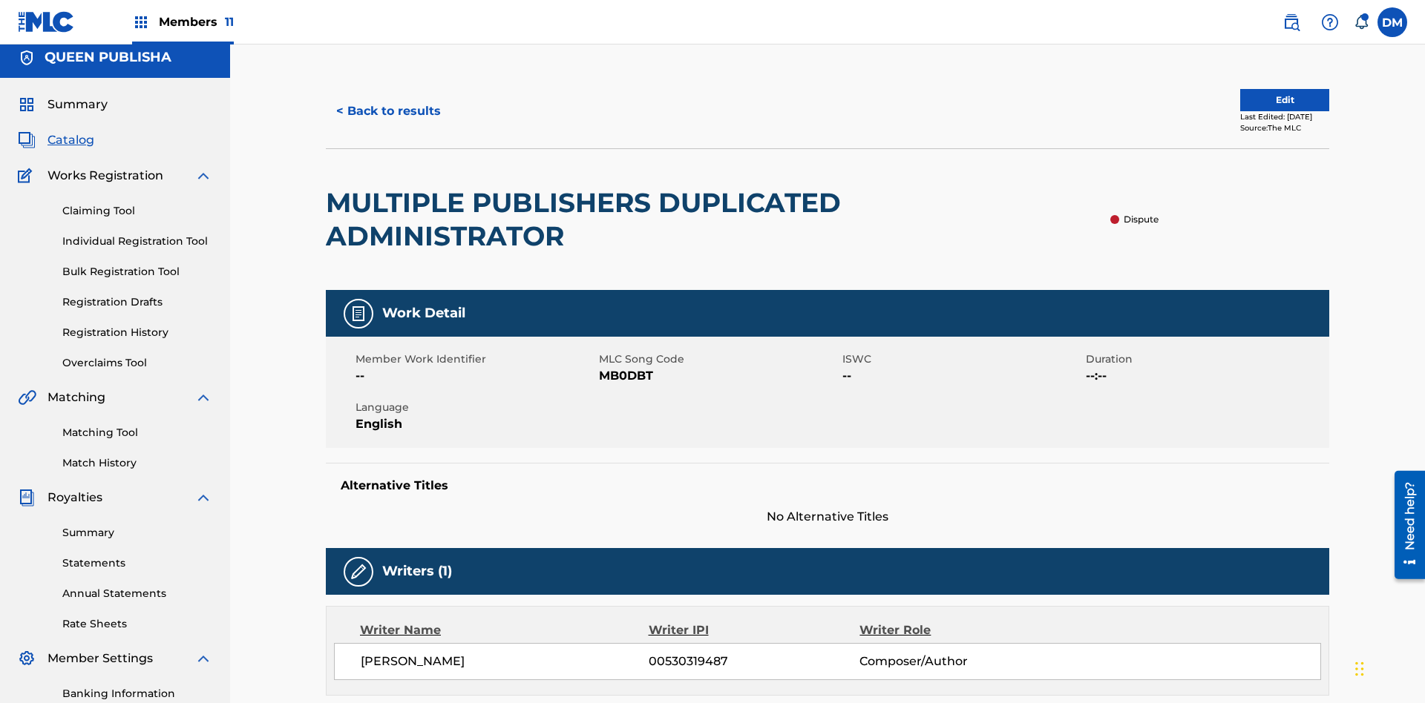
click at [1254, 100] on button "Edit" at bounding box center [1284, 100] width 89 height 22
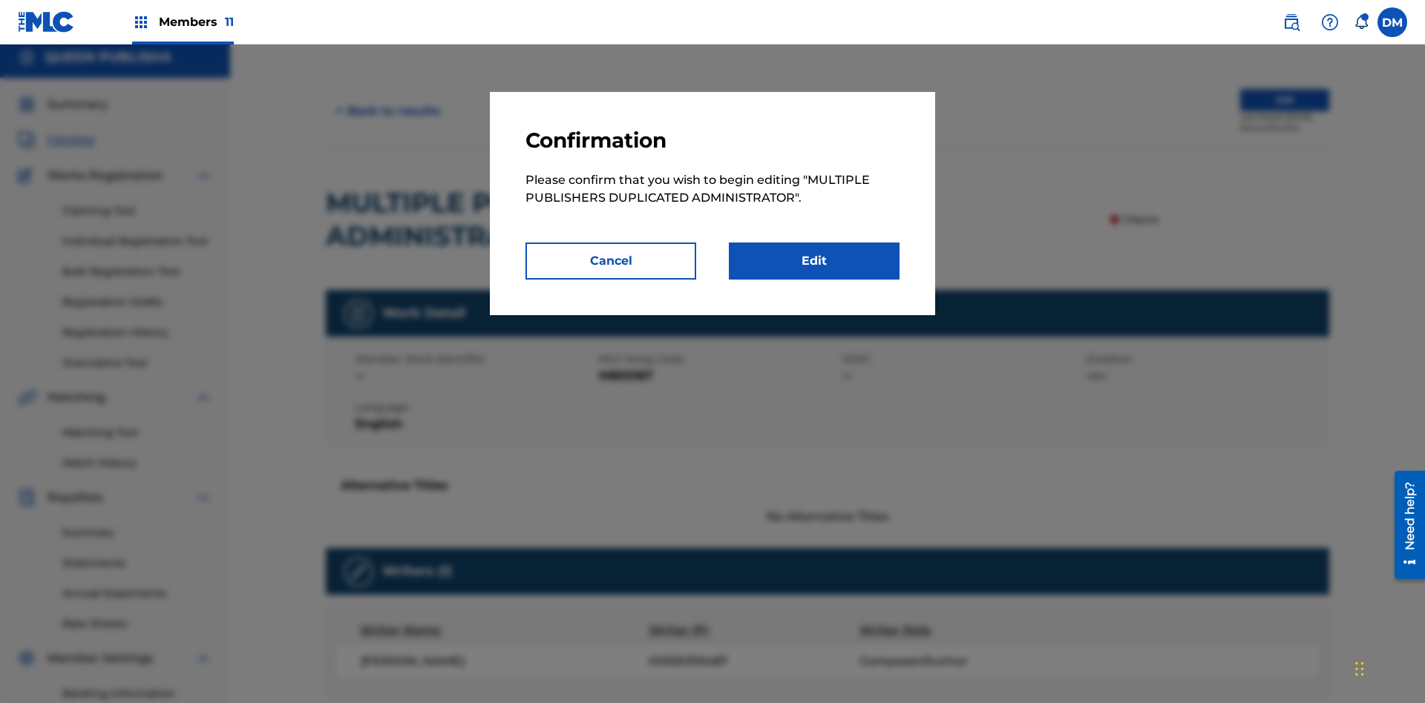
click at [814, 261] on link "Edit" at bounding box center [814, 261] width 171 height 37
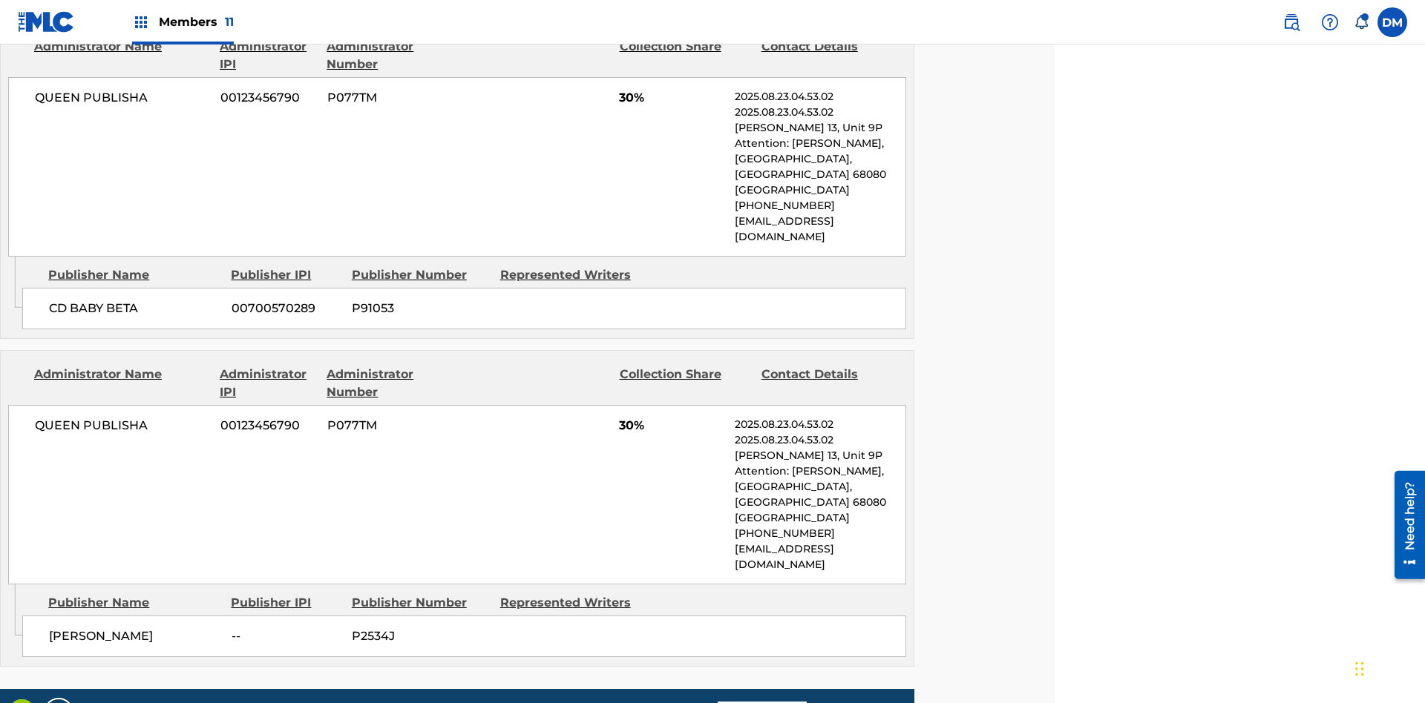
click at [183, 22] on span "Members 11" at bounding box center [196, 21] width 75 height 17
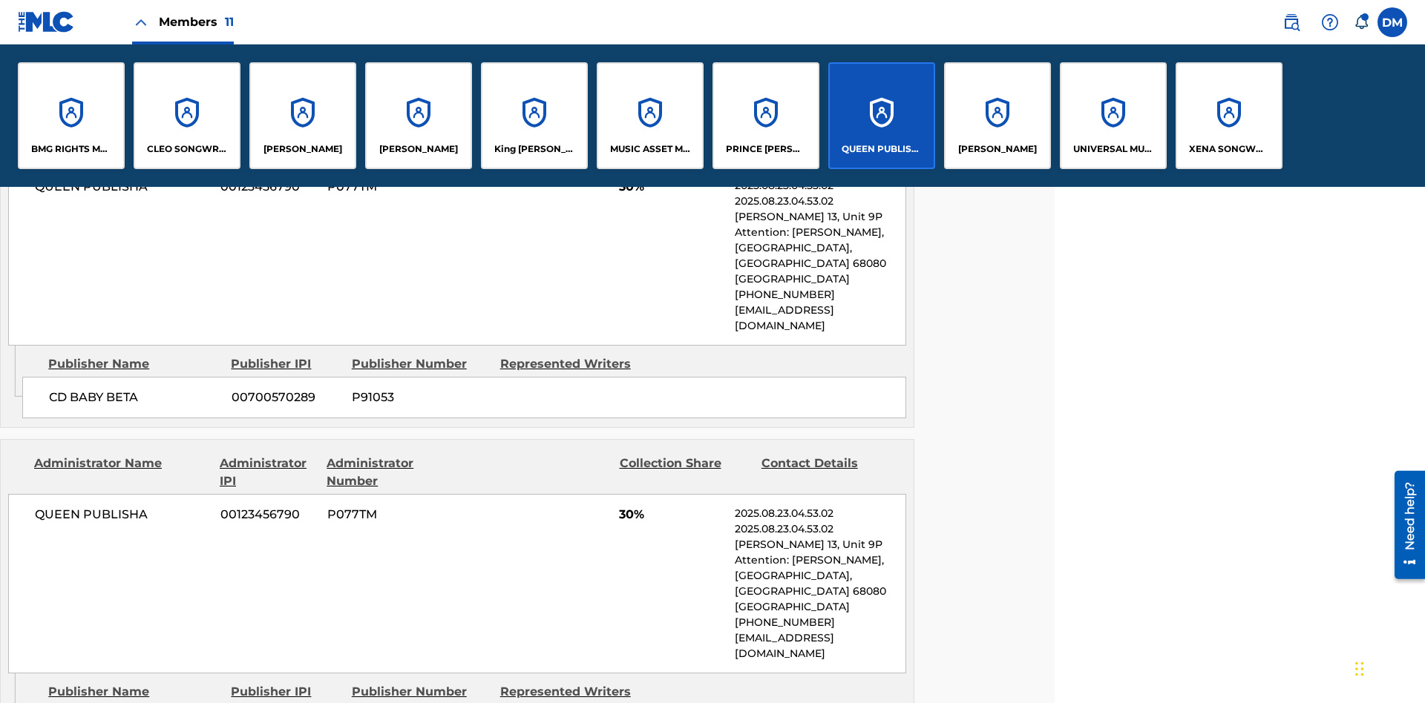
click at [881, 149] on p "QUEEN PUBLISHA" at bounding box center [881, 148] width 81 height 13
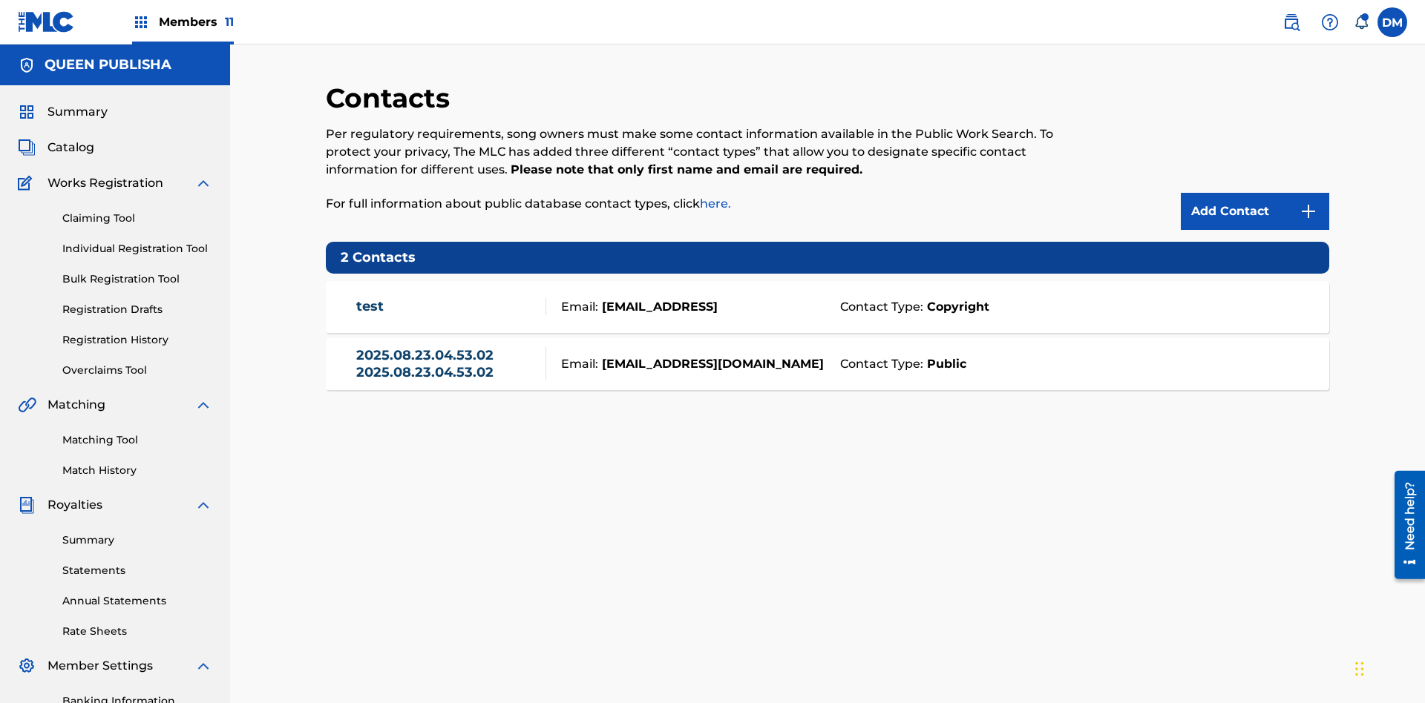
scroll to position [217, 0]
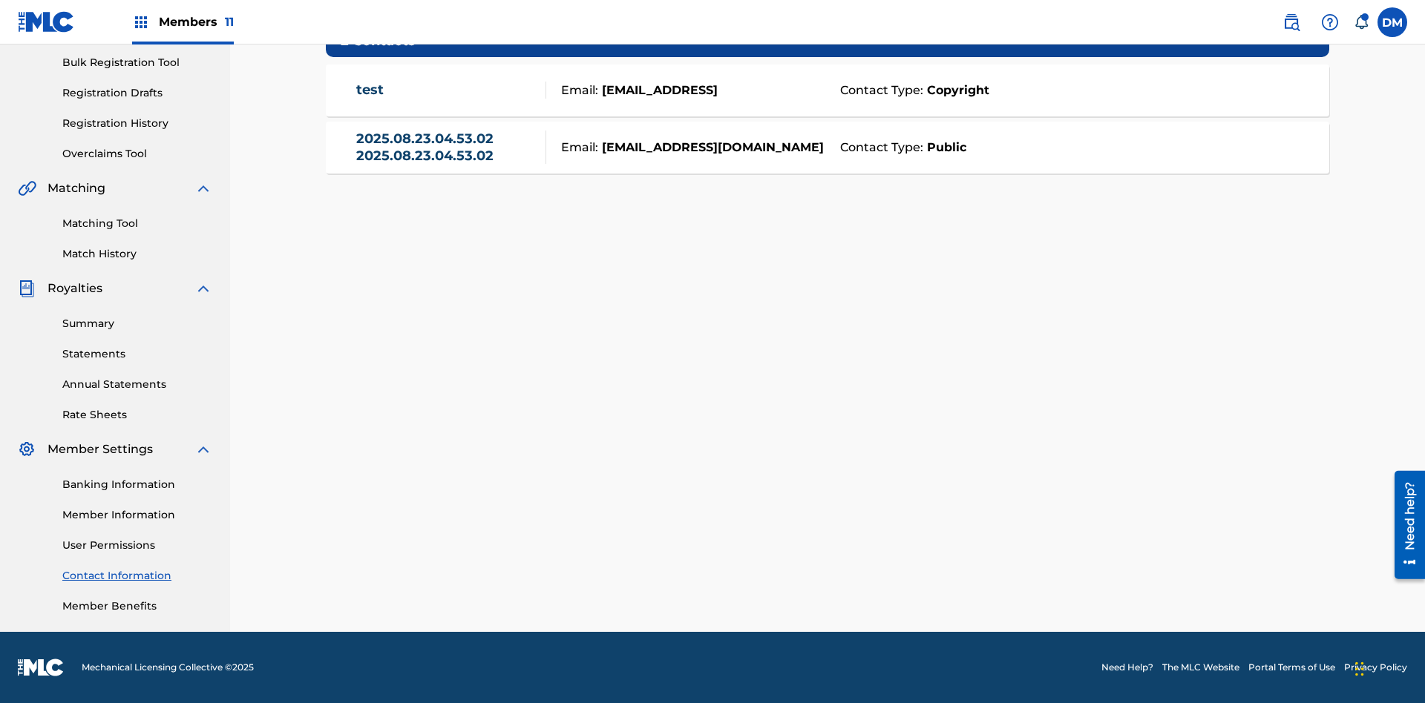
click at [943, 147] on strong "Public" at bounding box center [944, 148] width 43 height 18
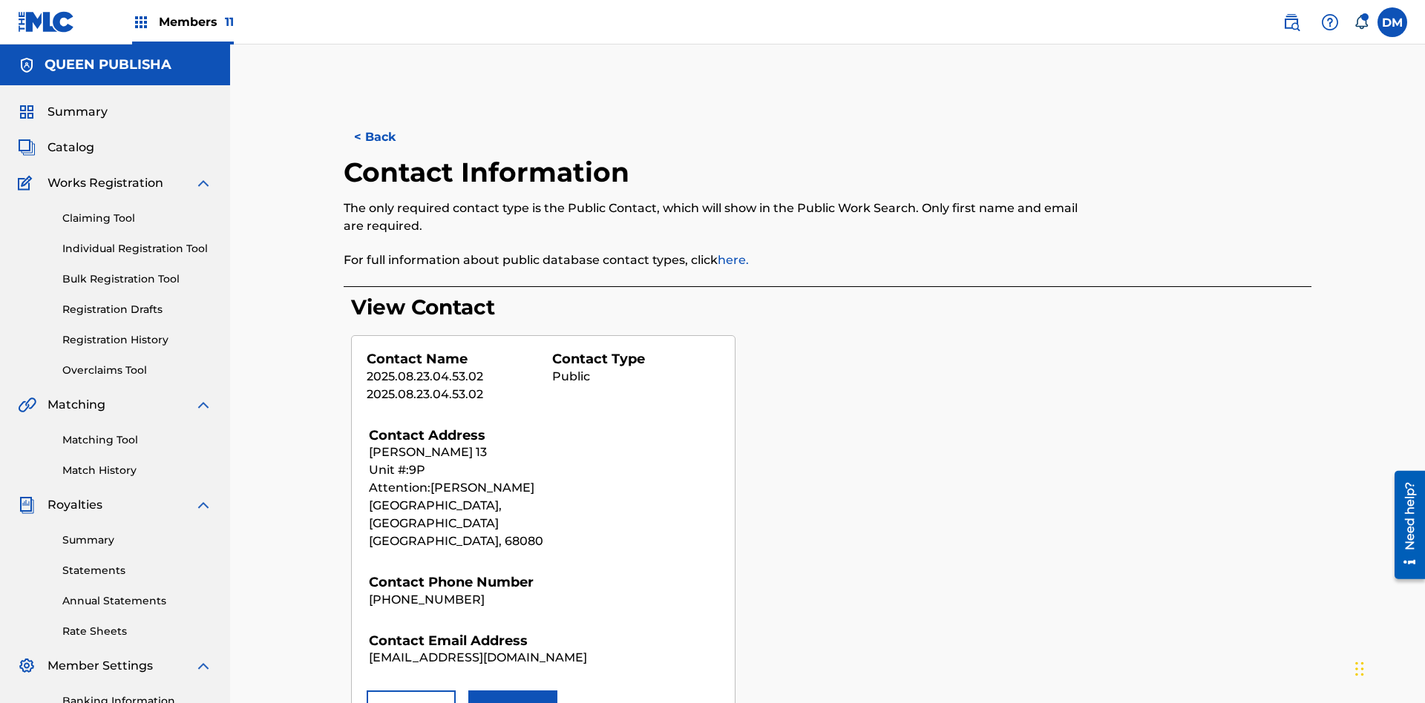
click at [411, 691] on button "Remove" at bounding box center [411, 709] width 89 height 37
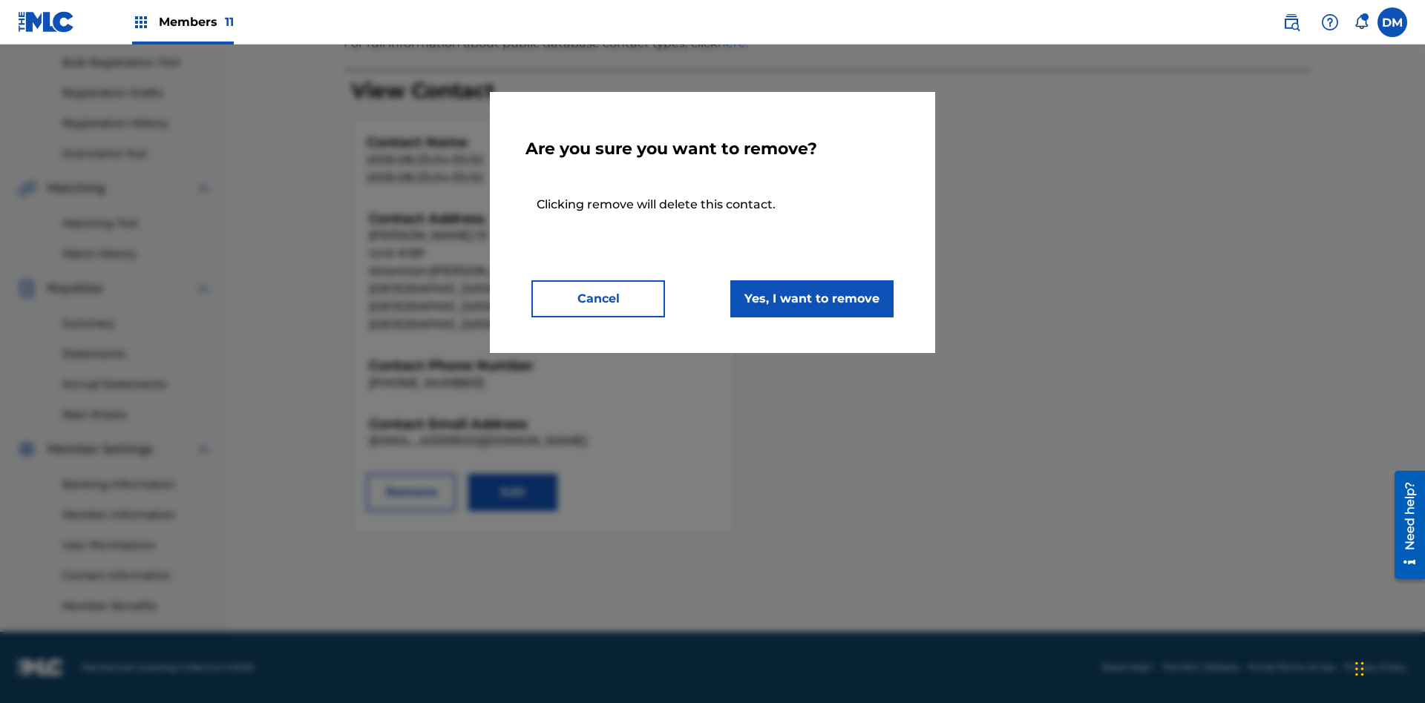
click at [812, 298] on button "Yes, I want to remove" at bounding box center [811, 298] width 163 height 37
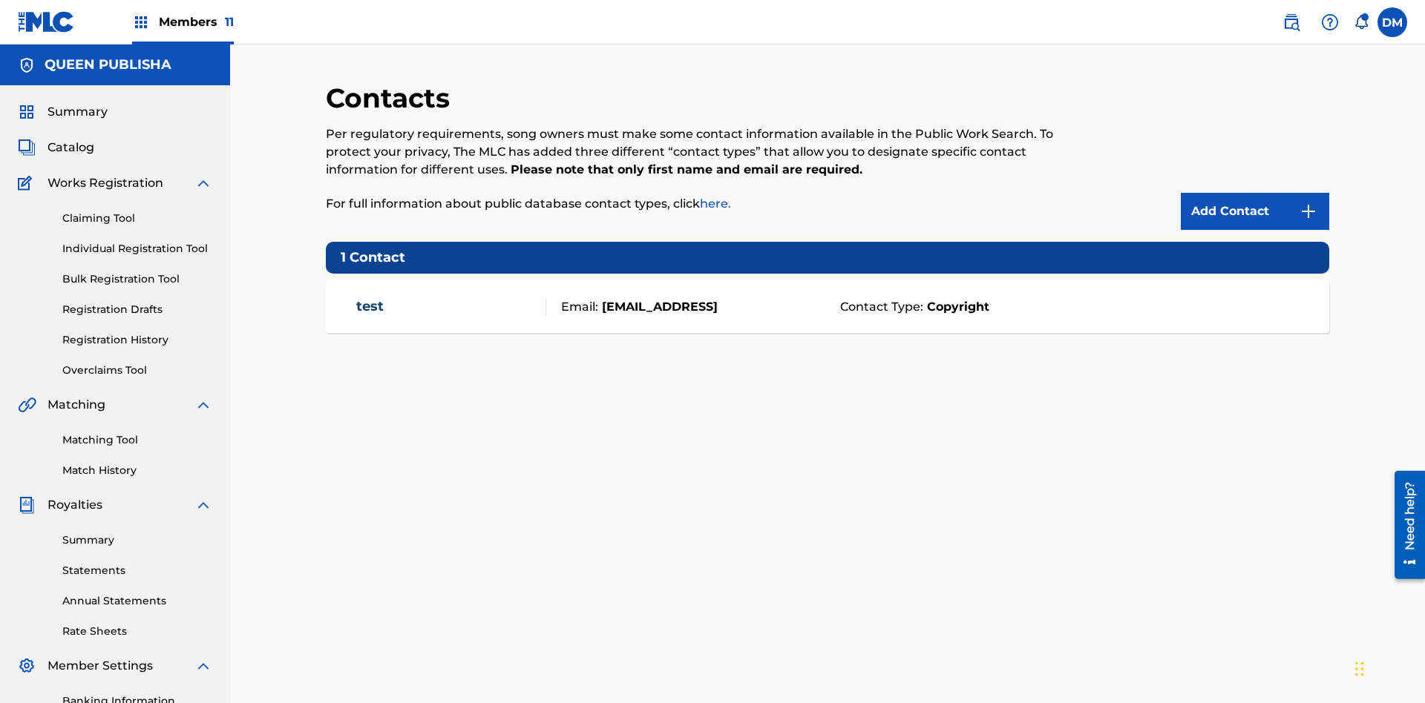
click at [183, 22] on span "Members 11" at bounding box center [196, 21] width 75 height 17
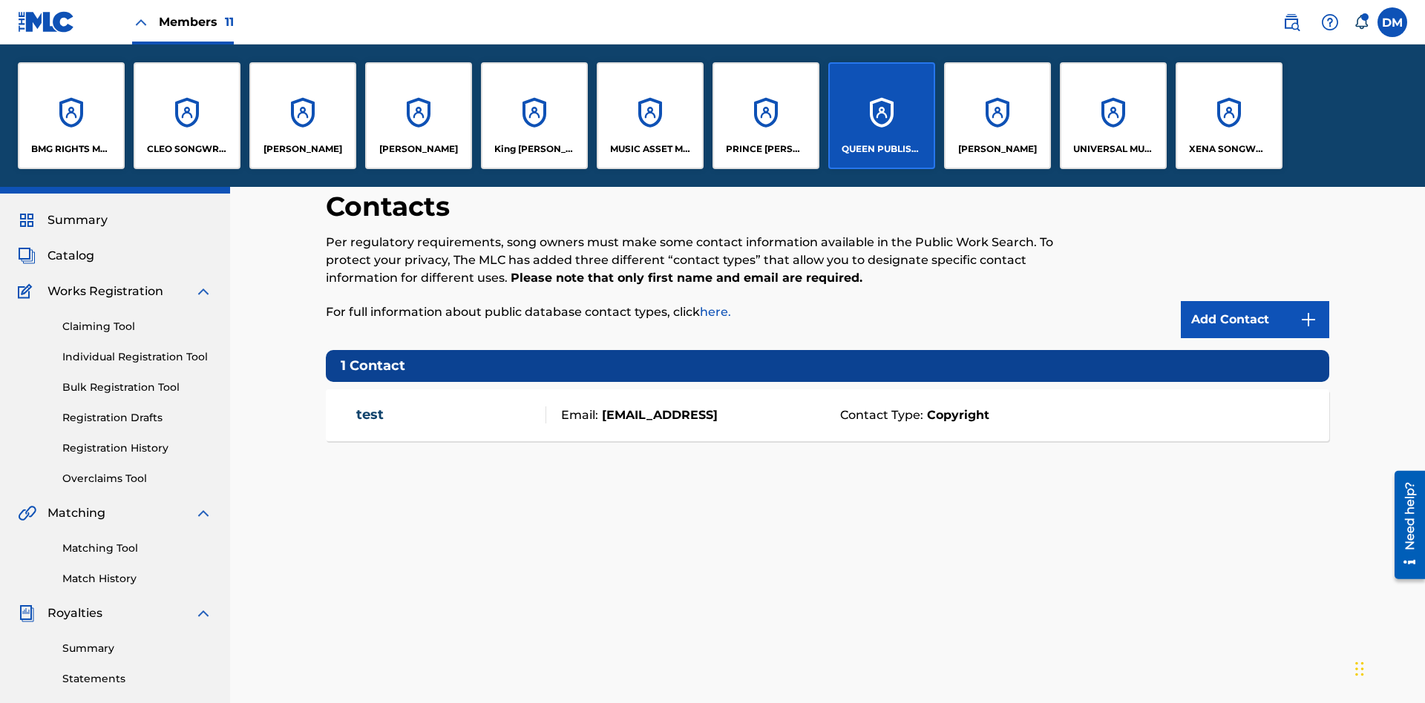
click at [881, 149] on p "QUEEN PUBLISHA" at bounding box center [881, 148] width 81 height 13
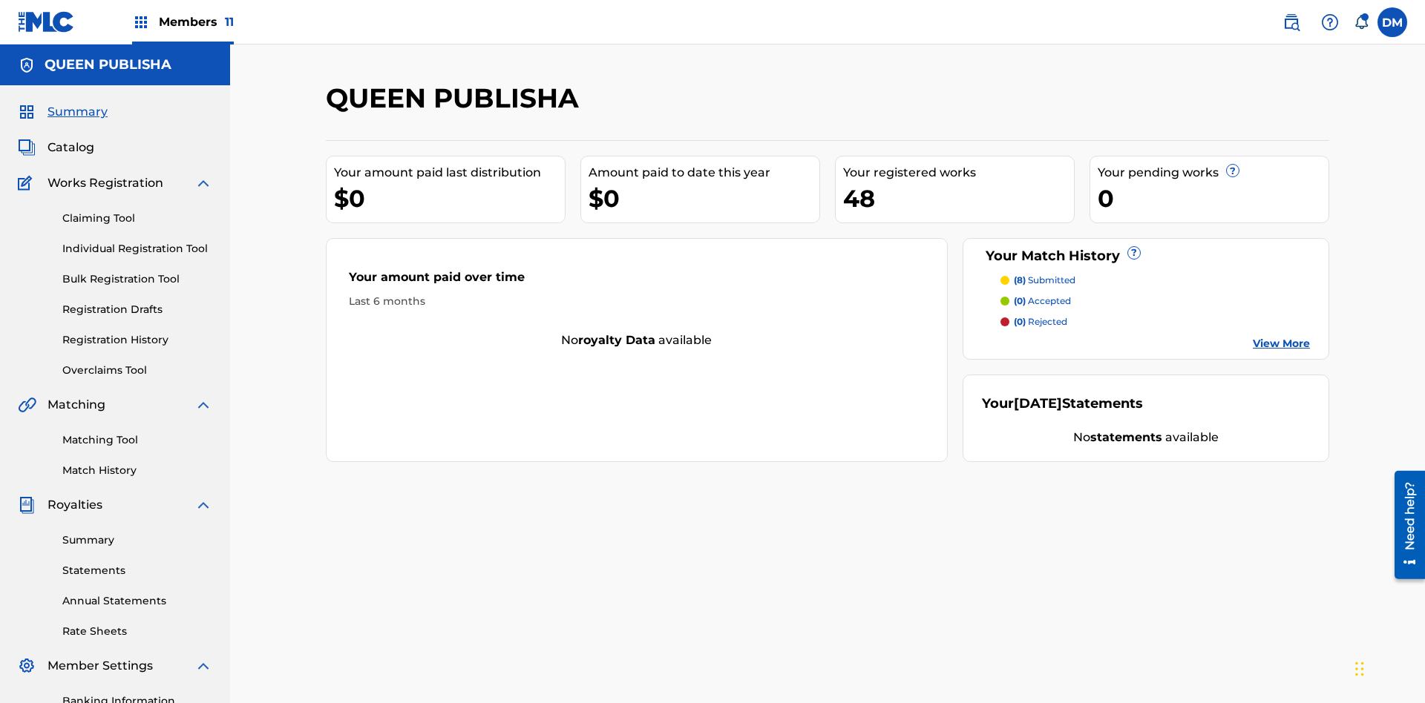
scroll to position [50, 0]
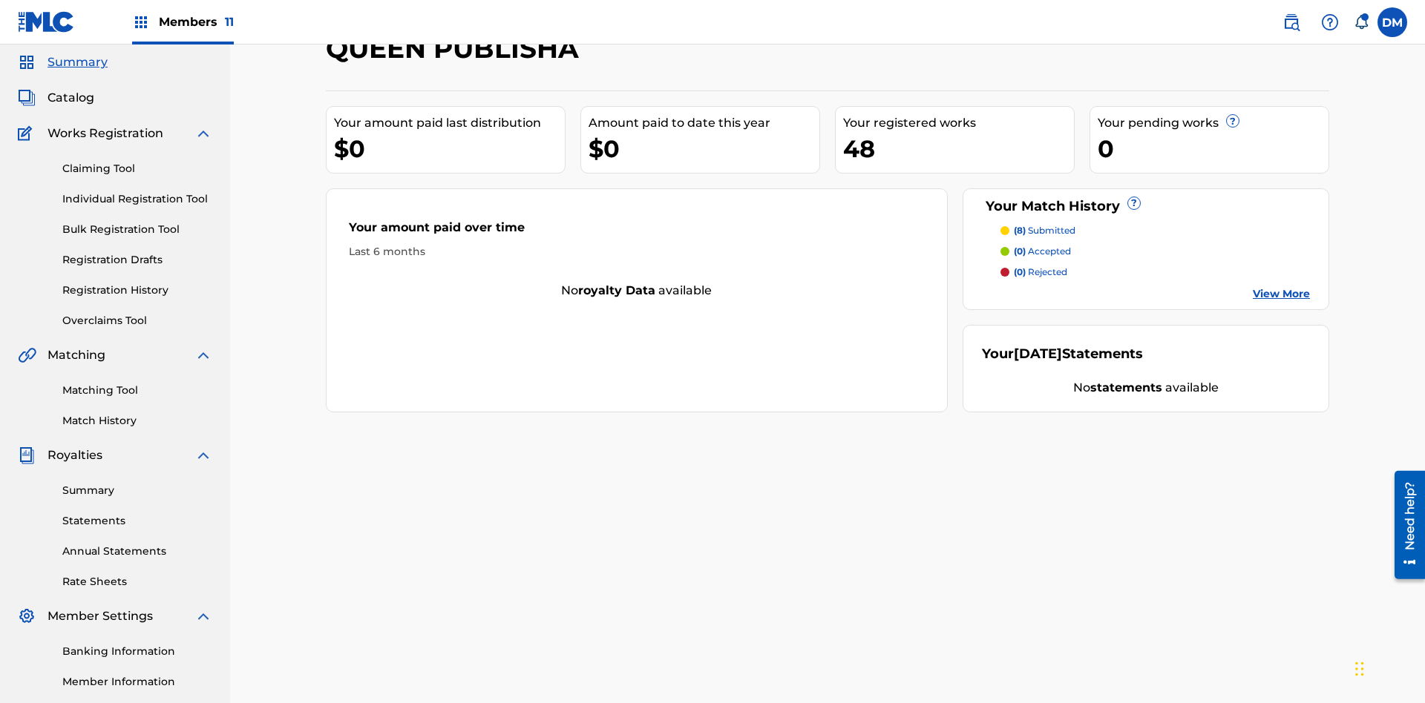
click at [70, 98] on span "Catalog" at bounding box center [70, 98] width 47 height 18
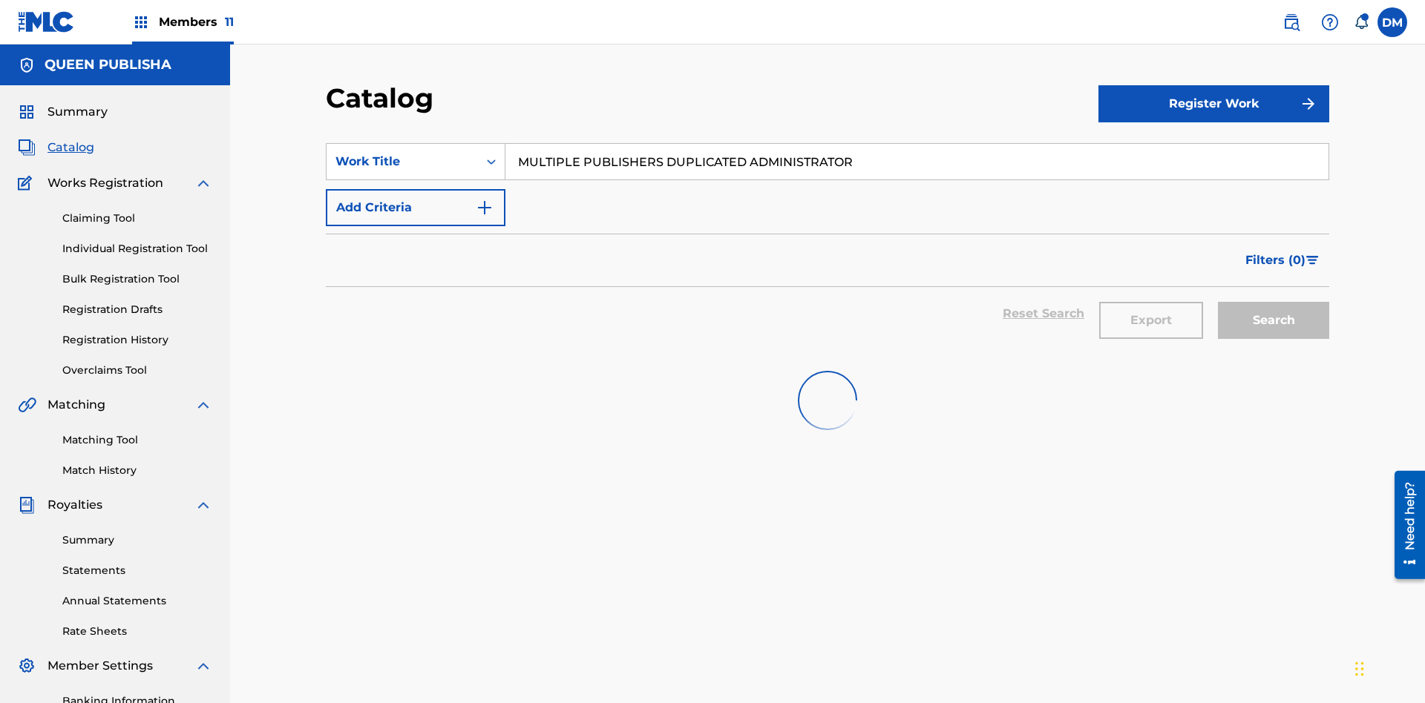
click at [916, 144] on input "MULTIPLE PUBLISHERS DUPLICATED ADMINISTRATOR" at bounding box center [916, 162] width 823 height 36
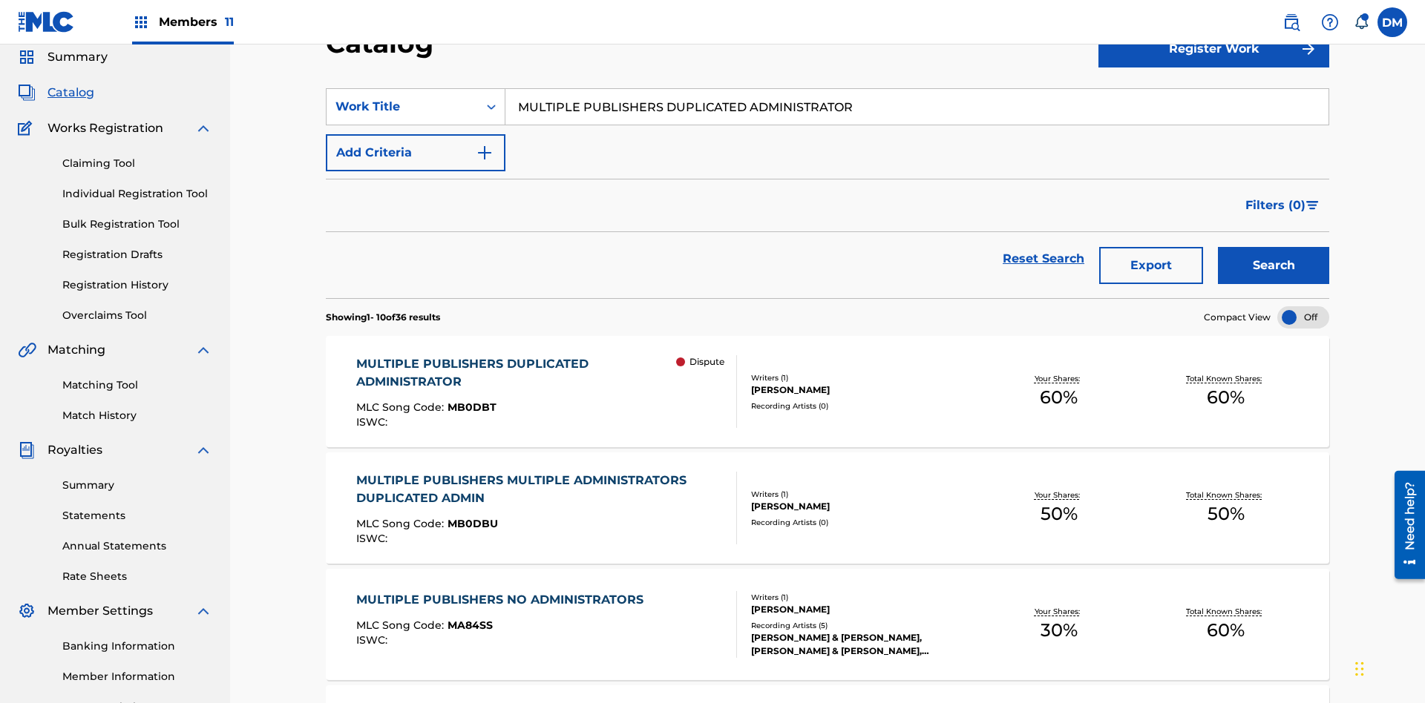
type input "MULTIPLE PUBLISHERS DUPLICATED ADMINISTRATOR"
click at [1273, 247] on button "Search" at bounding box center [1273, 265] width 111 height 37
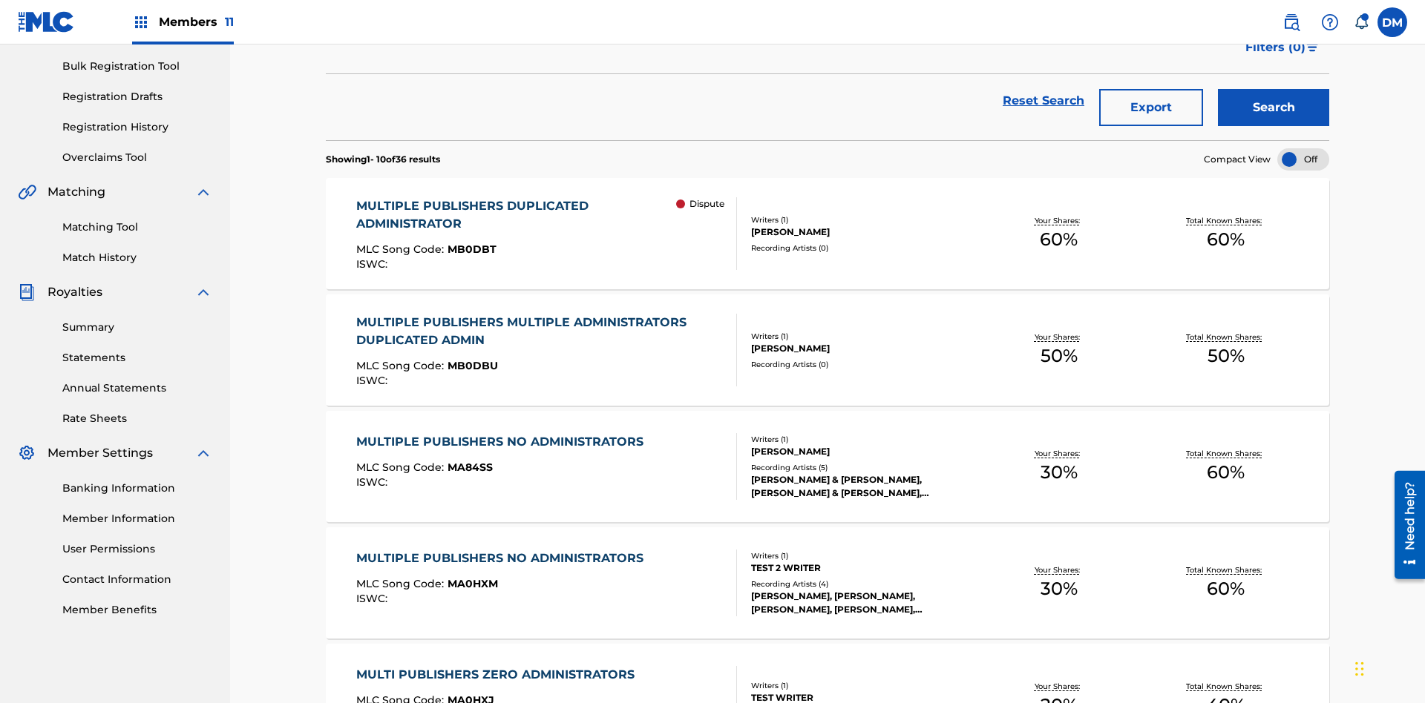
click at [469, 243] on span "MB0DBT" at bounding box center [471, 249] width 49 height 13
